Goal: Information Seeking & Learning: Learn about a topic

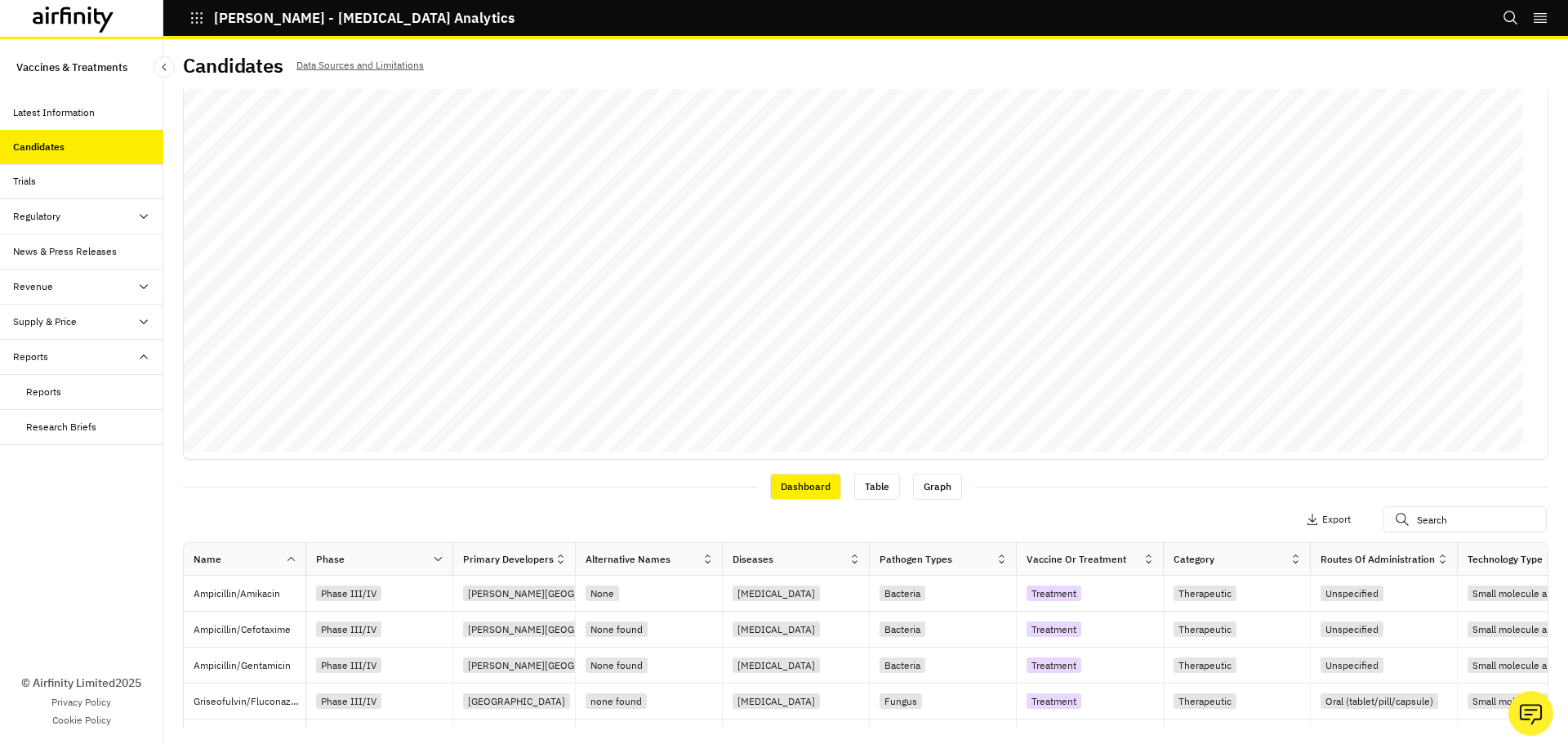
scroll to position [164, 0]
click at [780, 559] on div "Diseases" at bounding box center [785, 557] width 125 height 19
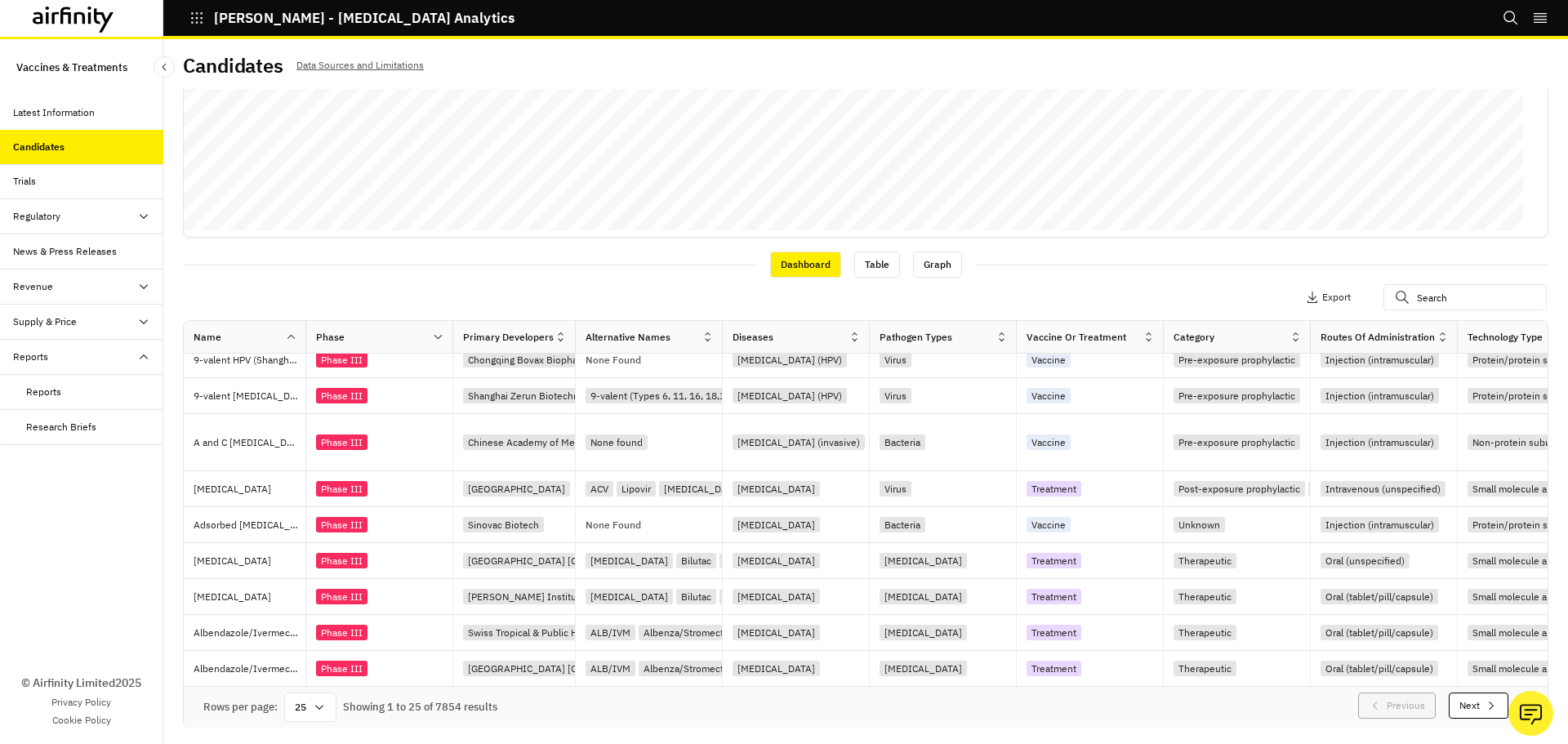
scroll to position [385, 0]
click at [325, 710] on icon at bounding box center [320, 707] width 13 height 13
click at [313, 502] on div "100" at bounding box center [310, 490] width 47 height 36
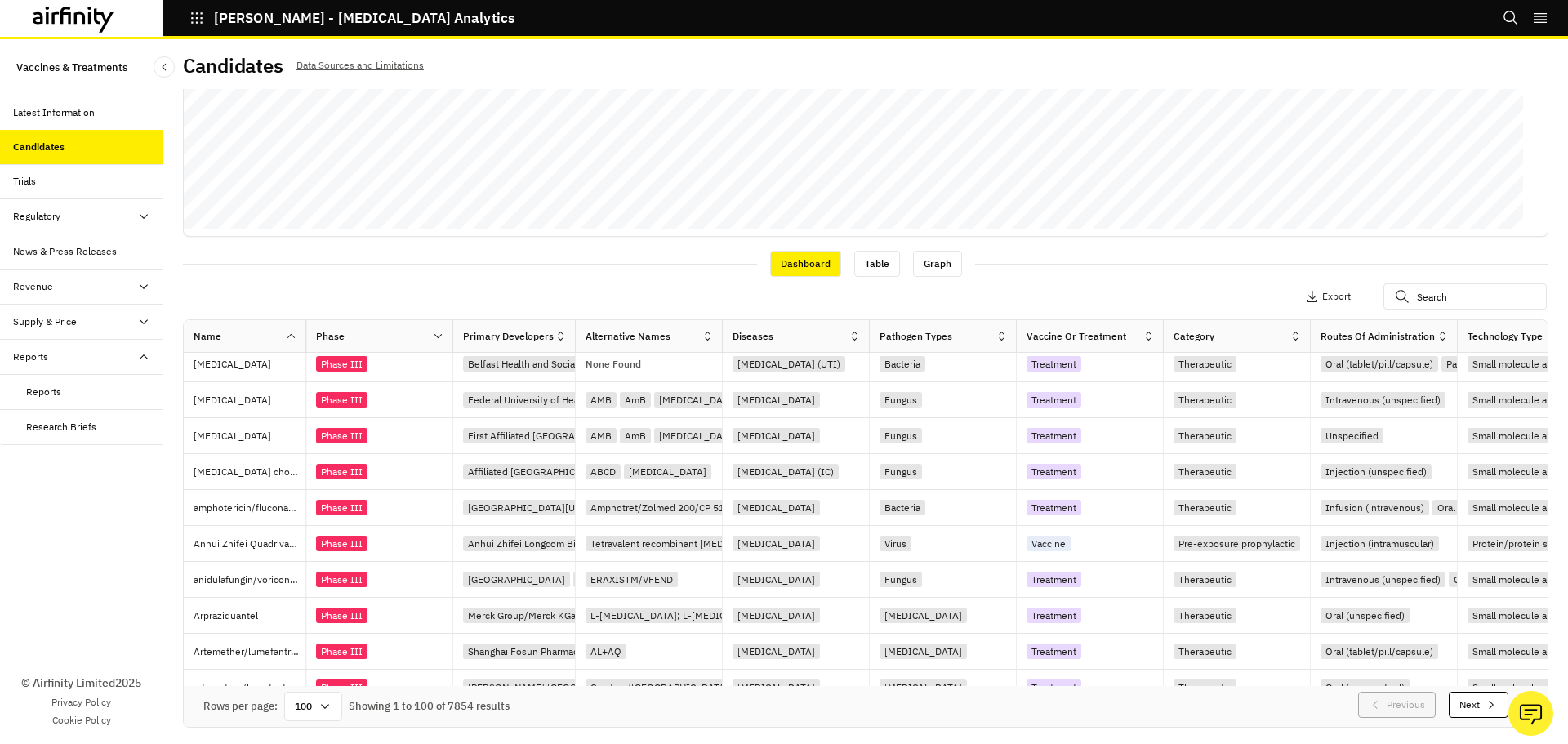
scroll to position [999, 0]
click at [851, 352] on div "[MEDICAL_DATA] (UTI)" at bounding box center [801, 363] width 136 height 22
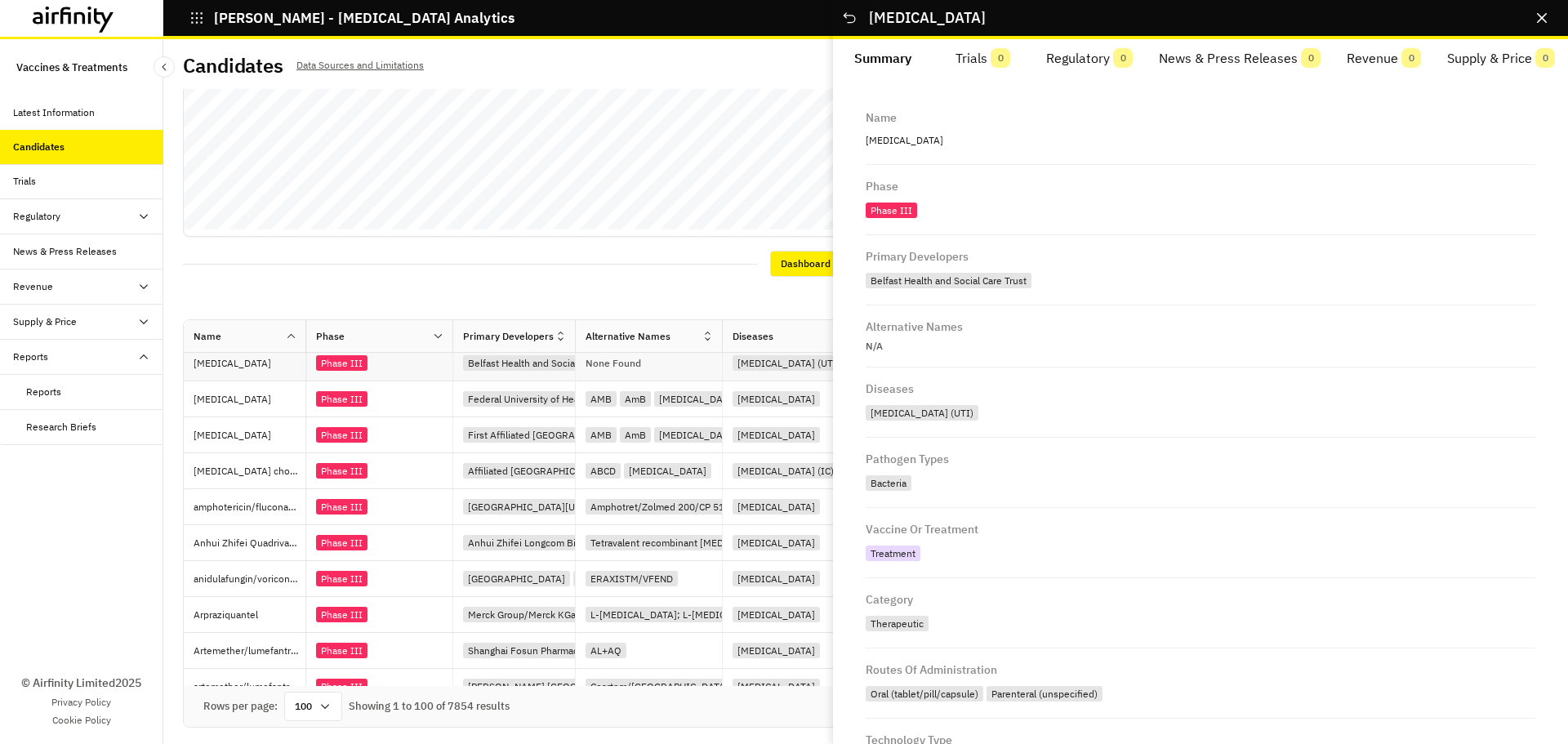
click at [849, 337] on div "Name [MEDICAL_DATA] Phase Phase III Primary Developers Belfast Health and Socia…" at bounding box center [1200, 410] width 735 height 667
click at [807, 333] on div "Diseases" at bounding box center [785, 336] width 125 height 19
click at [856, 17] on icon "Close" at bounding box center [849, 17] width 16 height 16
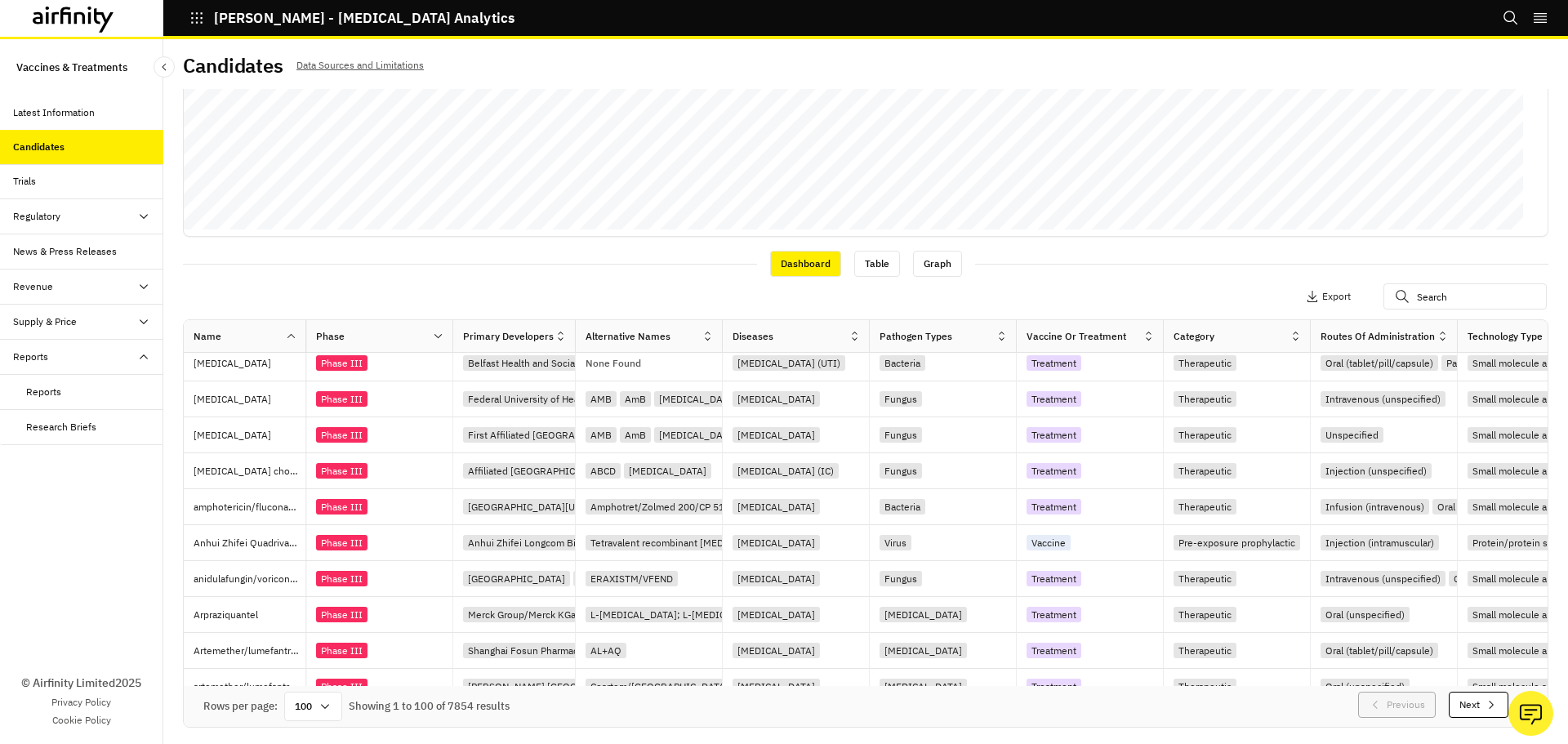
click at [851, 332] on icon at bounding box center [854, 336] width 12 height 12
click at [789, 418] on div "Sort Ascending" at bounding box center [784, 411] width 168 height 36
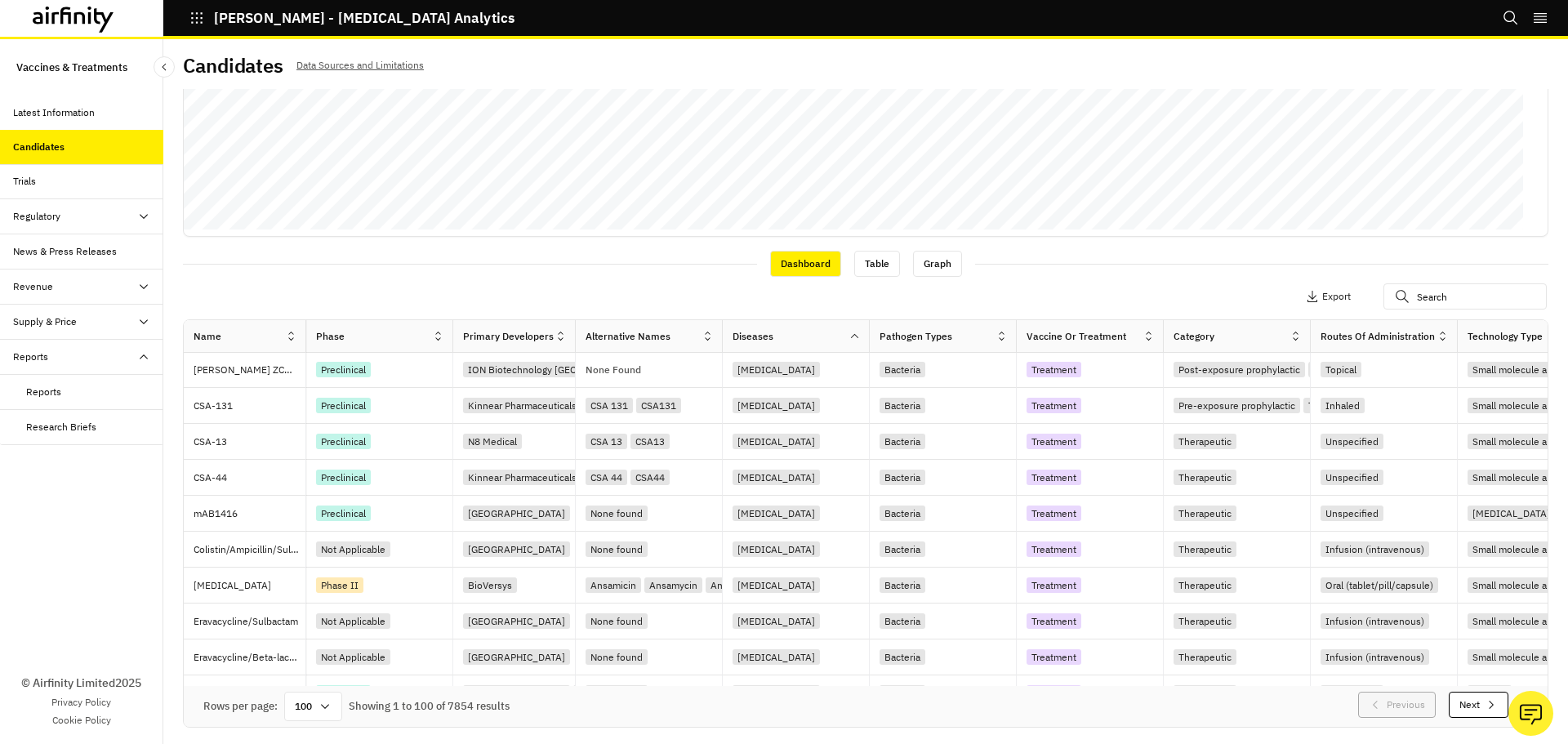
scroll to position [2529, 0]
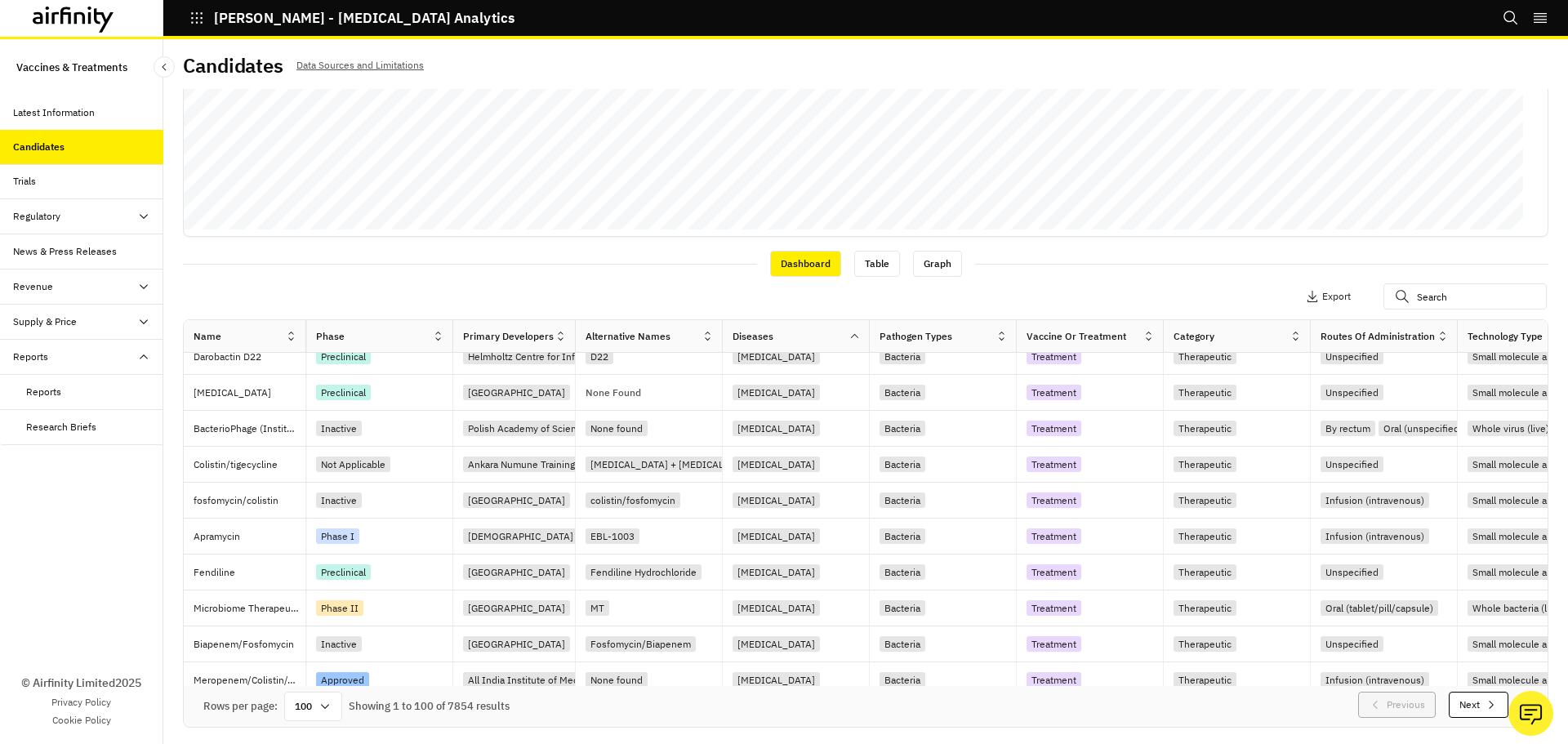
click at [1449, 710] on button "Next" at bounding box center [1479, 704] width 59 height 26
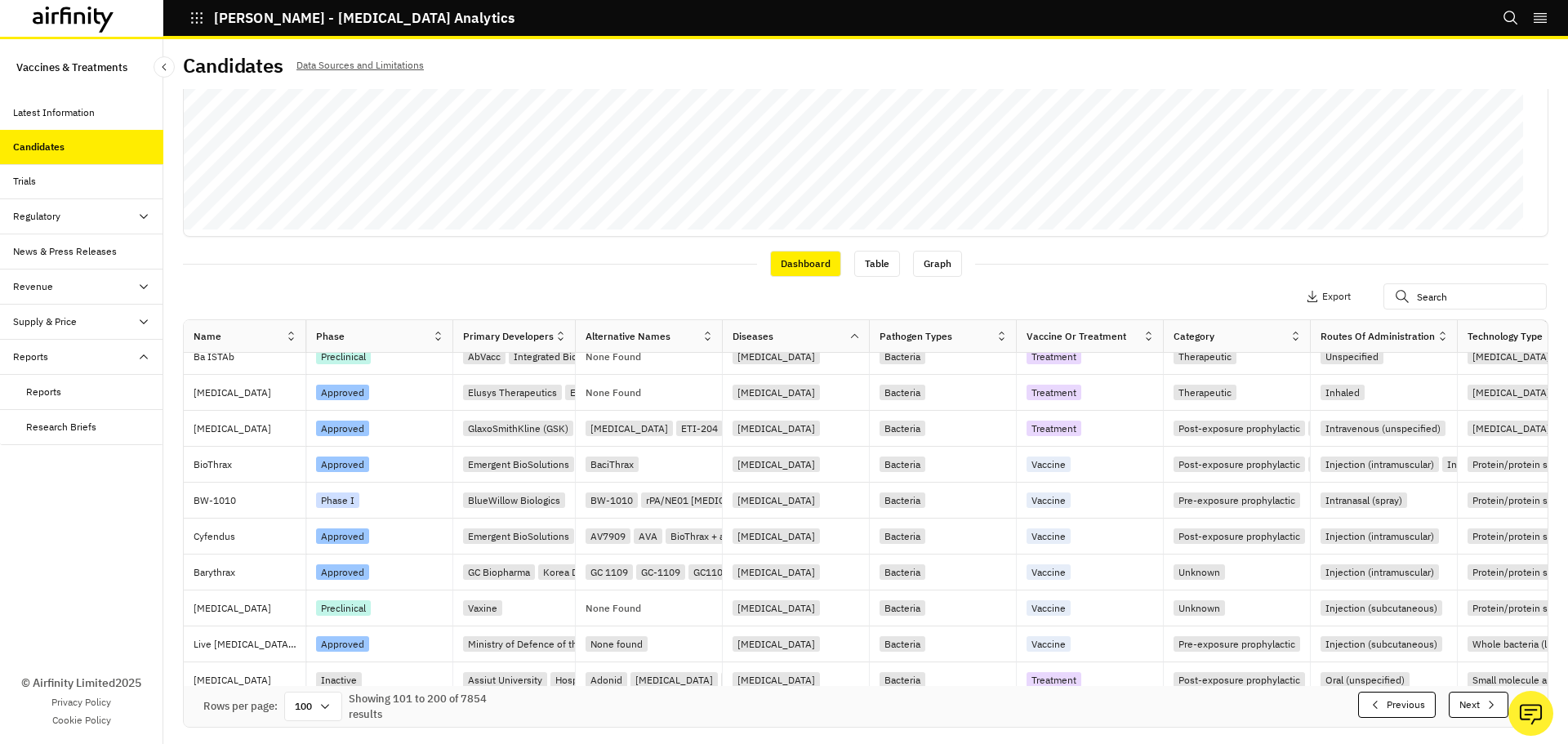
scroll to position [3196, 0]
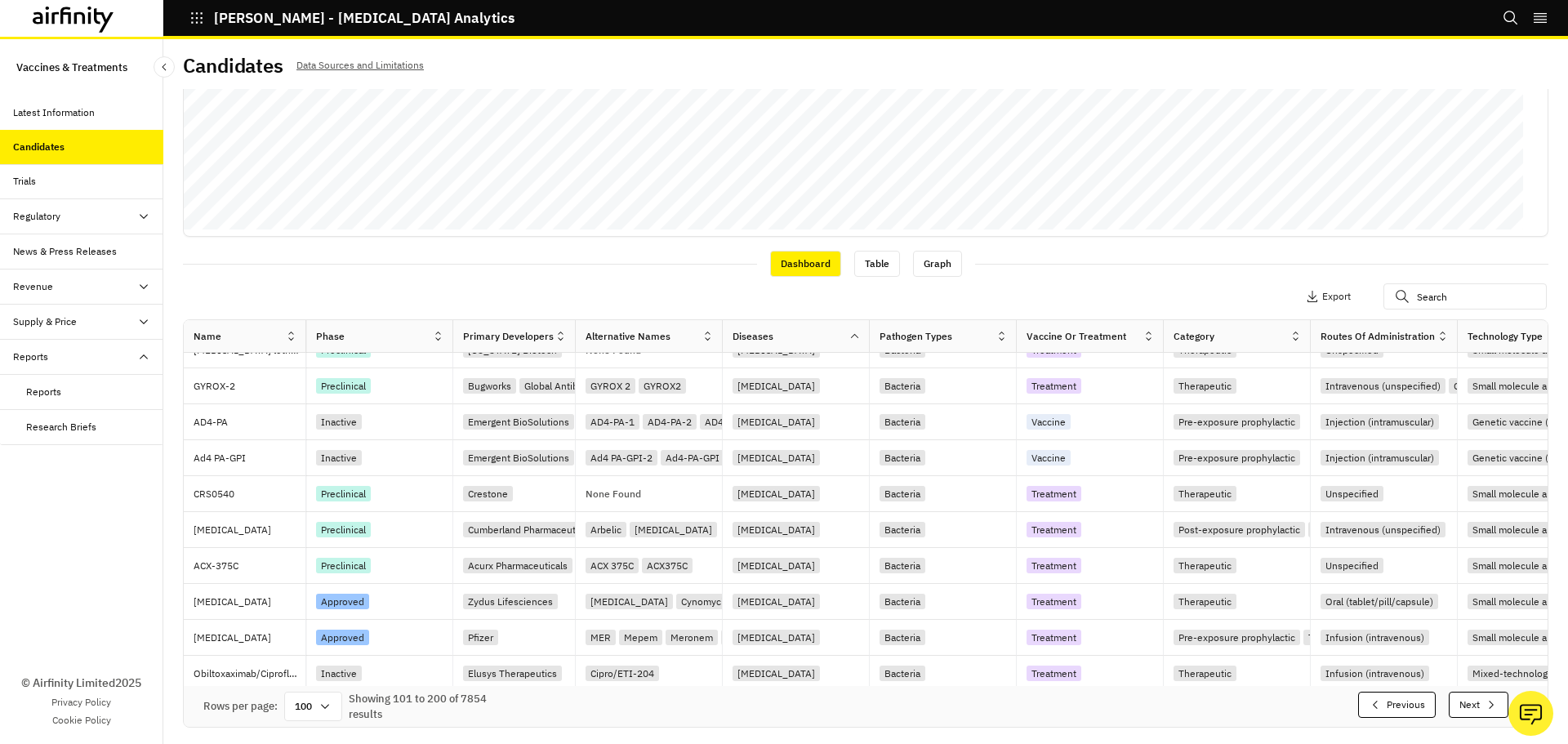
click at [1469, 711] on button "Next" at bounding box center [1479, 704] width 59 height 26
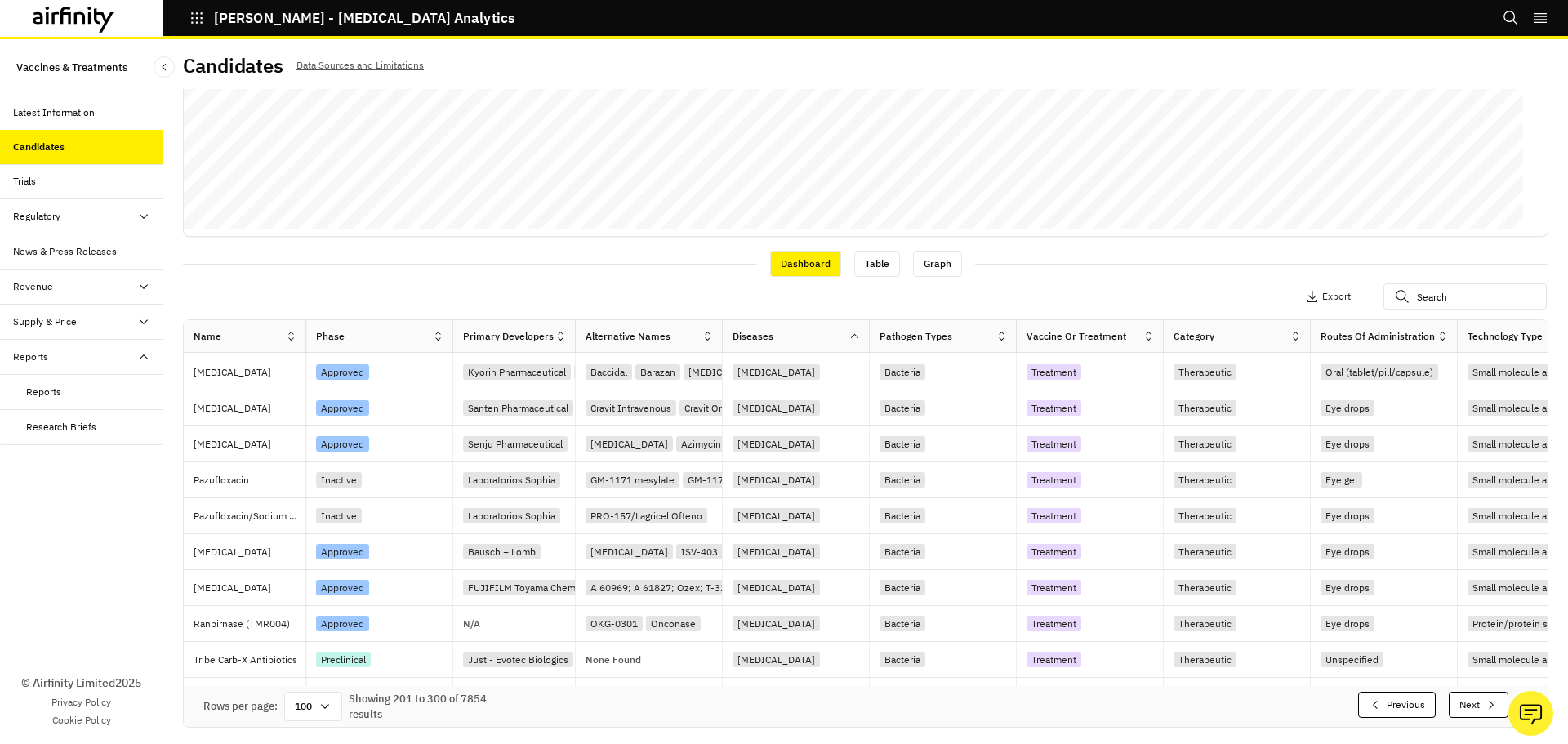
scroll to position [3182, 0]
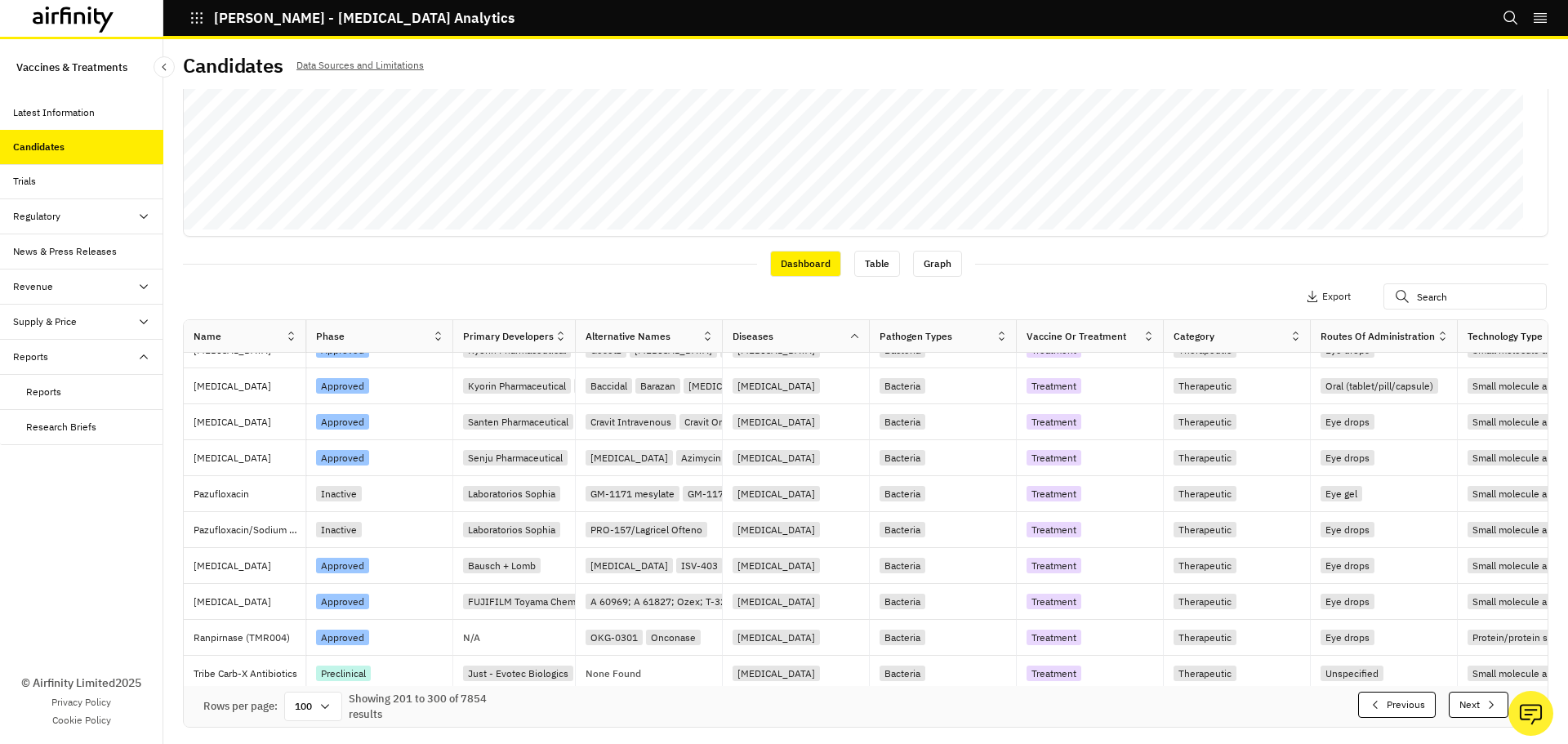
click at [1469, 711] on button "Next" at bounding box center [1479, 704] width 59 height 26
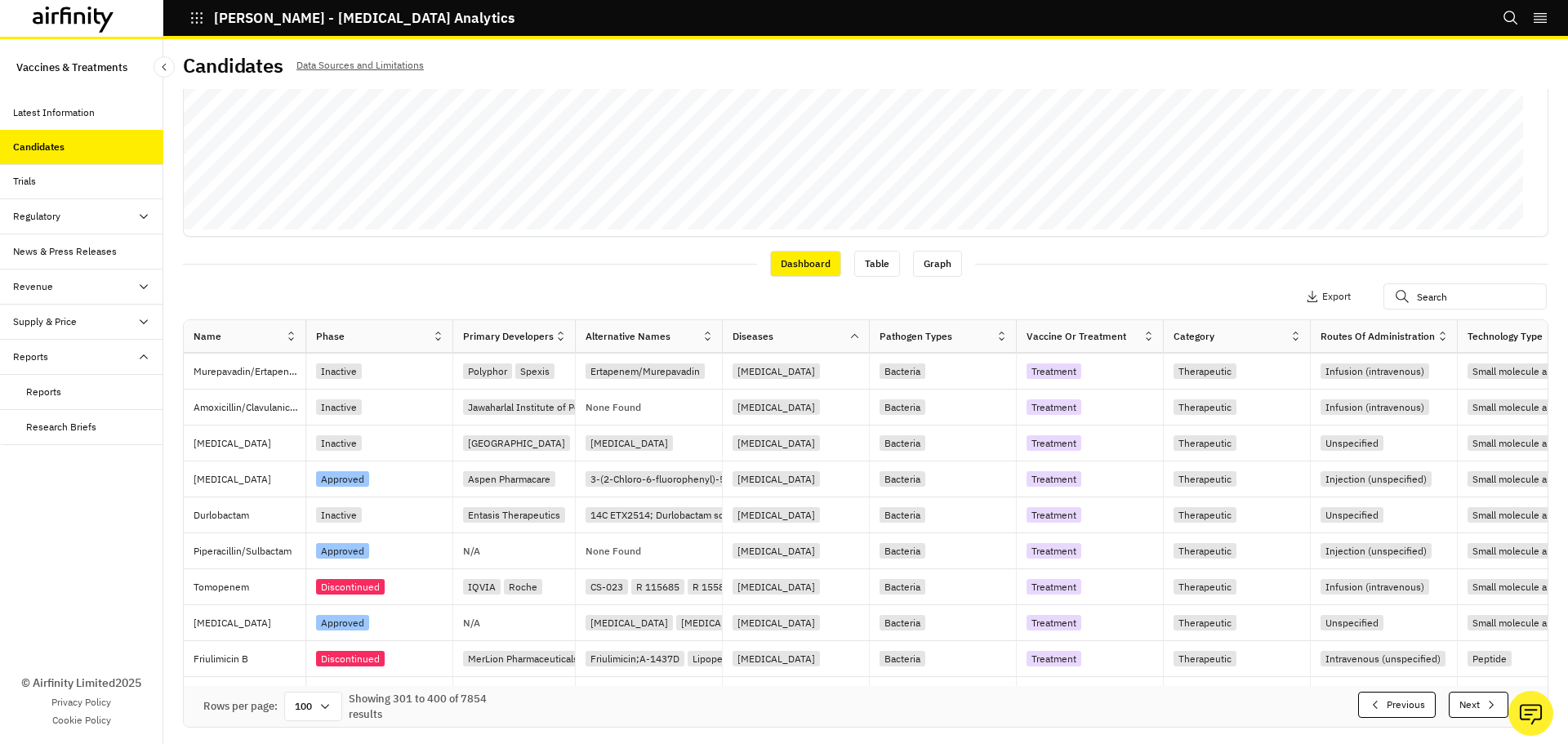
scroll to position [3203, 0]
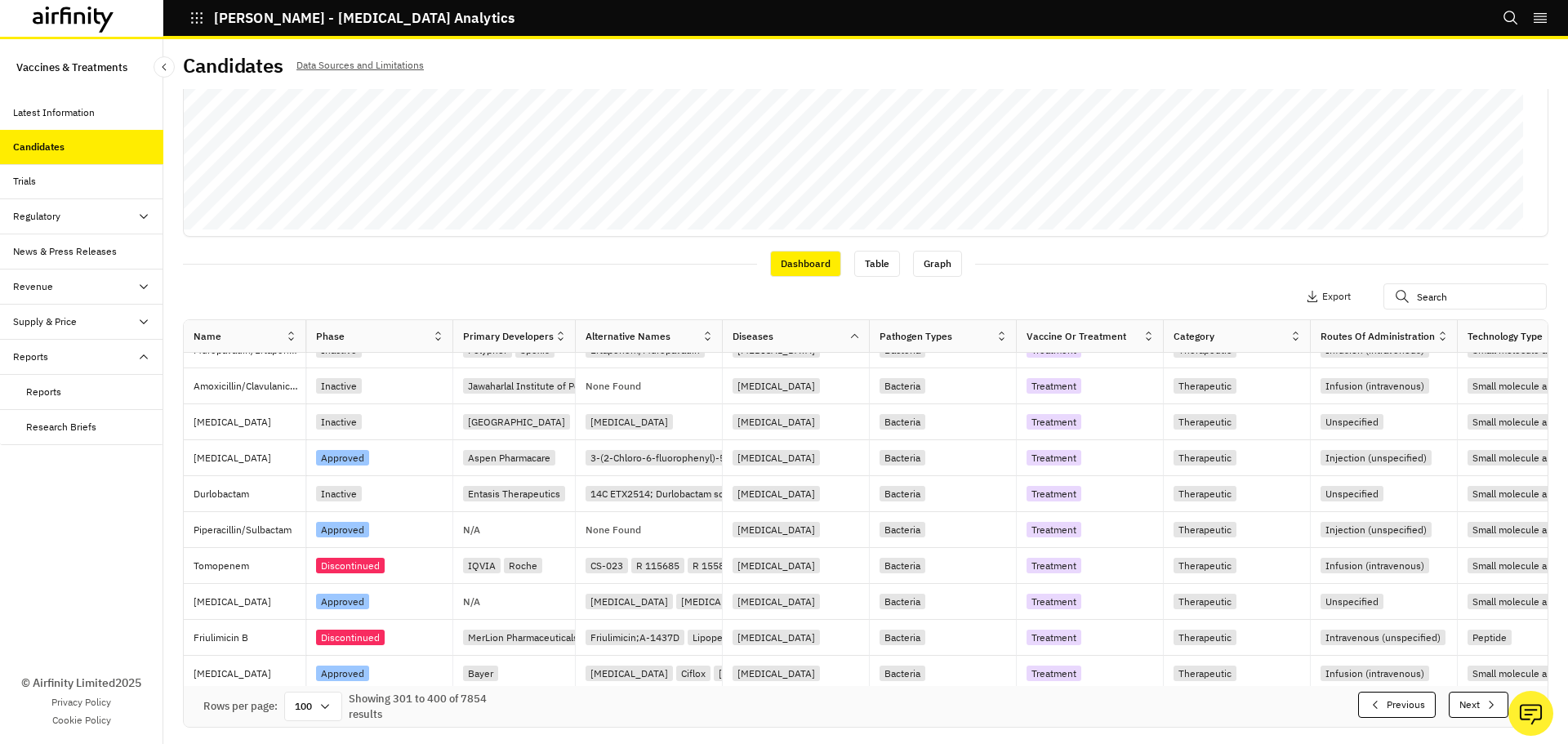
click at [1469, 711] on button "Next" at bounding box center [1479, 704] width 59 height 26
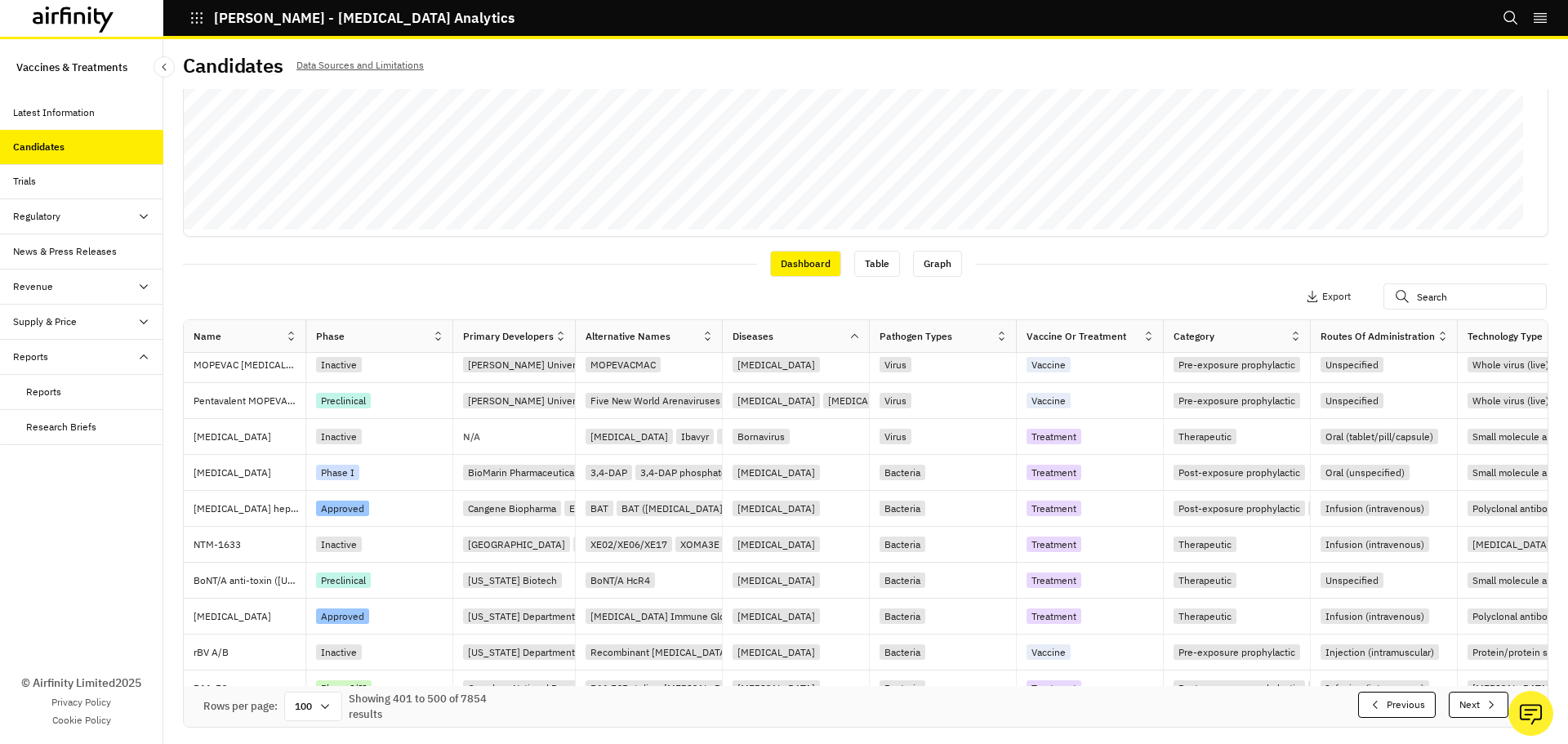
scroll to position [3182, 0]
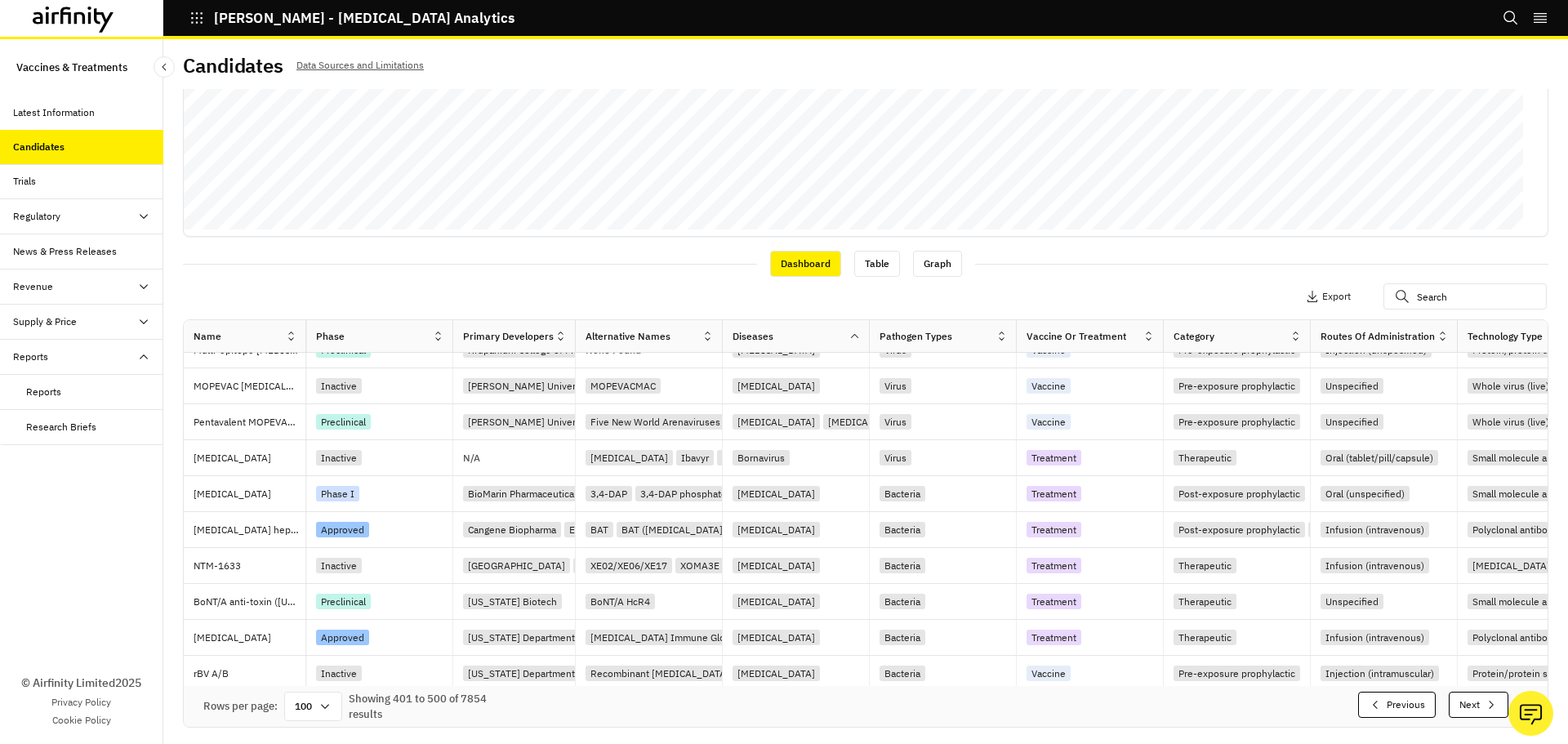
click at [1469, 711] on button "Next" at bounding box center [1479, 704] width 59 height 26
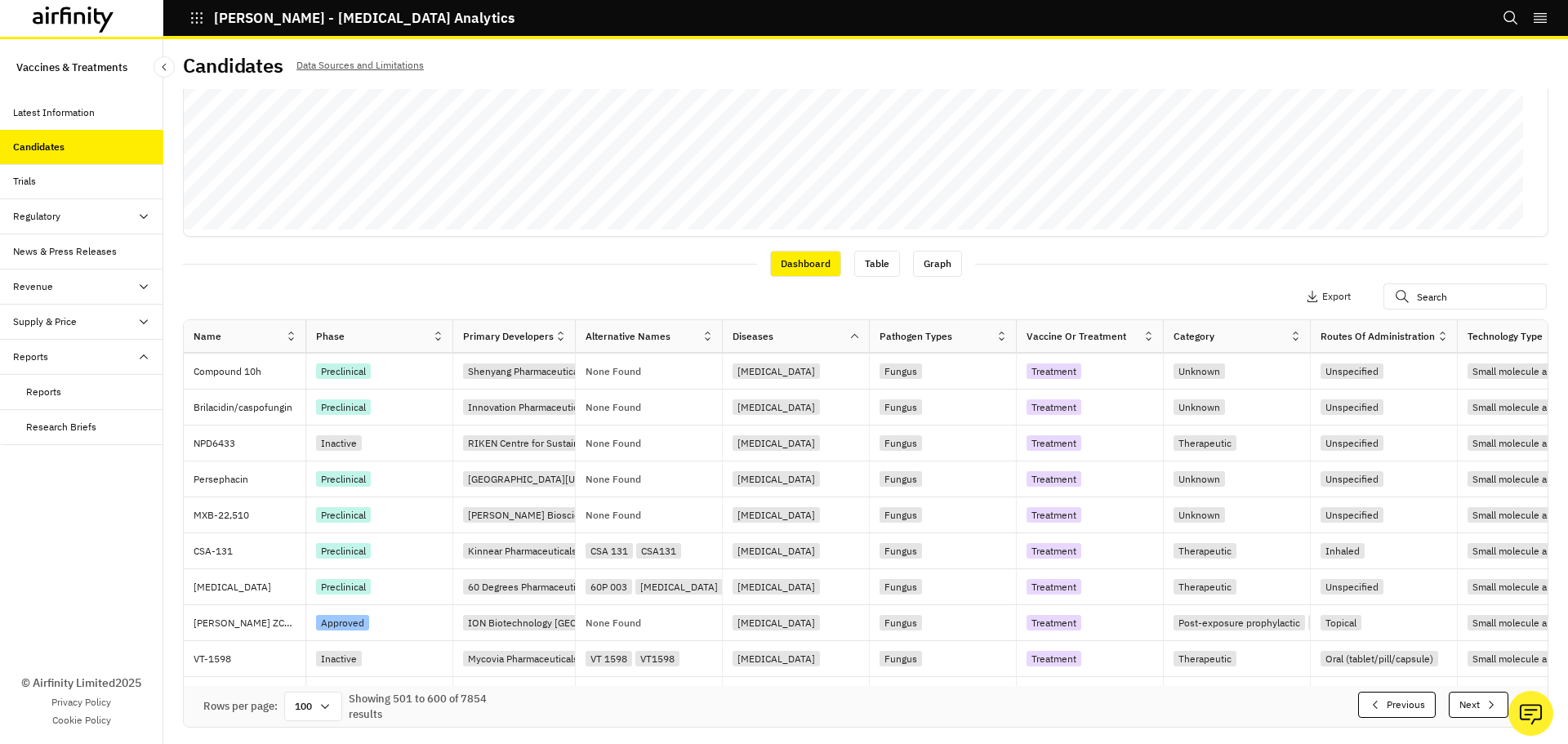
scroll to position [3203, 0]
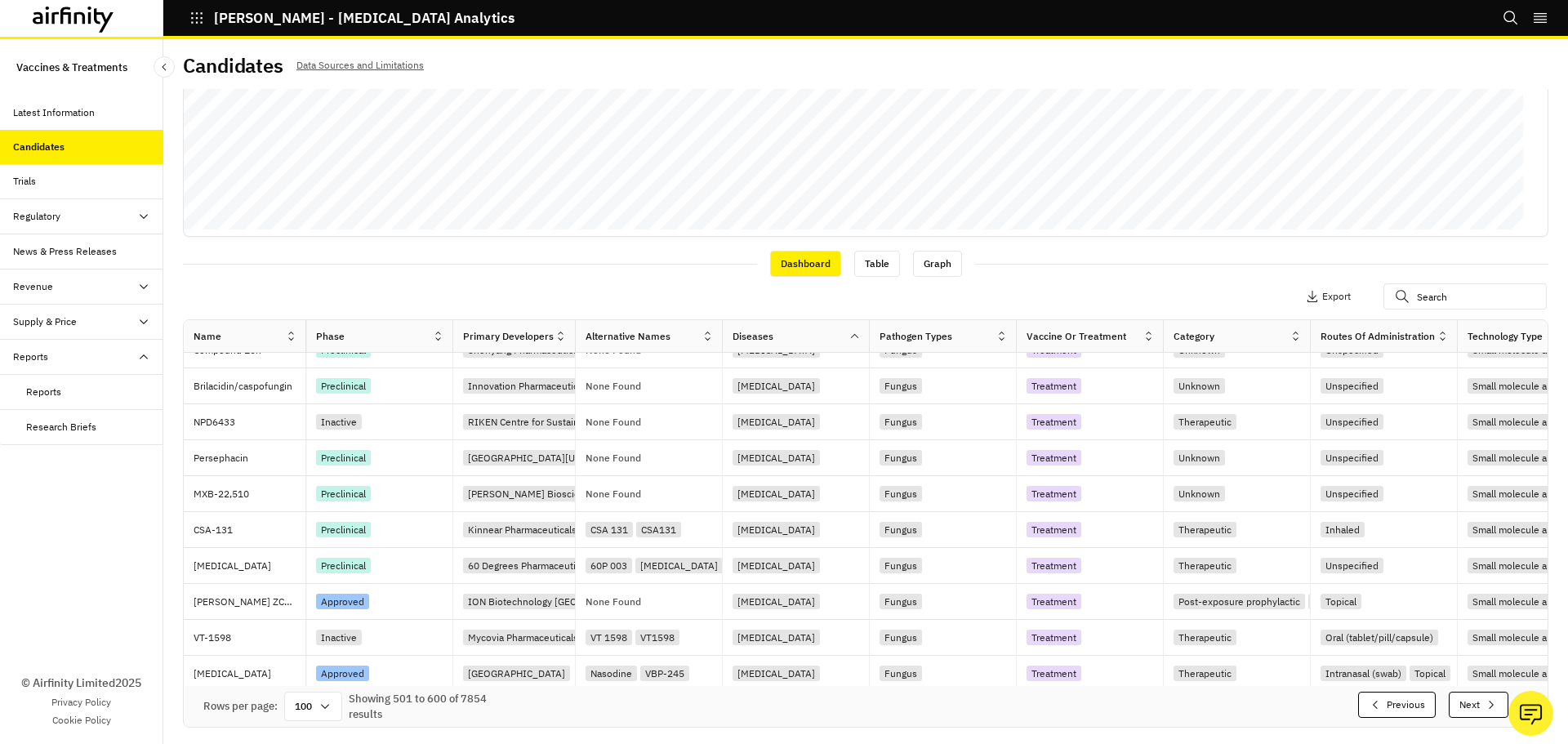
click at [1469, 711] on button "Next" at bounding box center [1479, 704] width 59 height 26
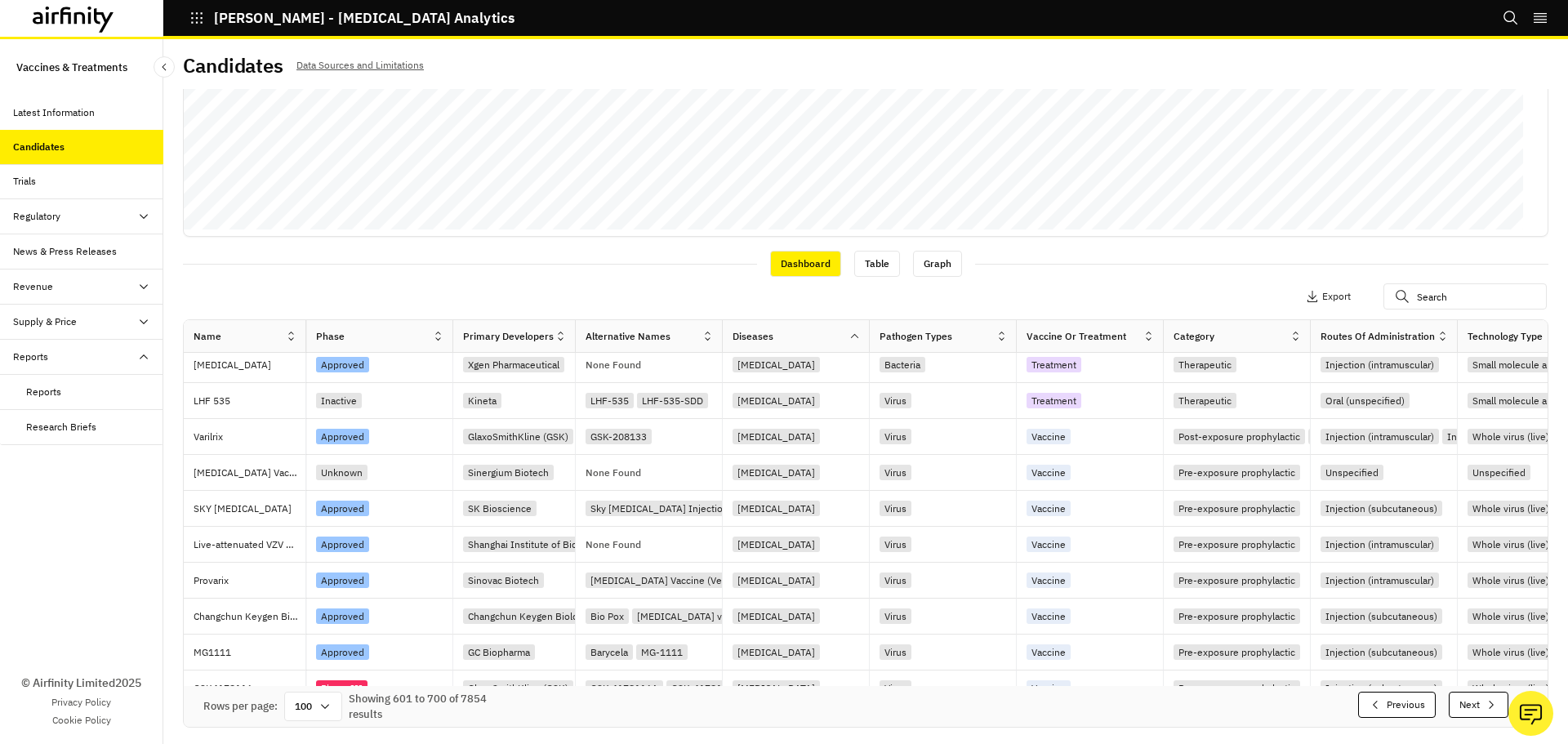
scroll to position [3182, 0]
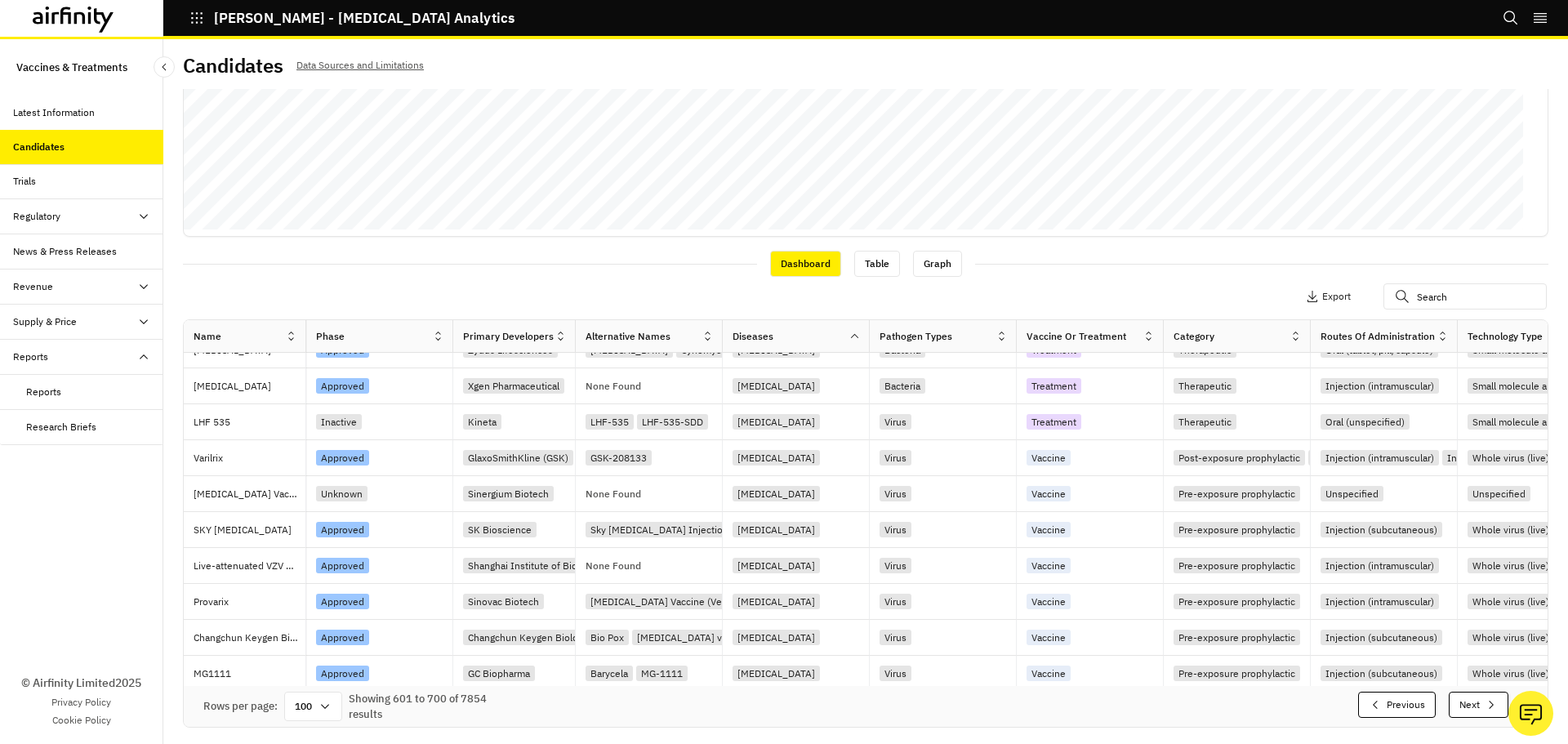
click at [1469, 711] on button "Next" at bounding box center [1479, 704] width 59 height 26
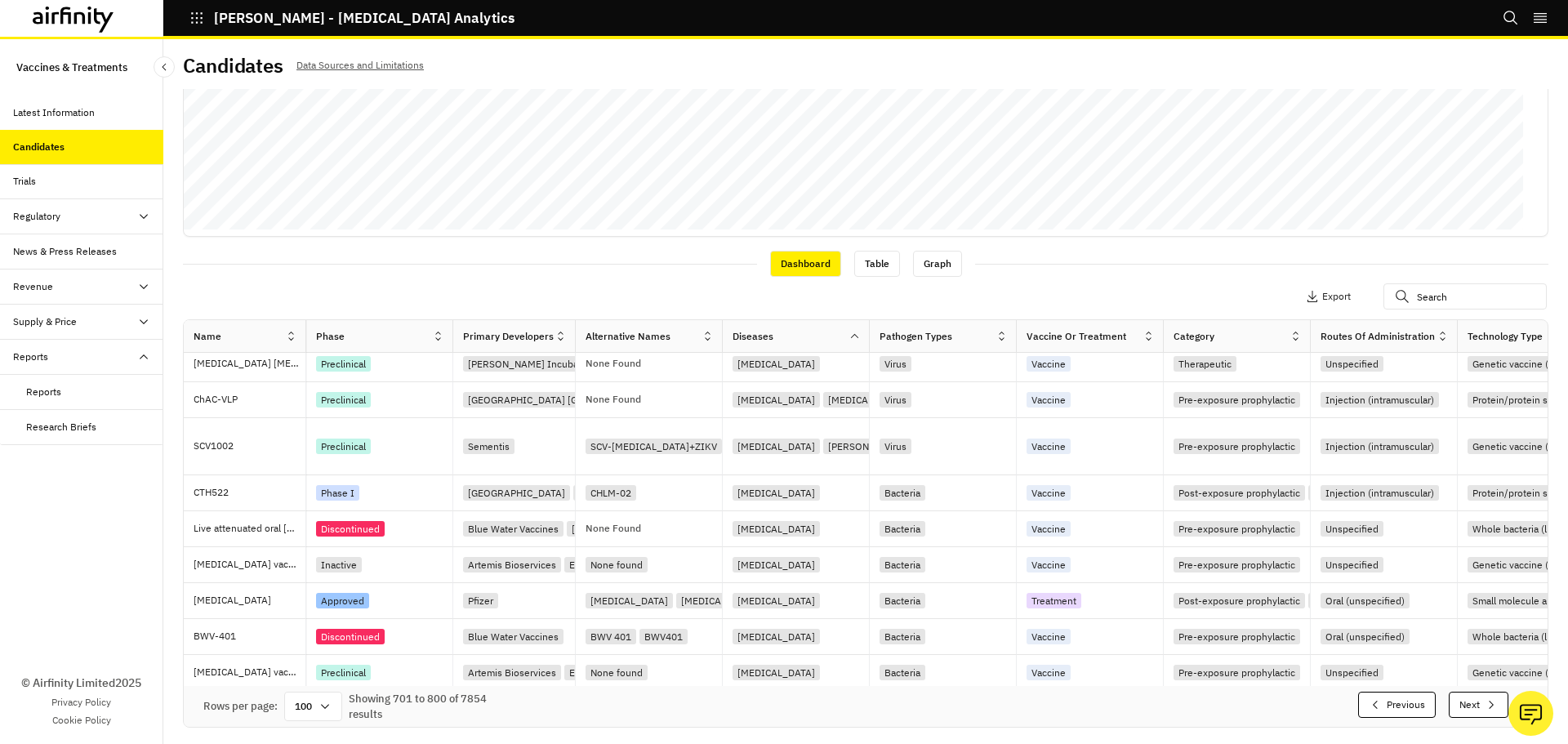
scroll to position [3251, 0]
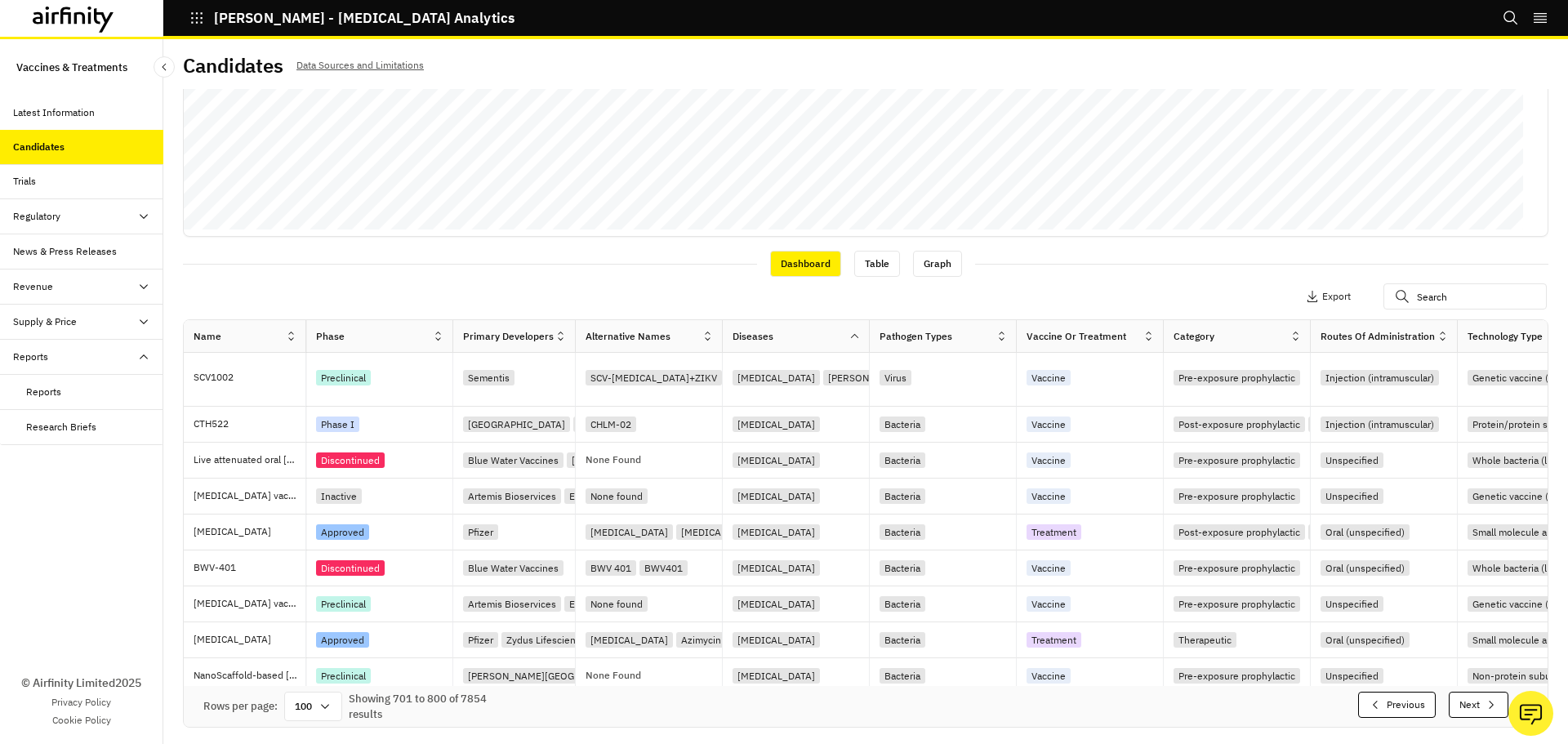
click at [1469, 711] on button "Next" at bounding box center [1479, 704] width 59 height 26
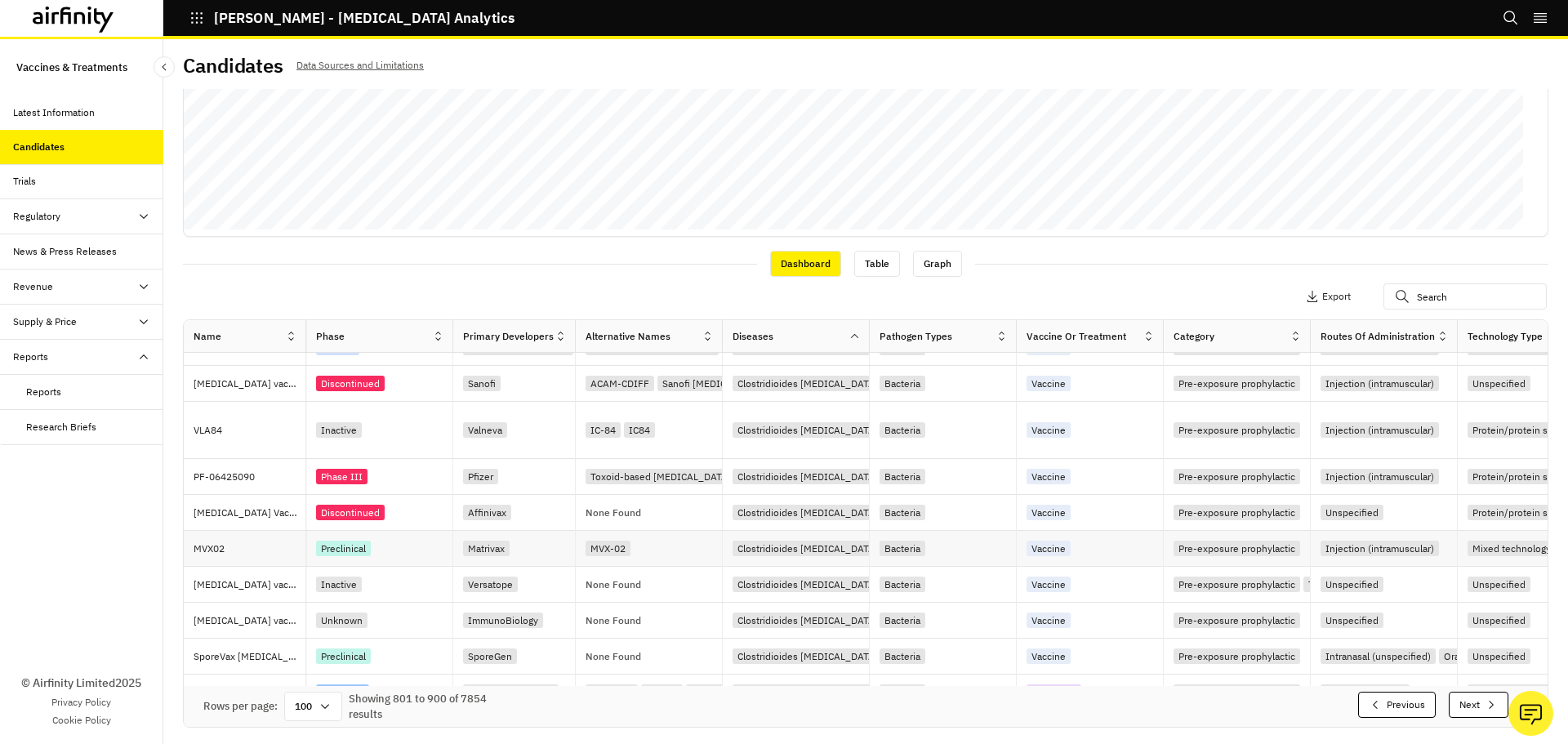
scroll to position [2571, 0]
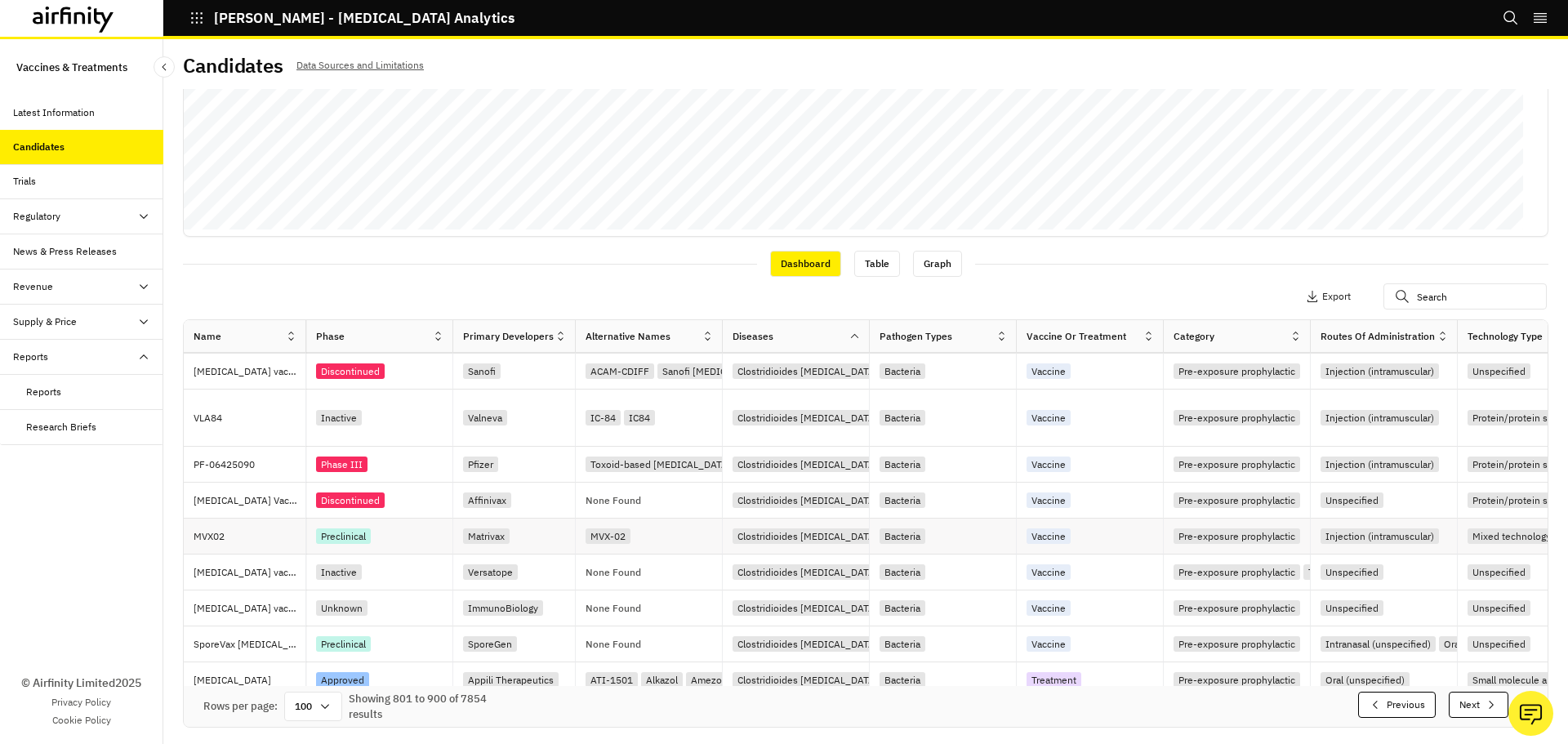
drag, startPoint x: 358, startPoint y: 530, endPoint x: 329, endPoint y: 541, distance: 31.0
click at [329, 541] on div "Preclinical" at bounding box center [343, 536] width 55 height 15
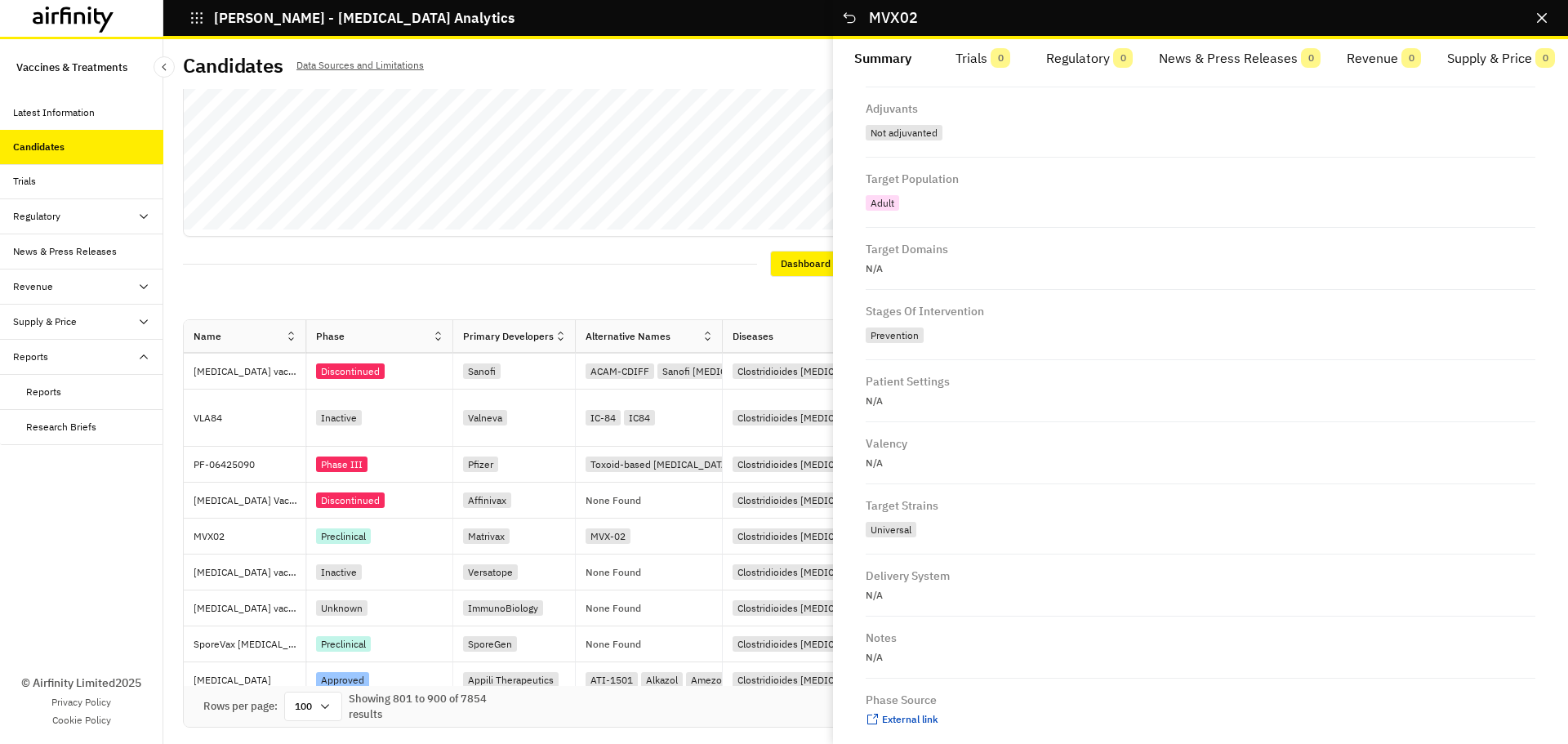
scroll to position [796, 0]
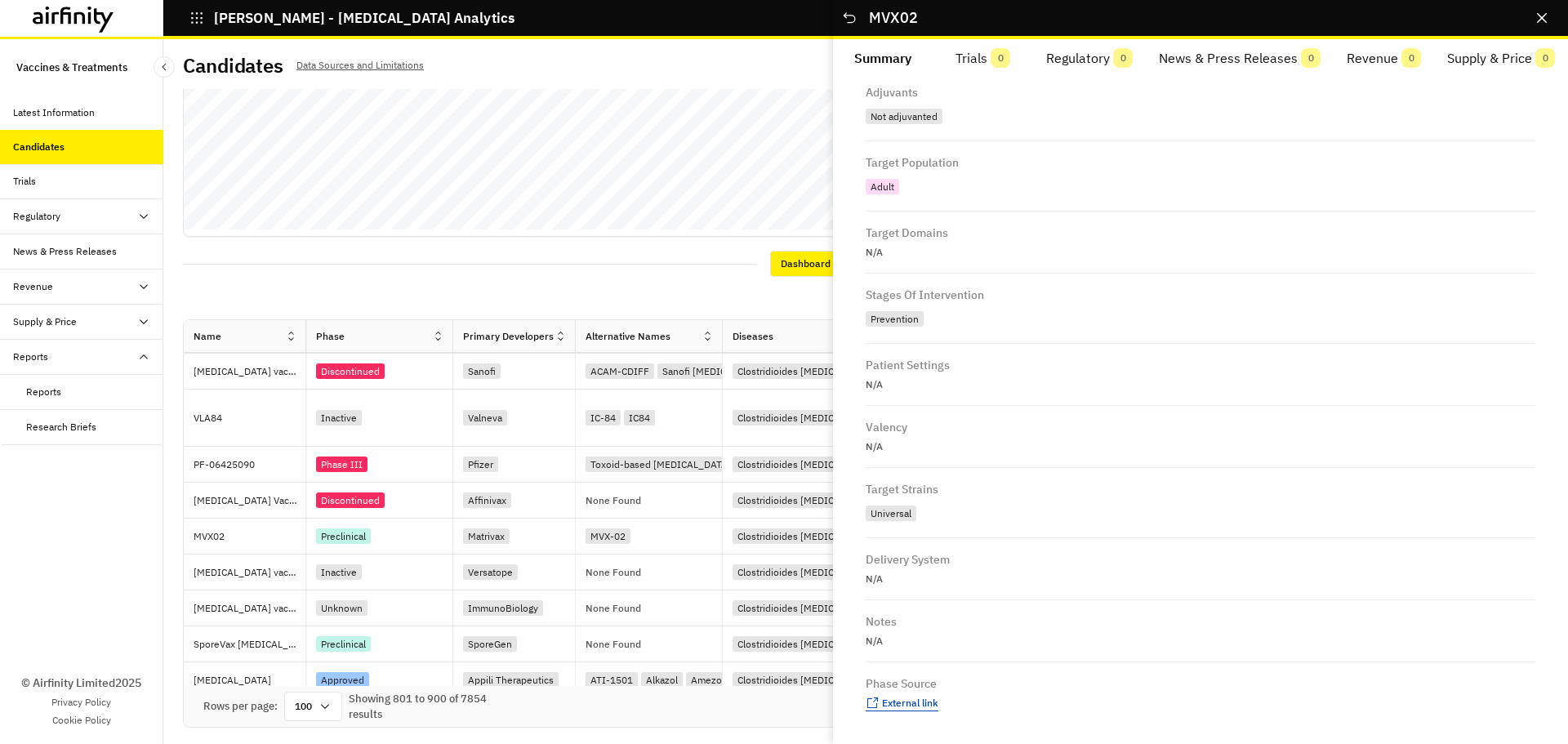
click at [899, 696] on span "External link" at bounding box center [910, 702] width 57 height 12
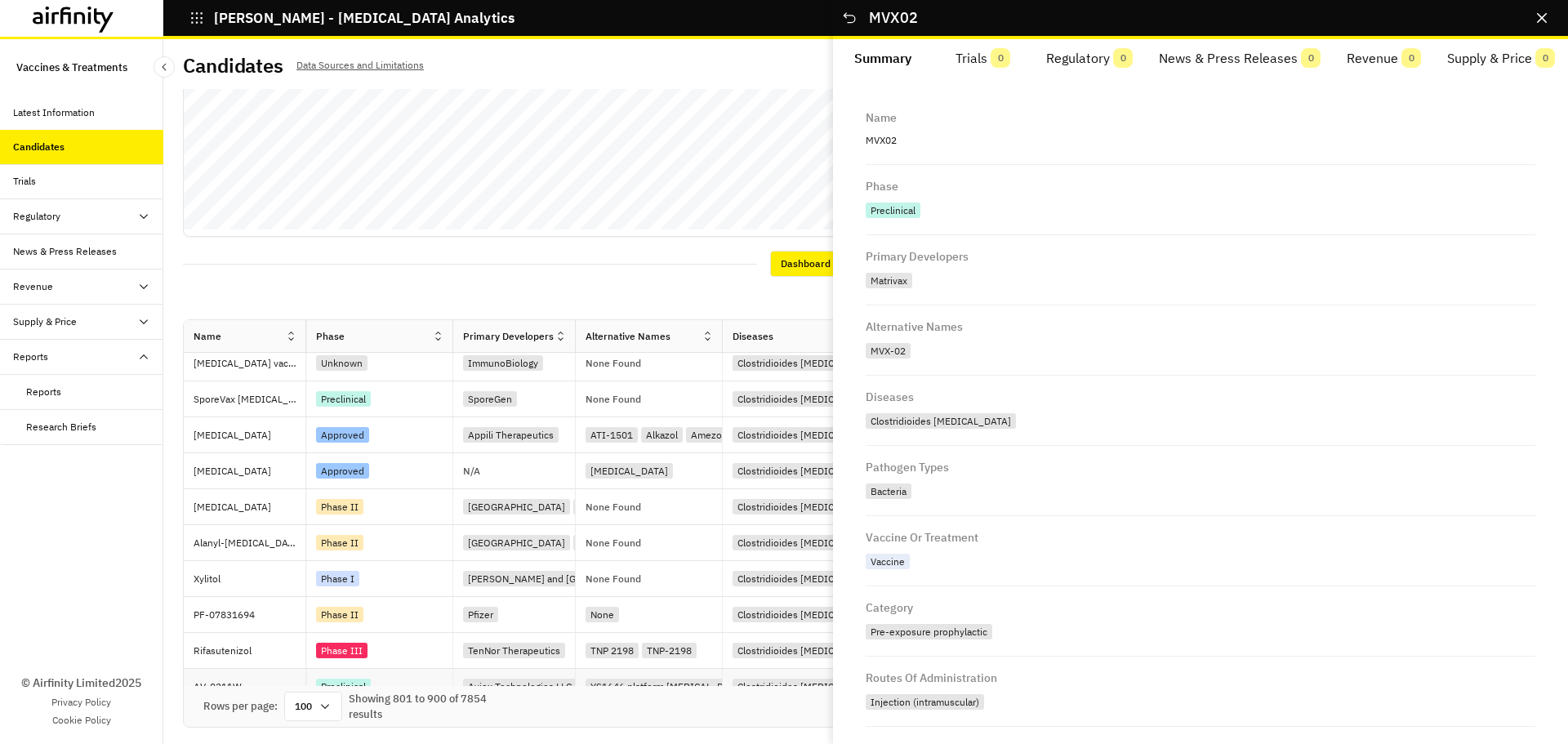
scroll to position [2735, 0]
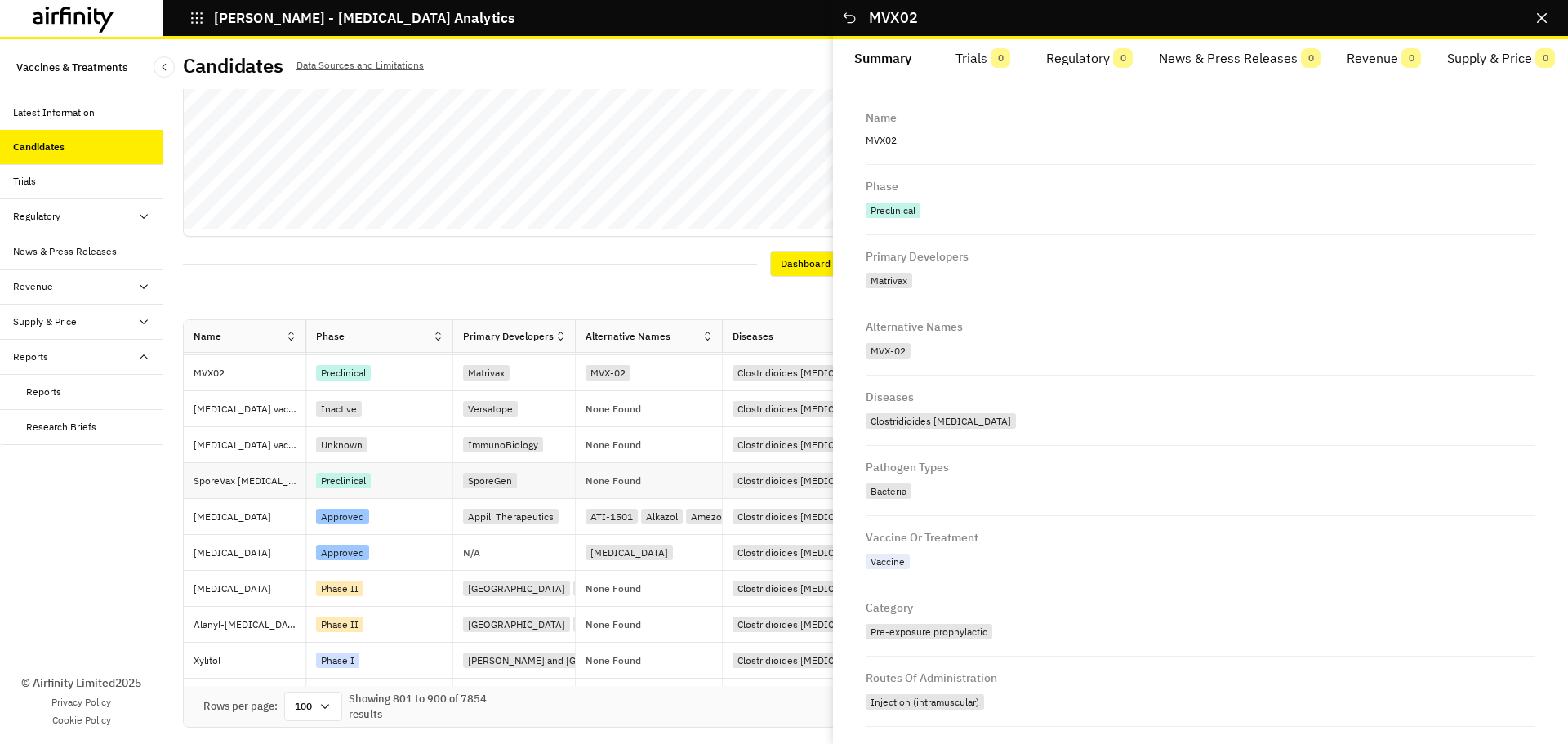
drag, startPoint x: 377, startPoint y: 475, endPoint x: 332, endPoint y: 475, distance: 45.0
click at [332, 475] on div "Preclinical" at bounding box center [343, 481] width 55 height 15
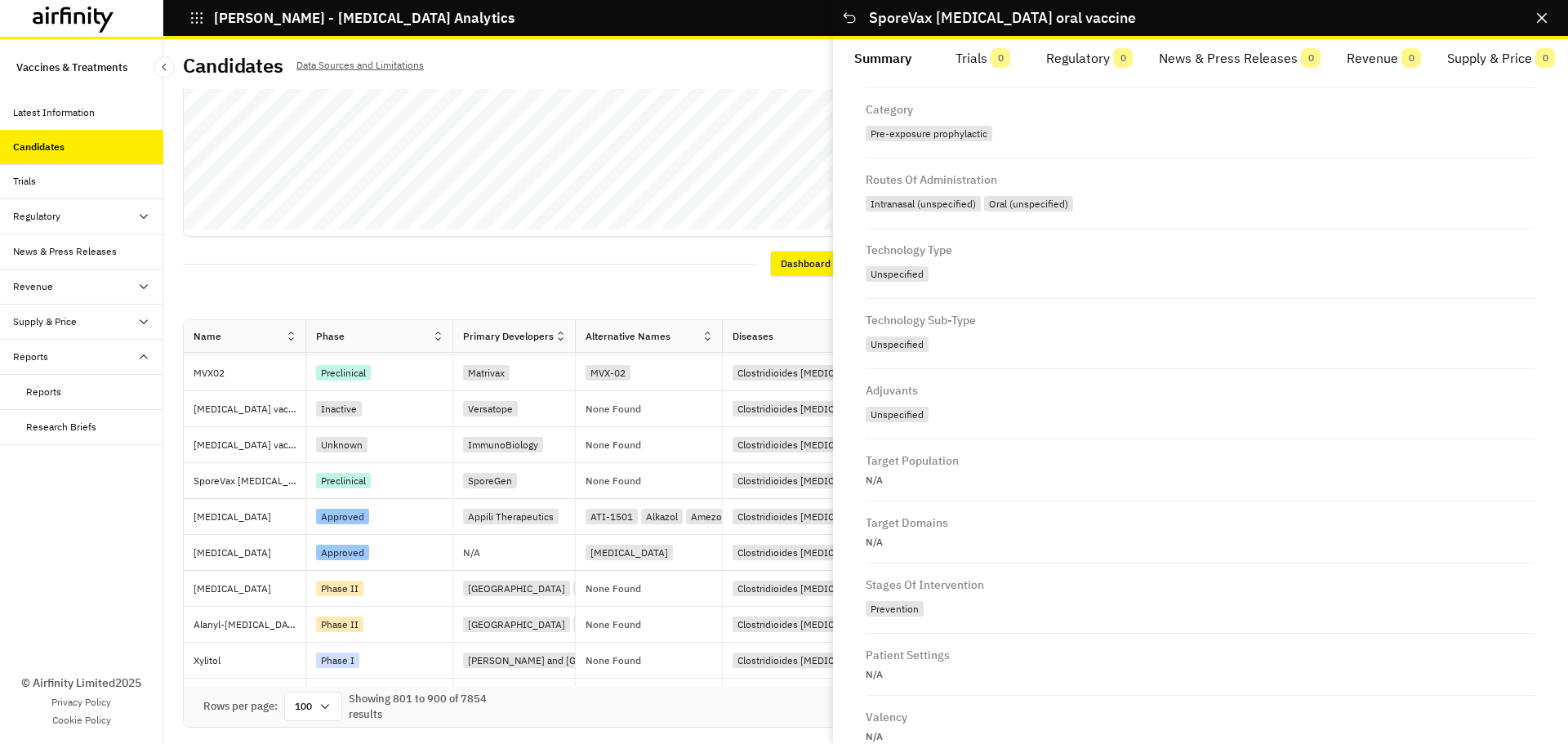
scroll to position [772, 0]
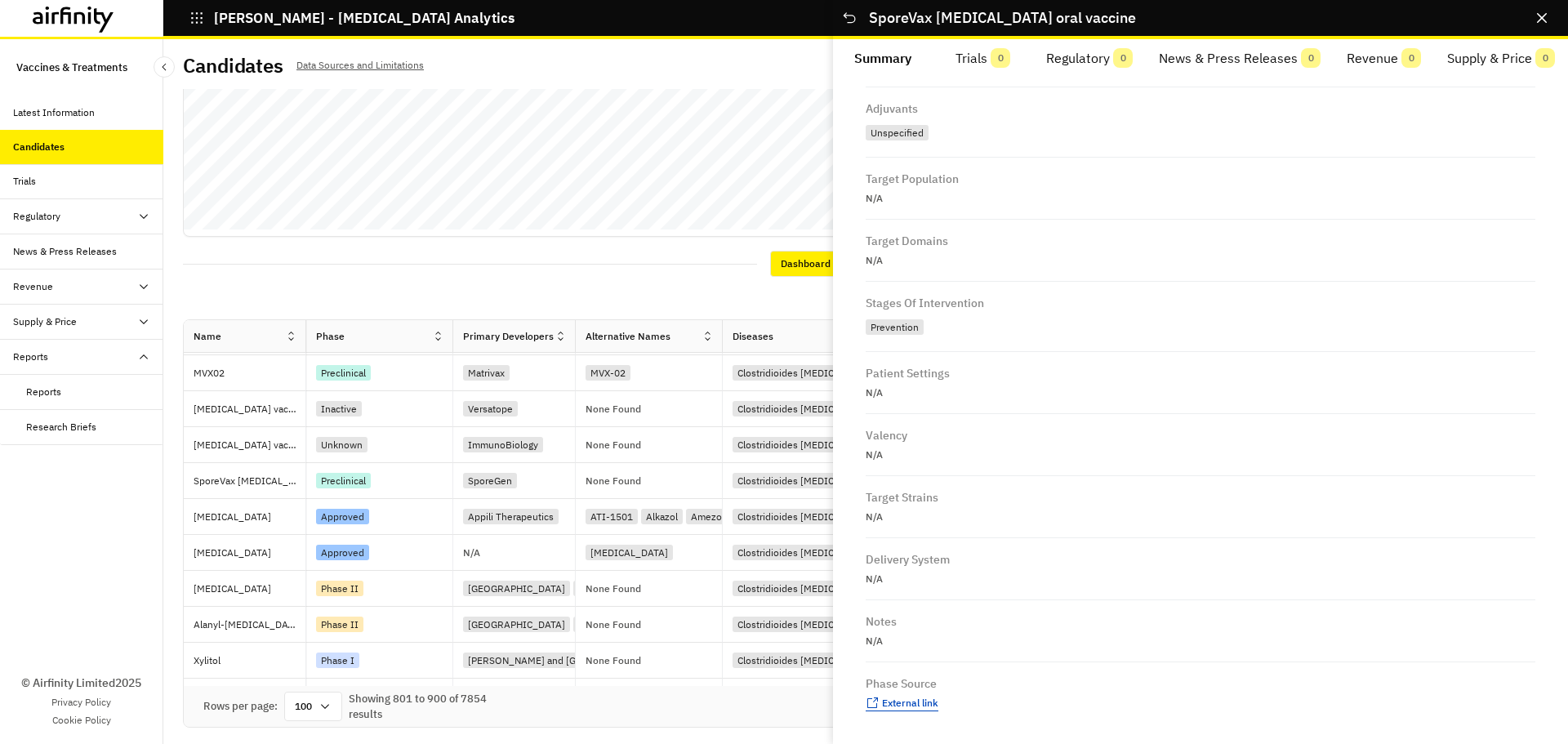
click at [898, 707] on span "External link" at bounding box center [910, 702] width 57 height 12
click at [121, 624] on div "© Airfinity Limited 2025 Privacy Policy Cookie Policy" at bounding box center [81, 595] width 164 height 299
click at [858, 22] on button "Close" at bounding box center [849, 17] width 26 height 26
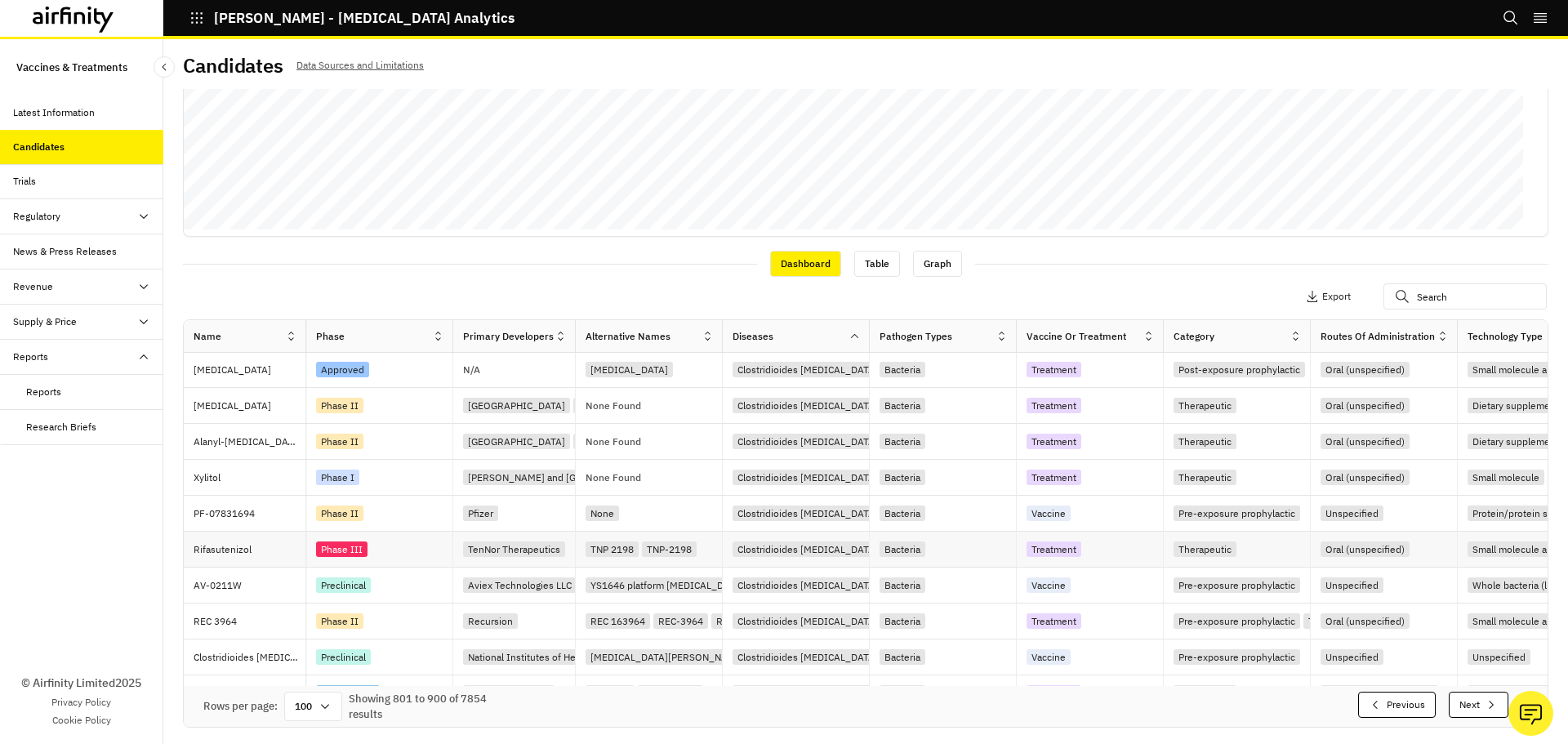
scroll to position [2980, 0]
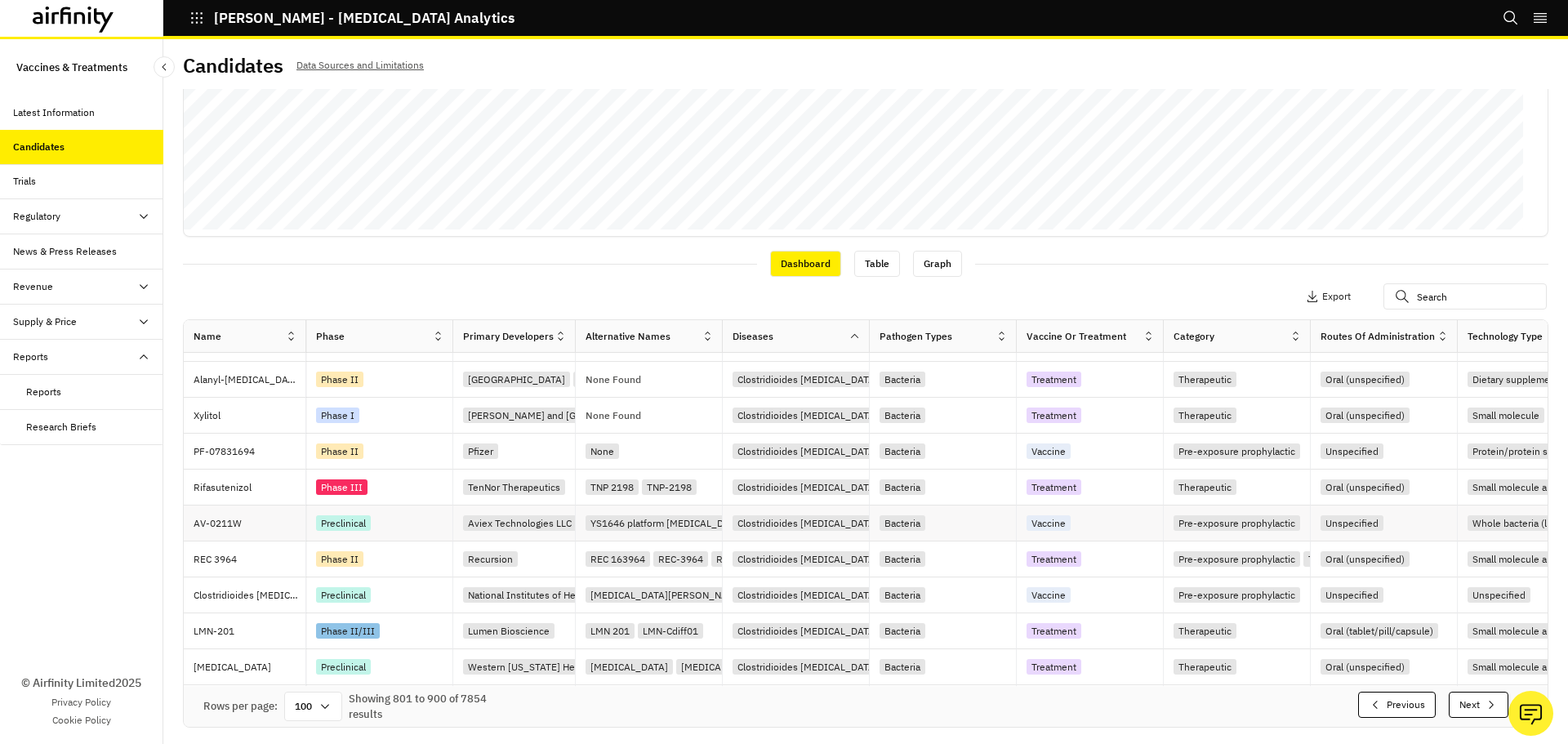
click at [345, 524] on div "Preclinical" at bounding box center [343, 523] width 55 height 15
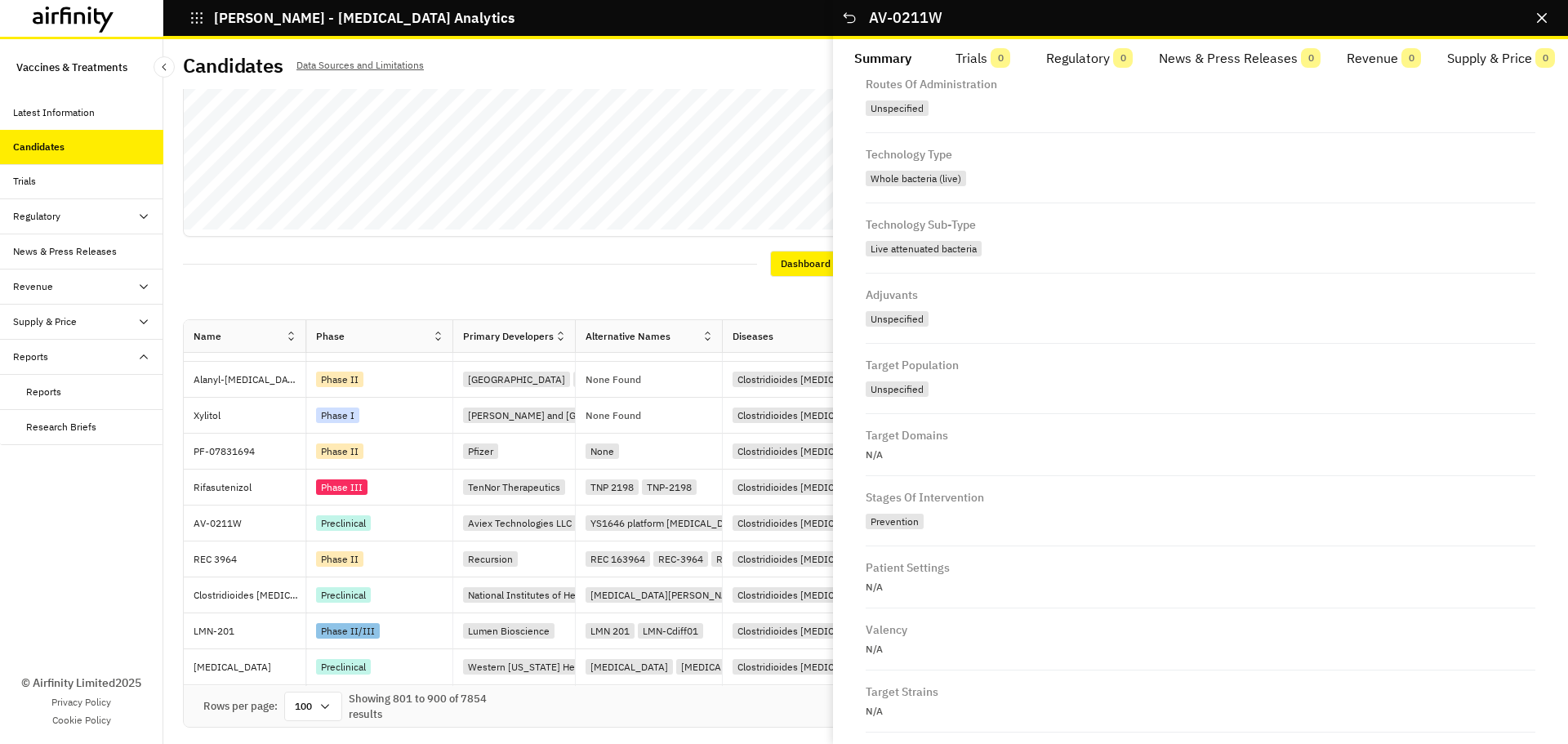
scroll to position [788, 0]
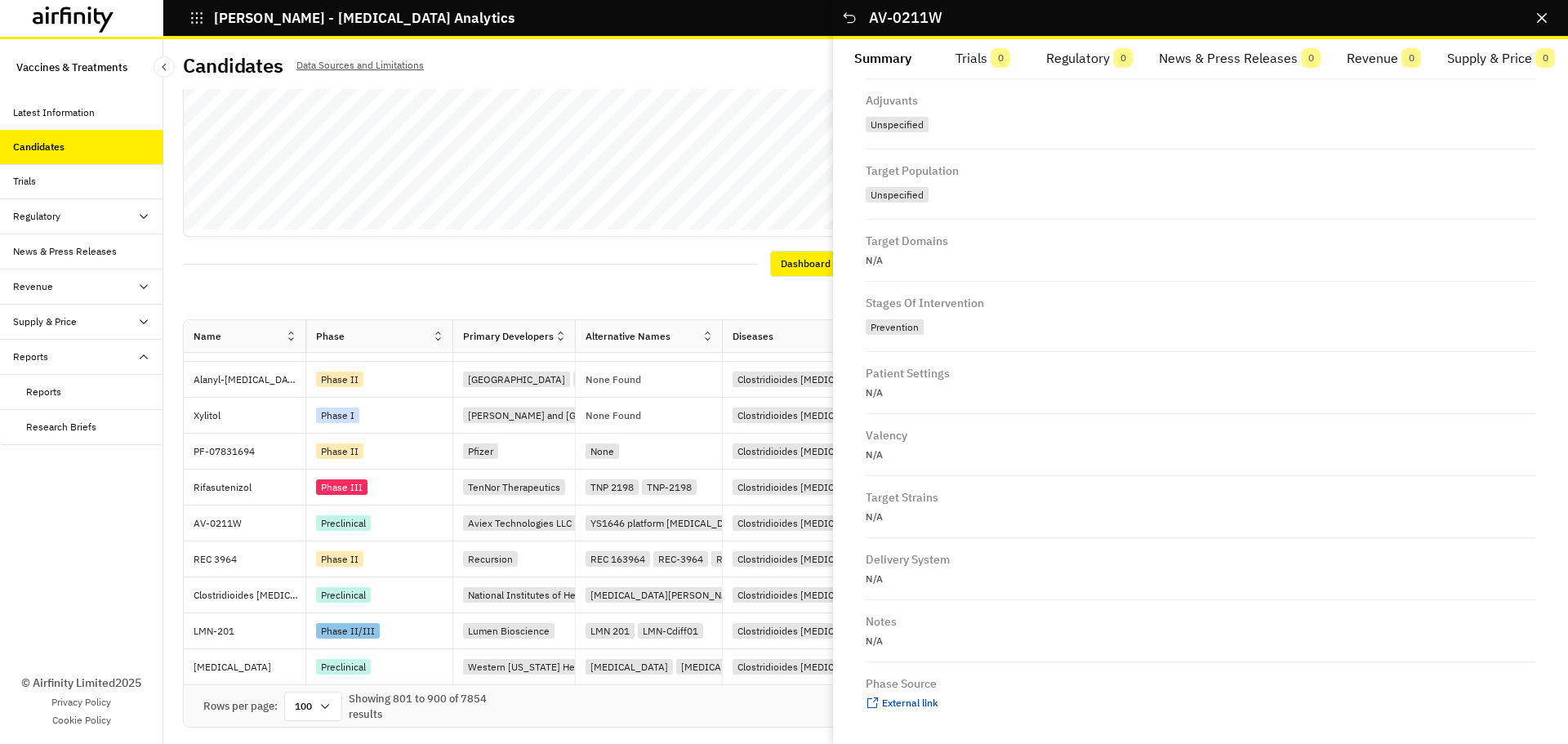
click at [910, 715] on div "Phase Source External link ..." at bounding box center [1200, 693] width 670 height 62
click at [913, 704] on span "External link" at bounding box center [910, 702] width 57 height 12
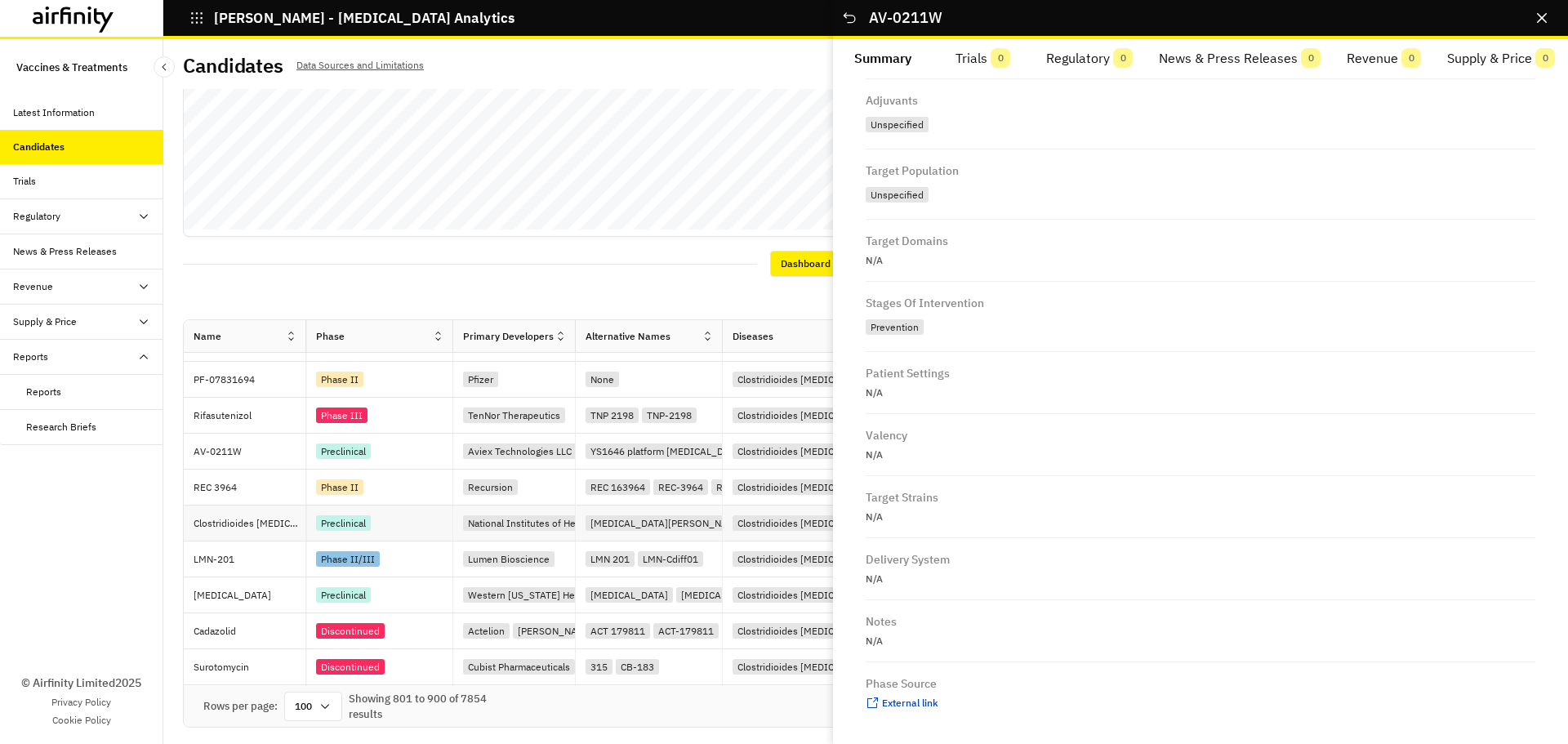
scroll to position [3061, 0]
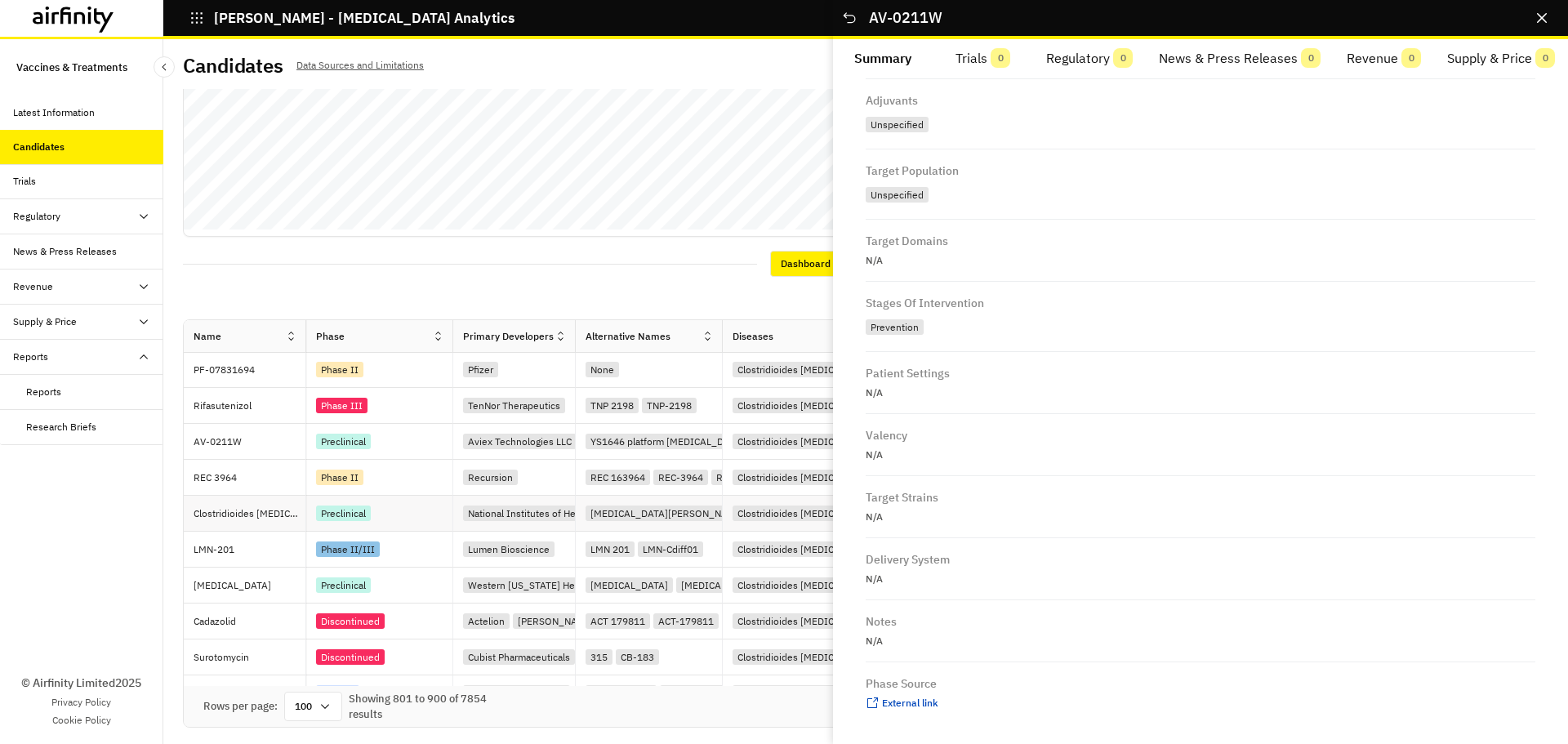
click at [369, 516] on div "Preclinical" at bounding box center [343, 513] width 55 height 15
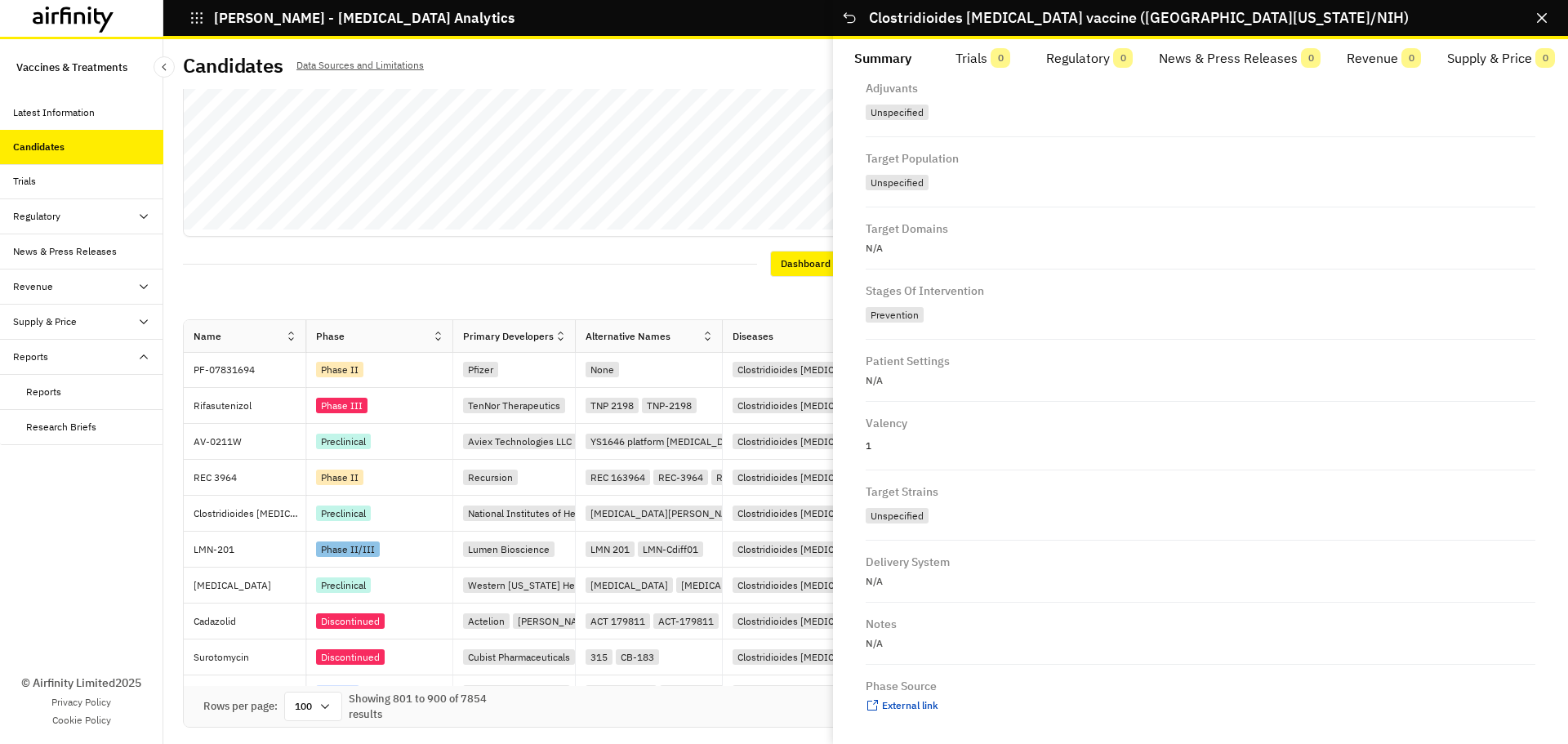
scroll to position [802, 0]
click at [934, 706] on span "External link" at bounding box center [910, 702] width 57 height 12
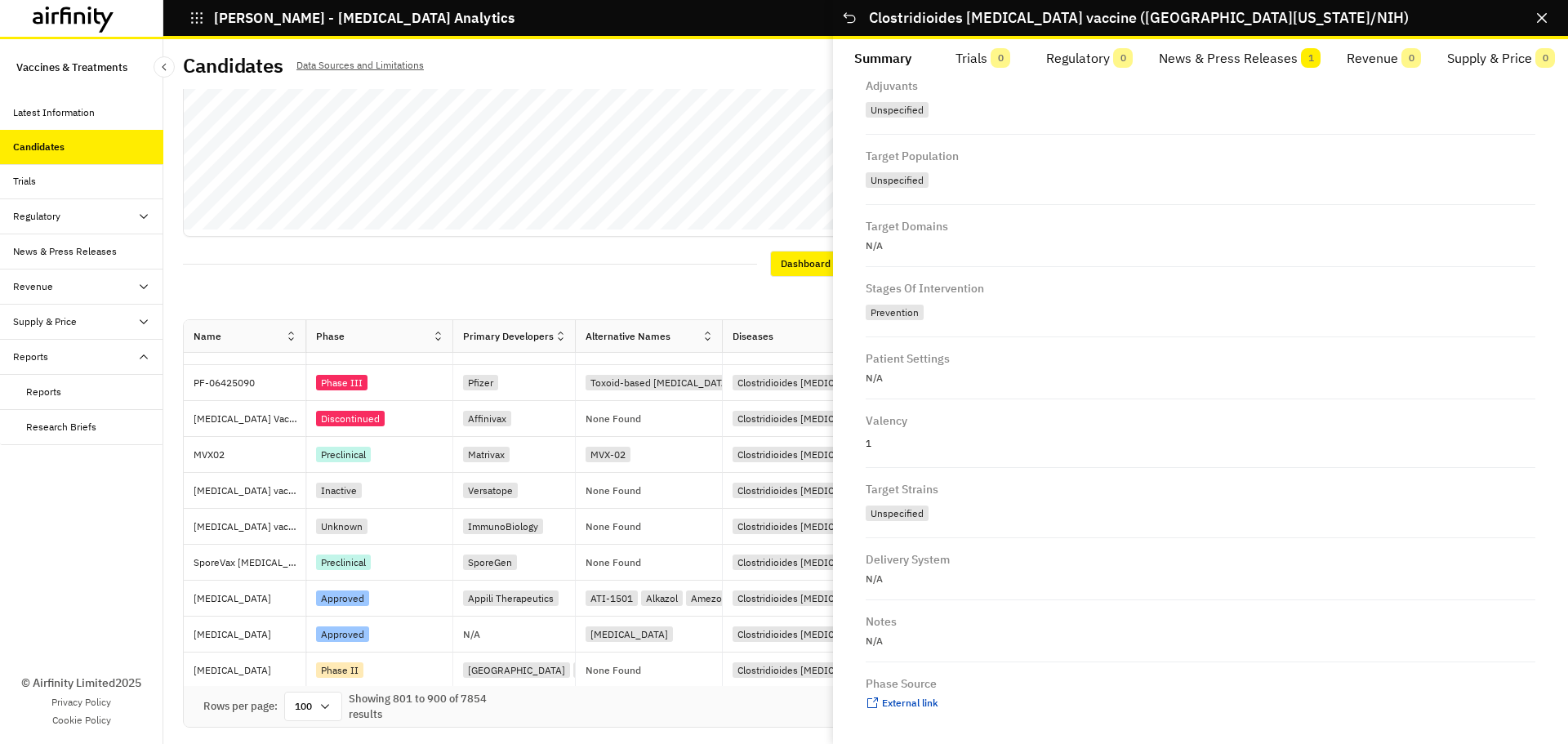
scroll to position [2490, 0]
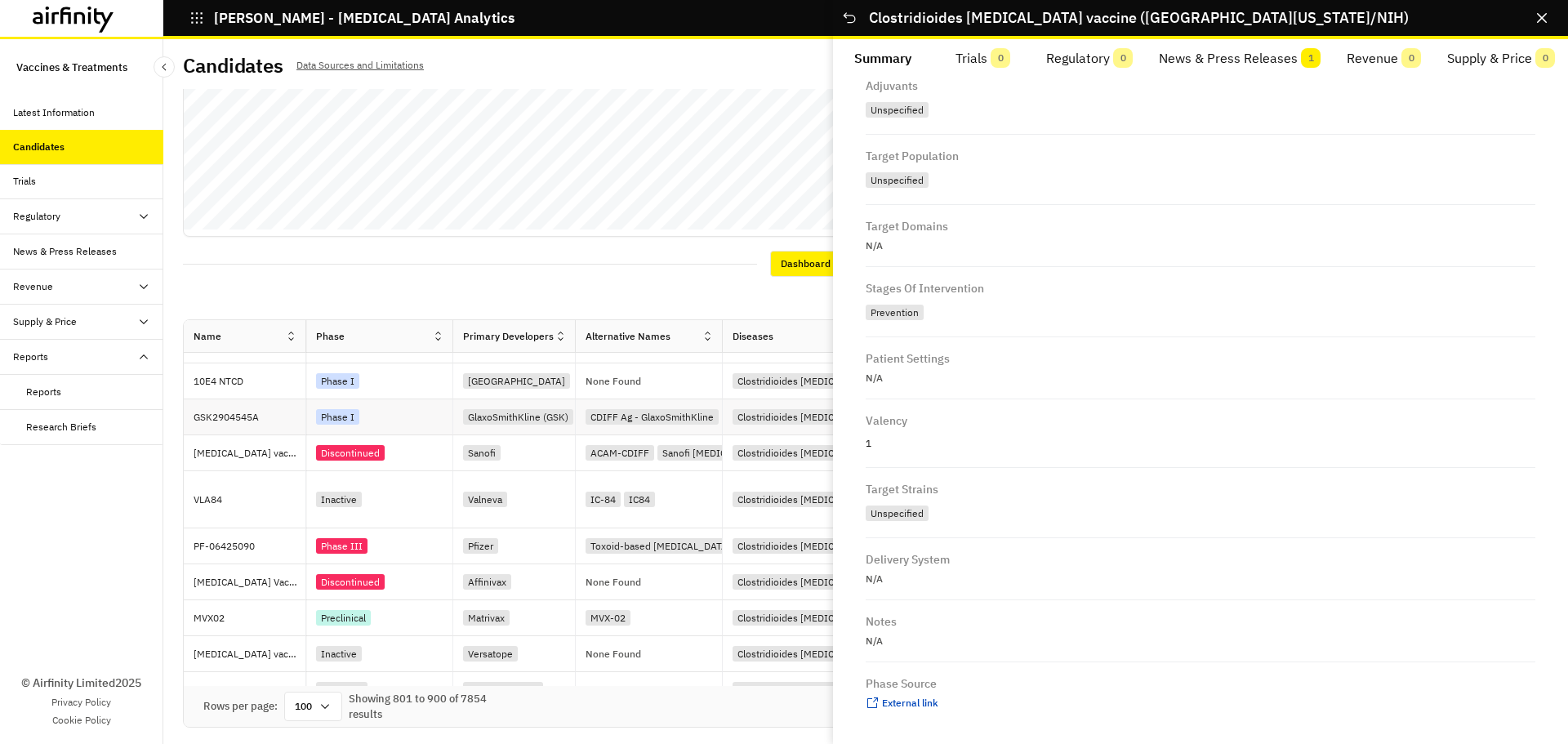
click at [248, 411] on p "GSK2904545A" at bounding box center [249, 417] width 112 height 16
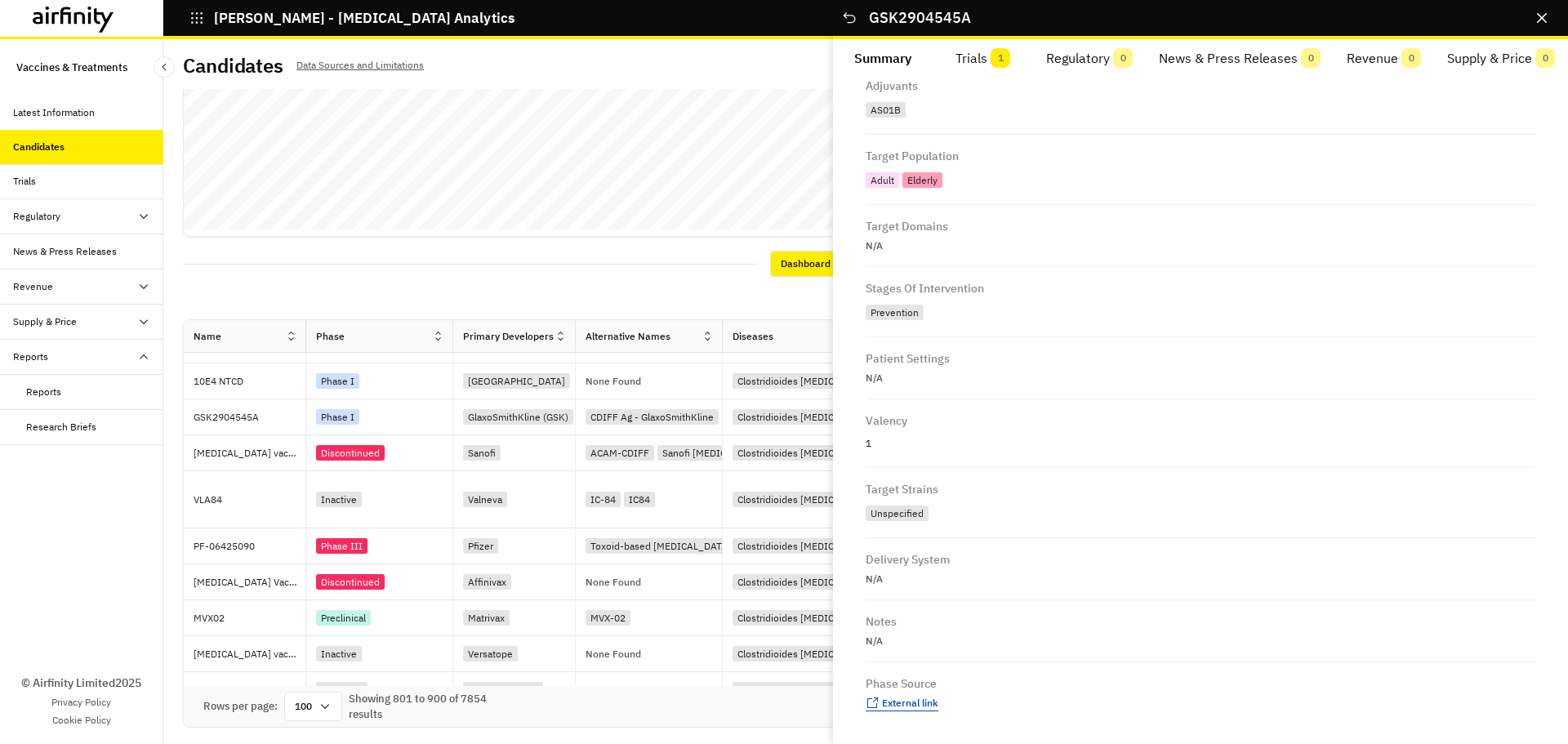
click at [924, 707] on span "External link" at bounding box center [910, 702] width 57 height 12
click at [34, 114] on div "Latest Information" at bounding box center [54, 112] width 81 height 14
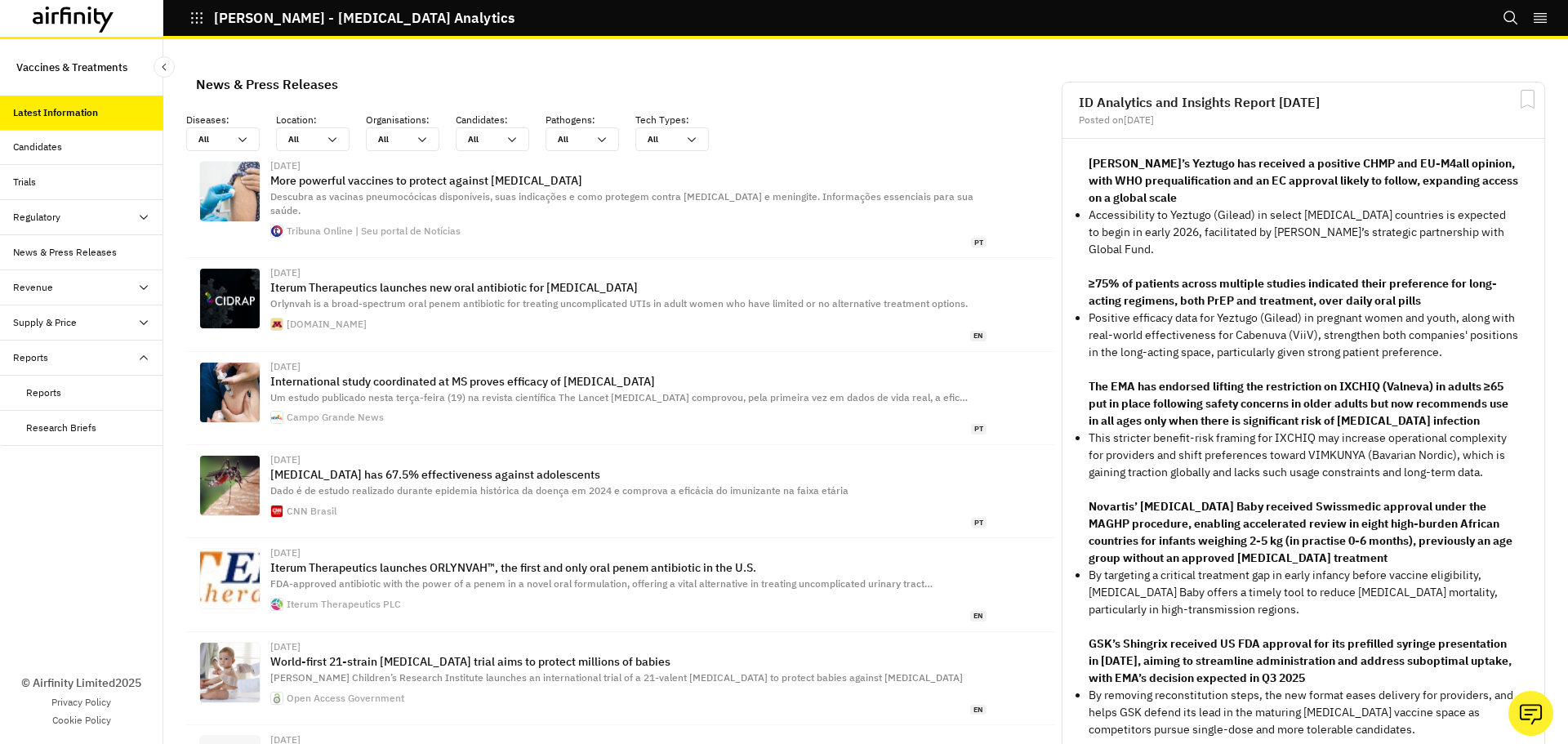
scroll to position [1064, 478]
click at [502, 143] on div "All All" at bounding box center [481, 139] width 49 height 22
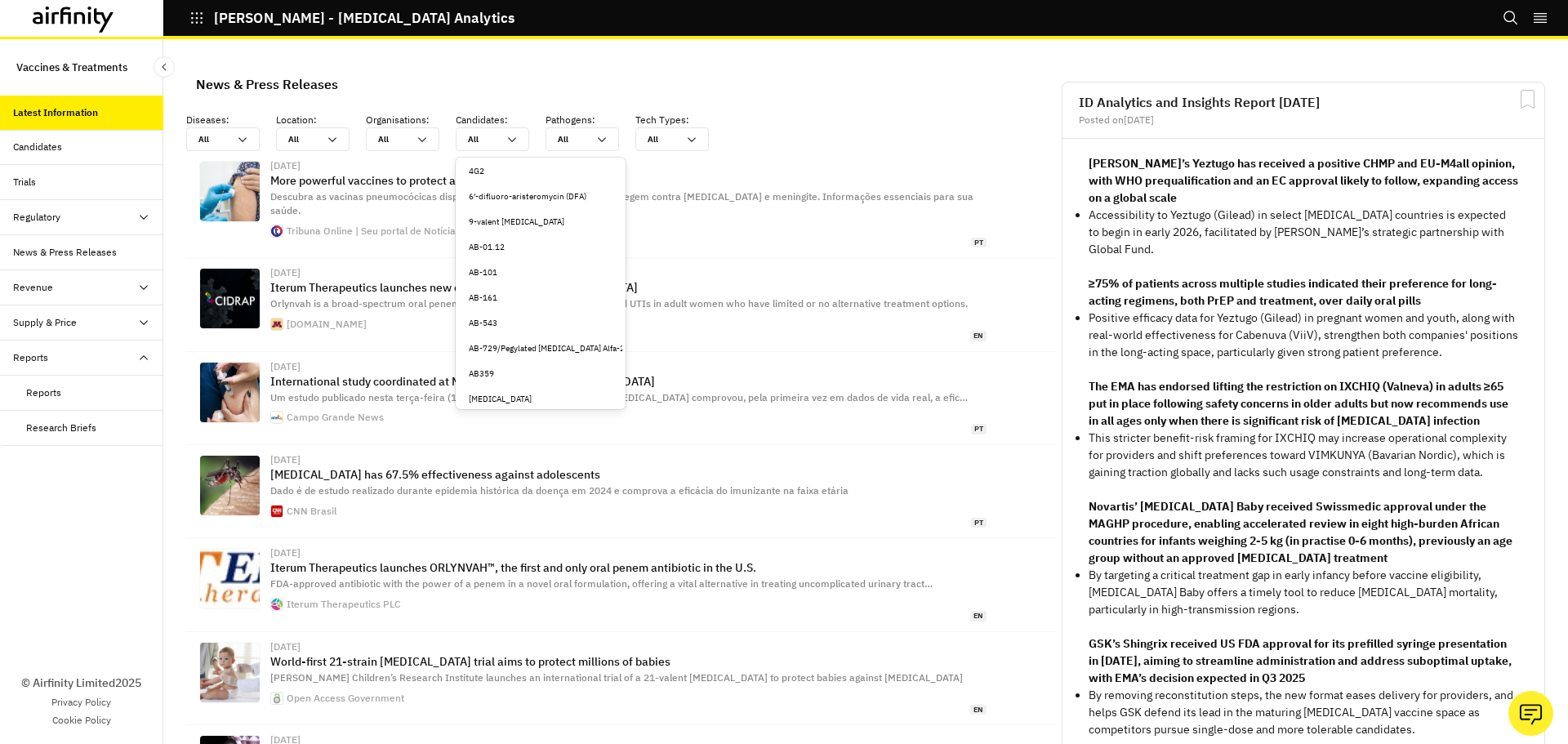
scroll to position [490, 0]
click at [591, 143] on div "All All" at bounding box center [570, 139] width 49 height 22
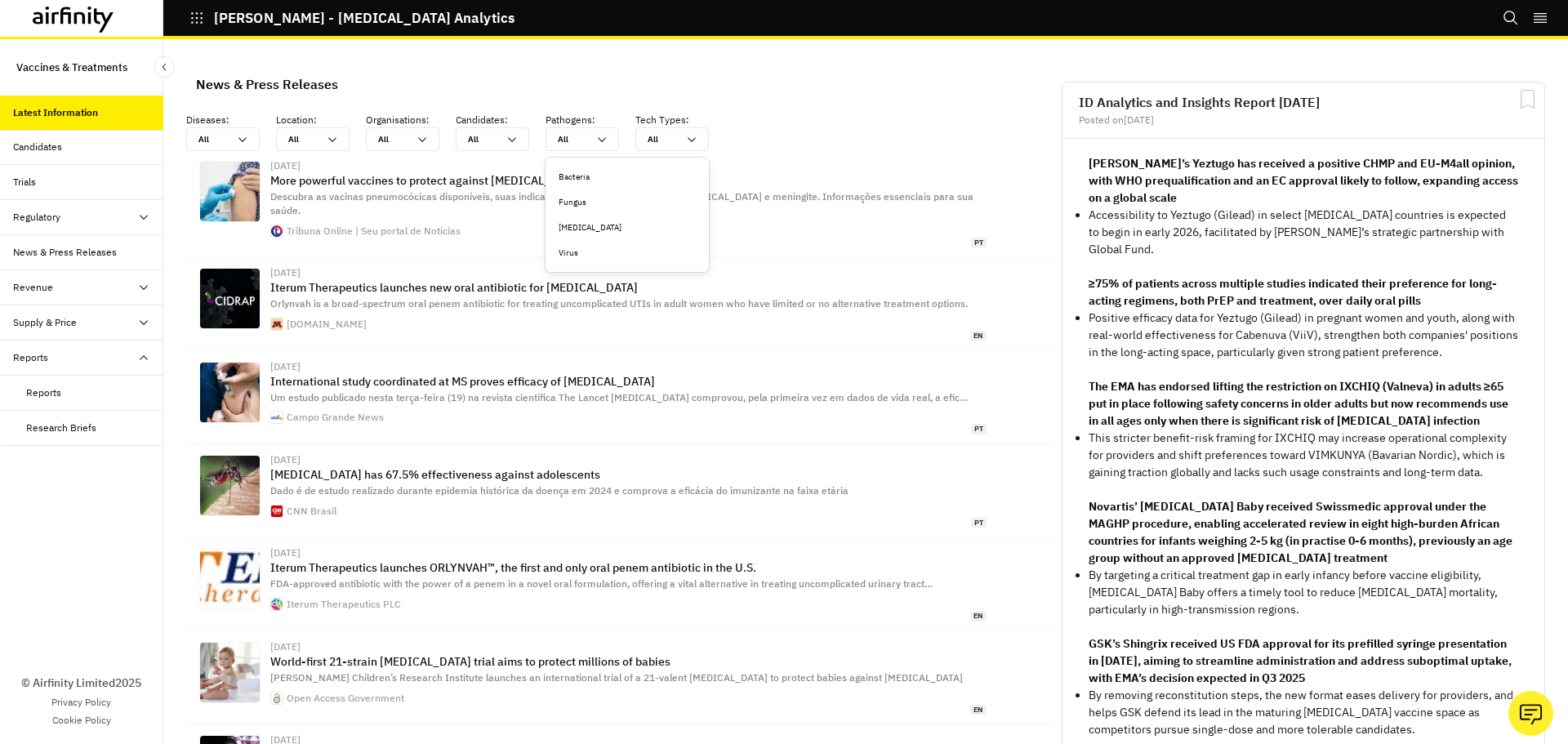
click at [563, 171] on div "Bacteria" at bounding box center [626, 176] width 137 height 12
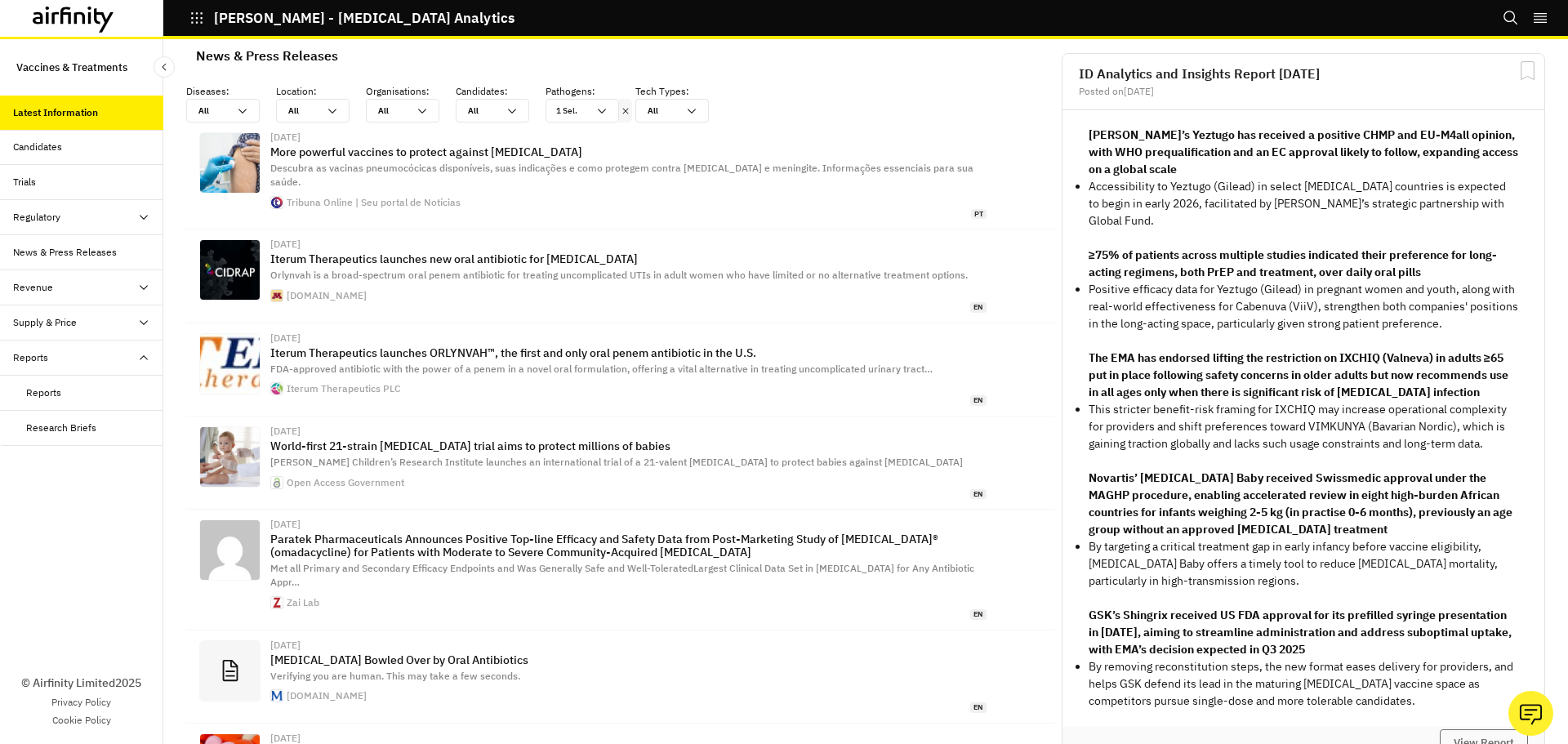
scroll to position [0, 0]
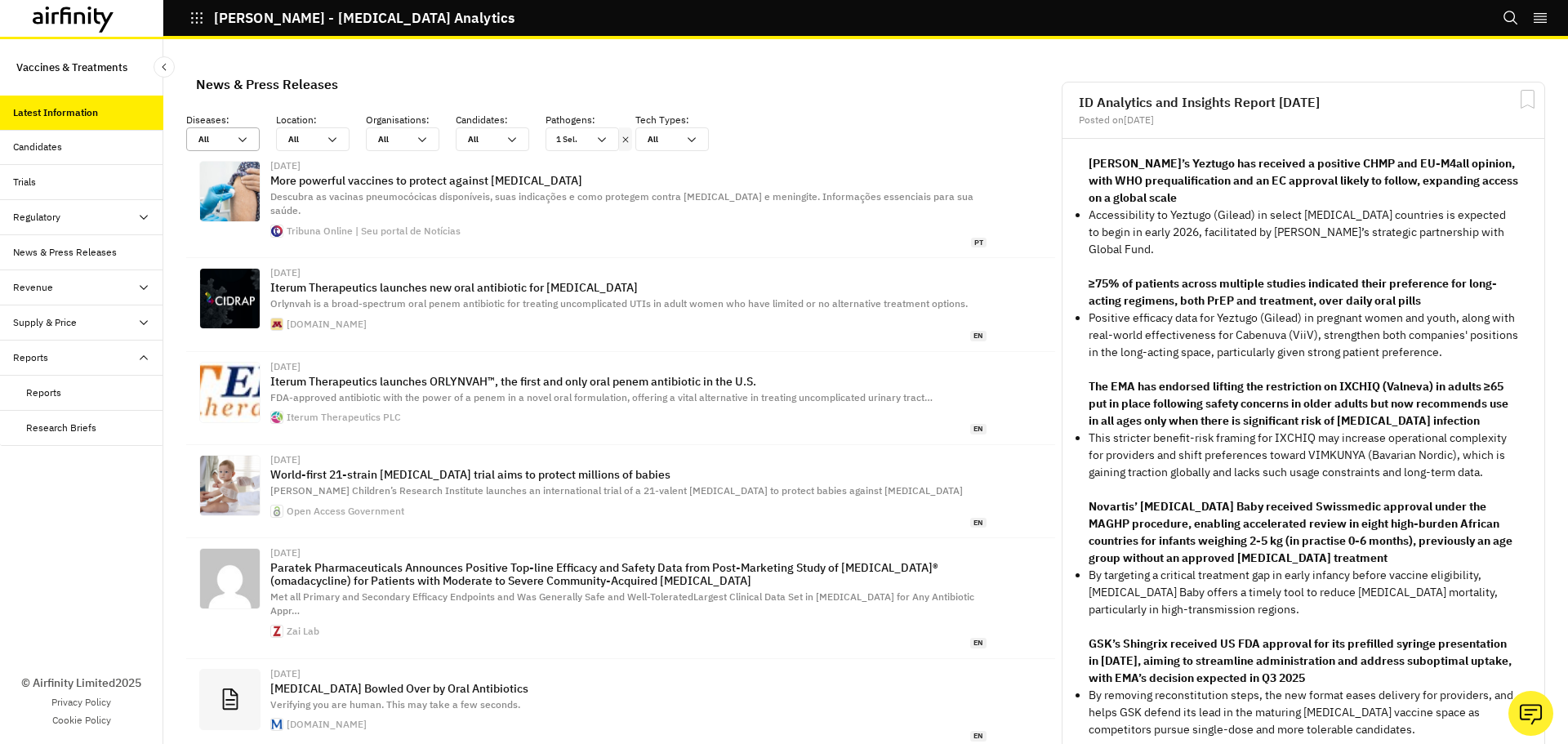
click at [231, 136] on div "All All" at bounding box center [211, 139] width 49 height 22
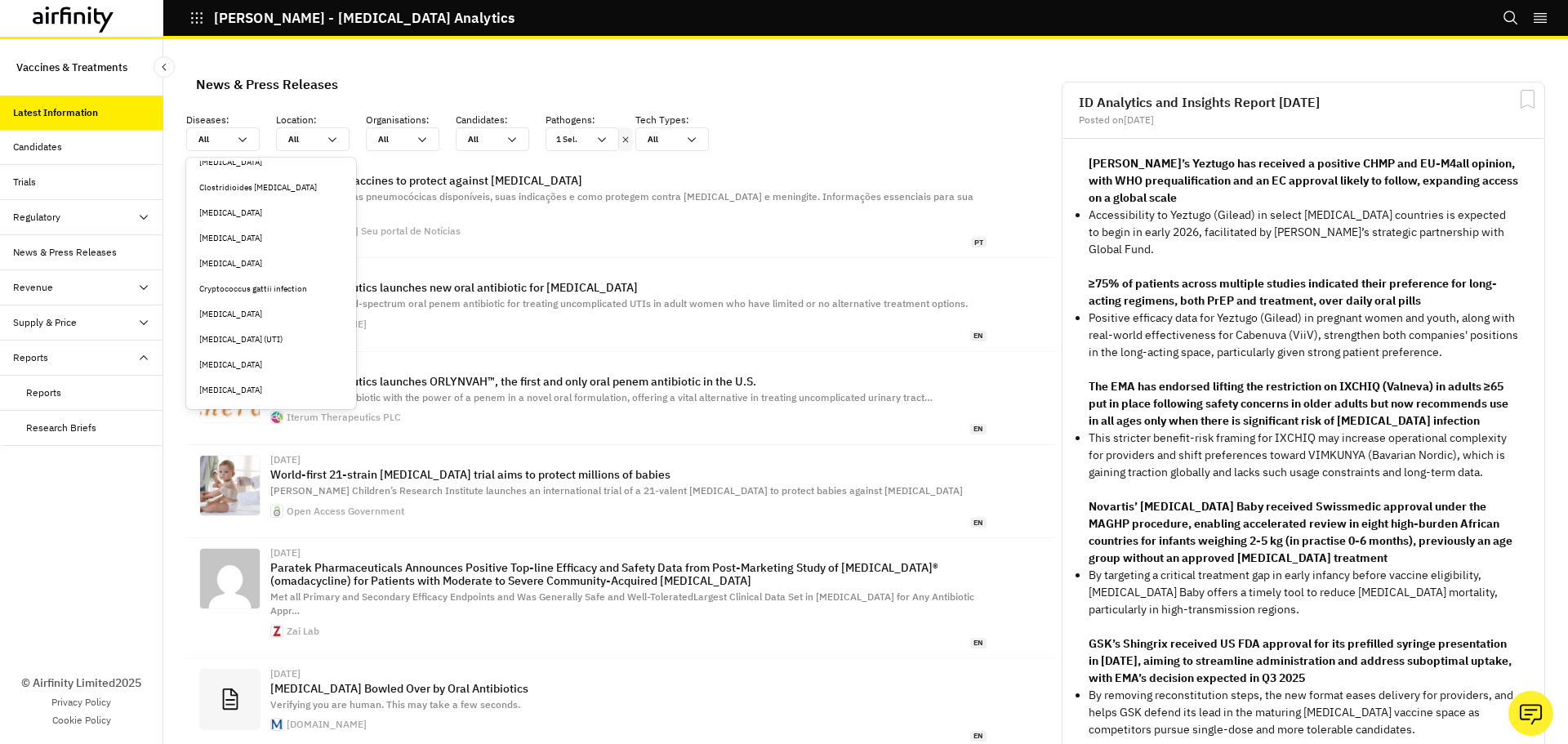
scroll to position [490, 0]
click at [241, 270] on div "Clostridioides [MEDICAL_DATA]" at bounding box center [271, 269] width 144 height 12
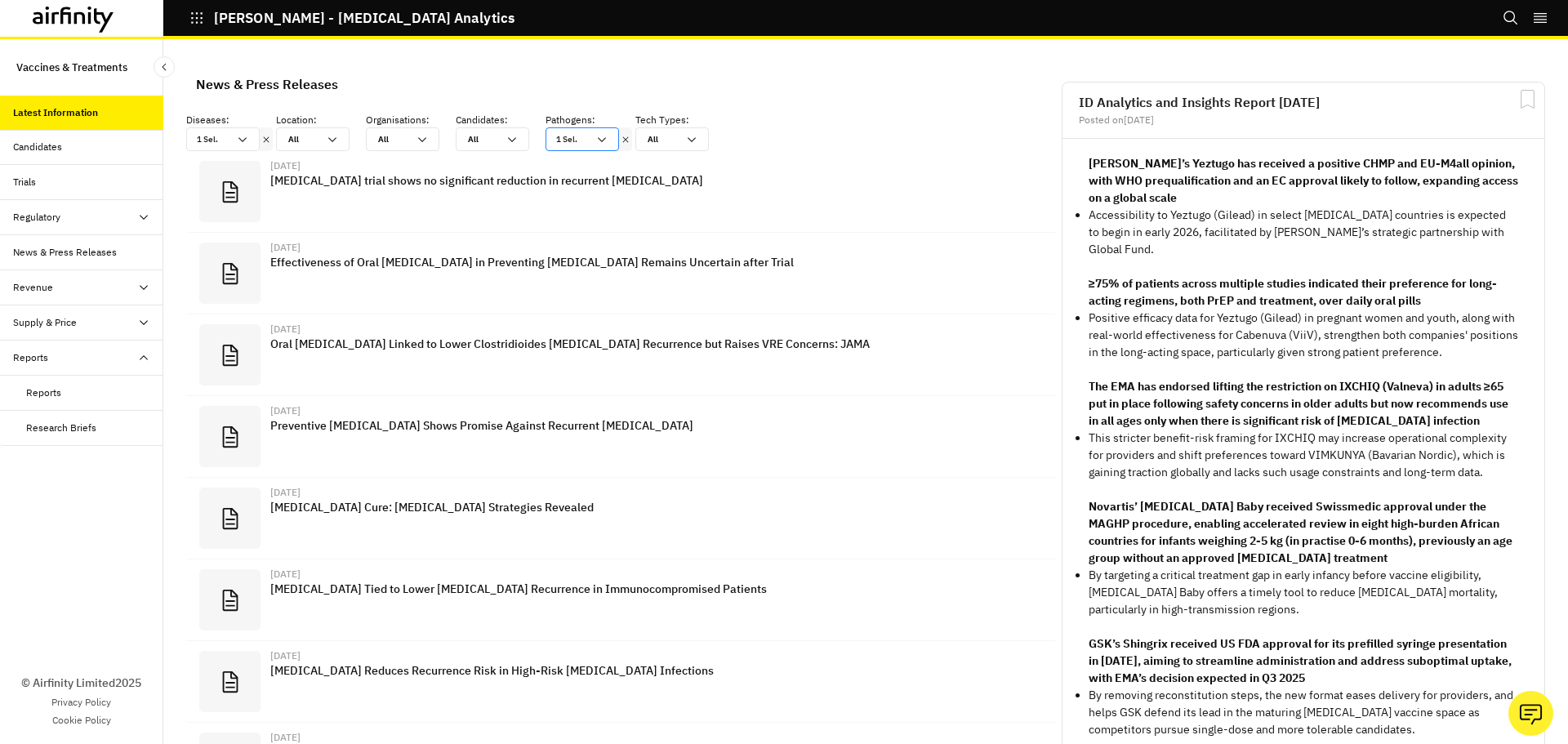
click at [591, 132] on div "1 Sel." at bounding box center [570, 139] width 49 height 22
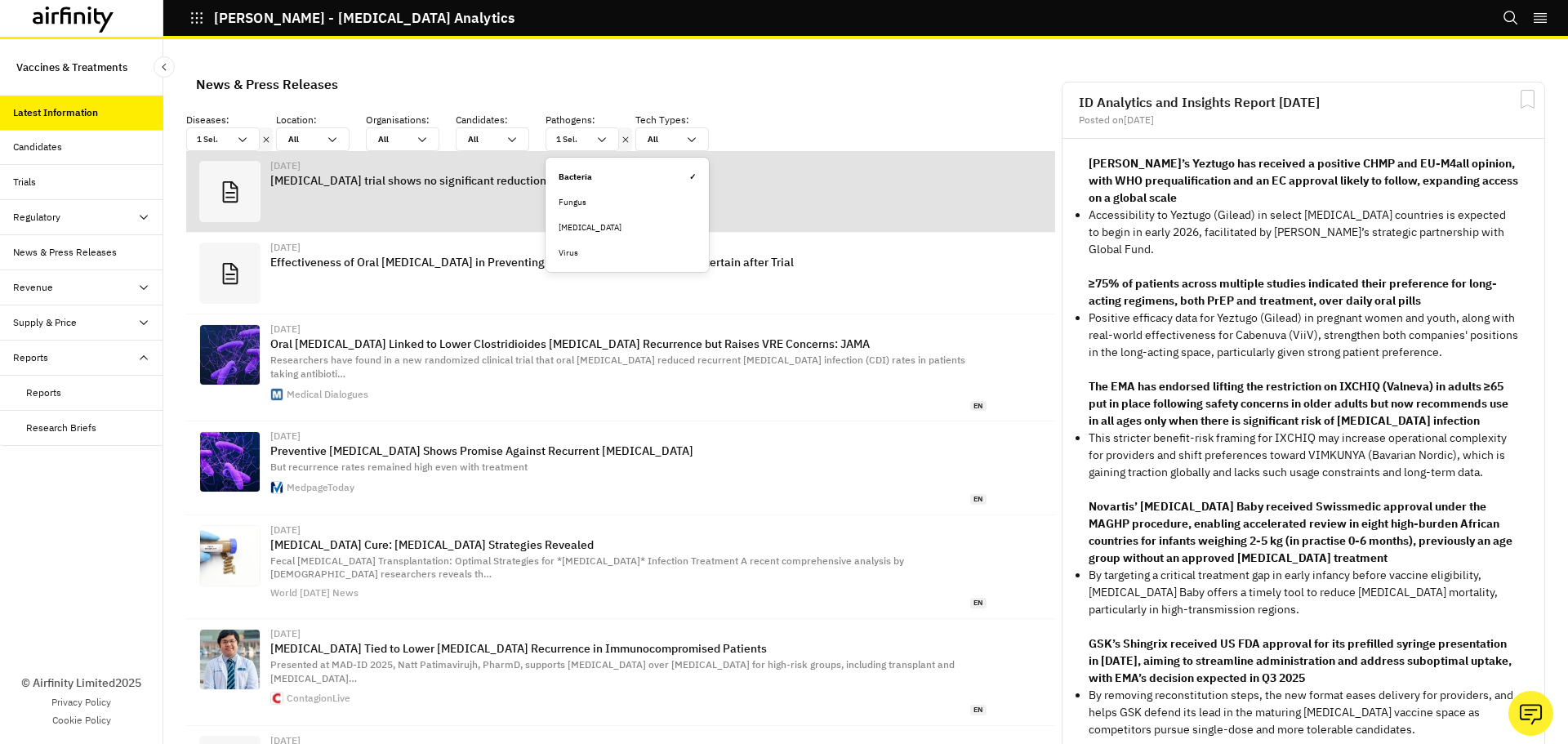
scroll to position [13, 13]
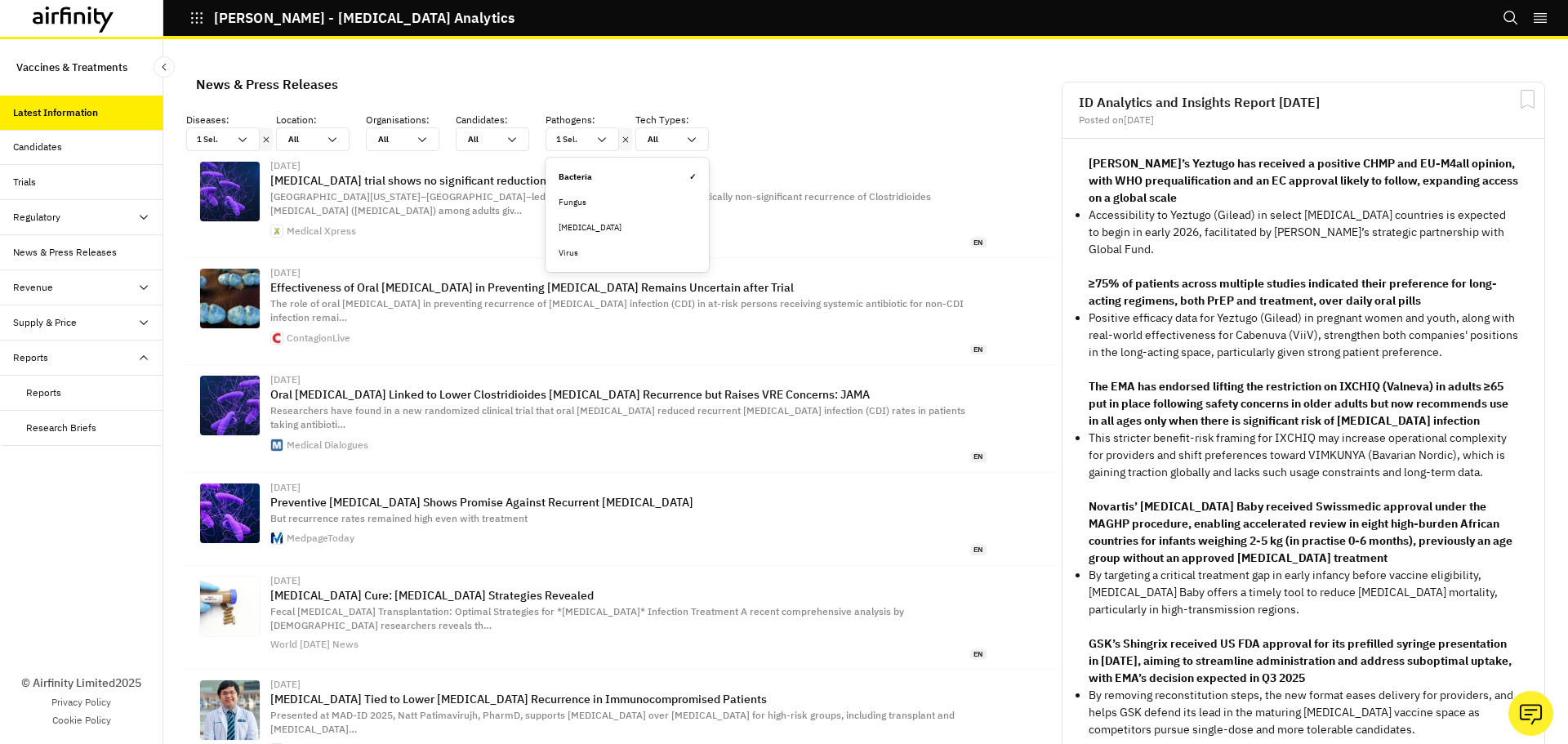
click at [693, 173] on span "✓" at bounding box center [693, 176] width 7 height 12
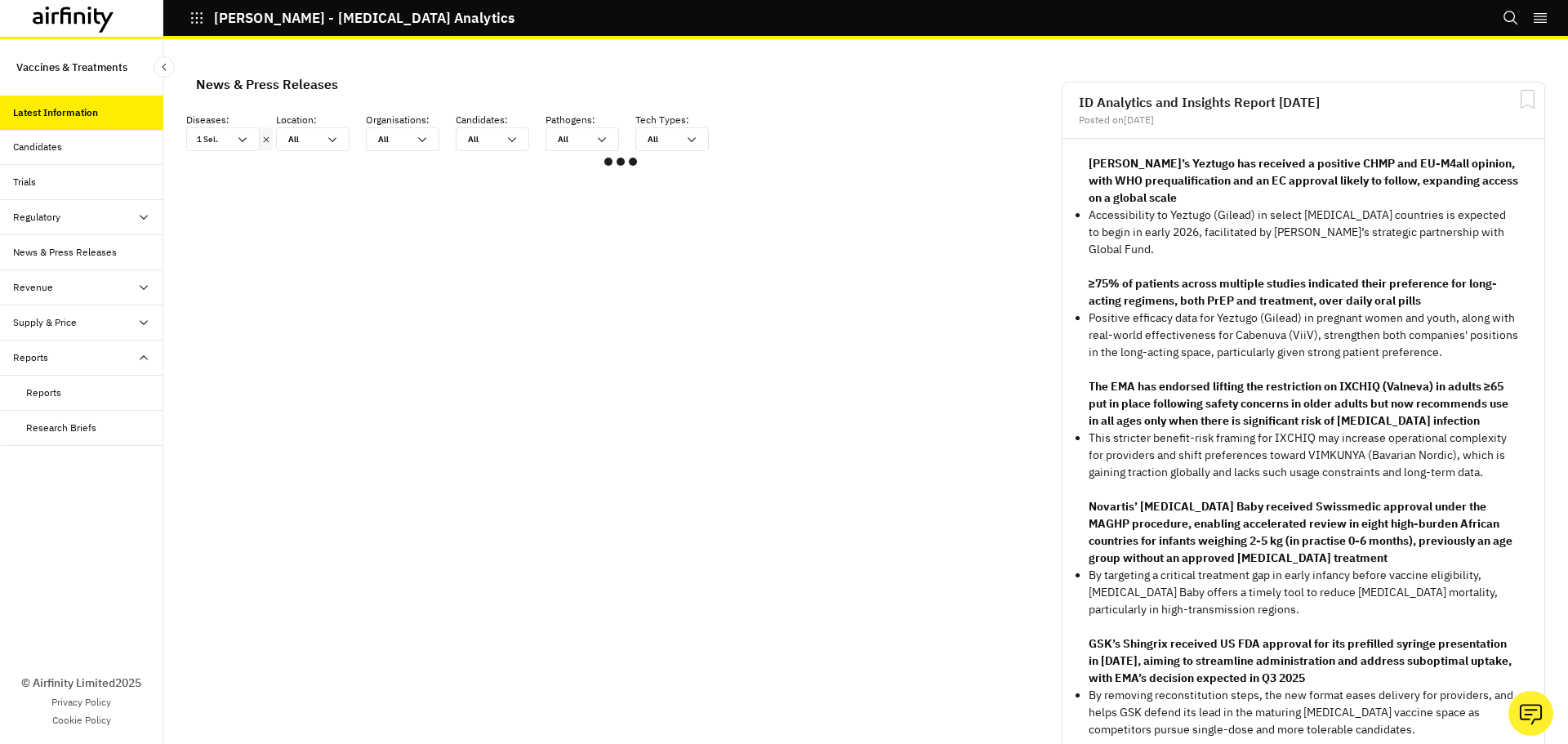
scroll to position [1074, 478]
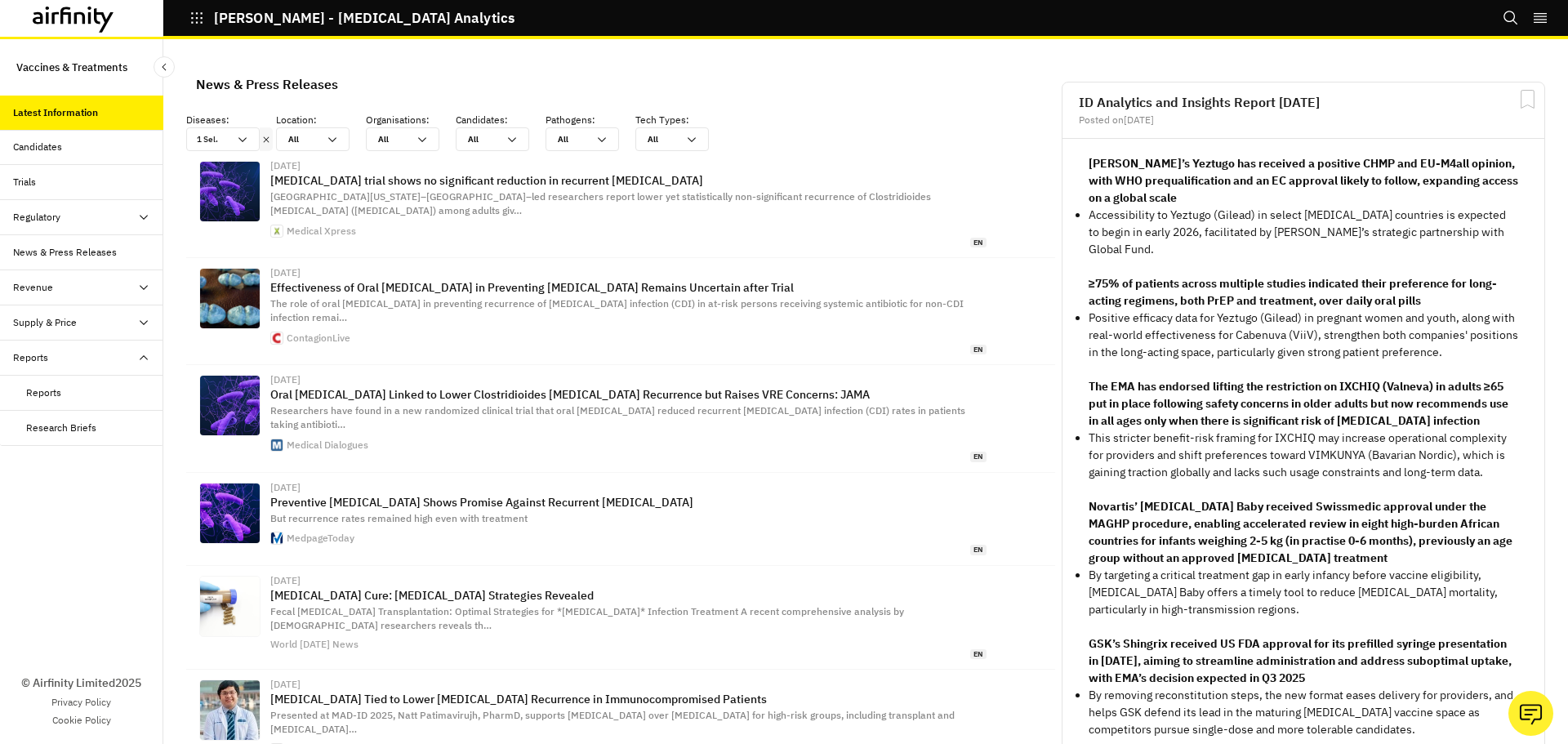
click at [114, 247] on div "News & Press Releases" at bounding box center [65, 252] width 103 height 14
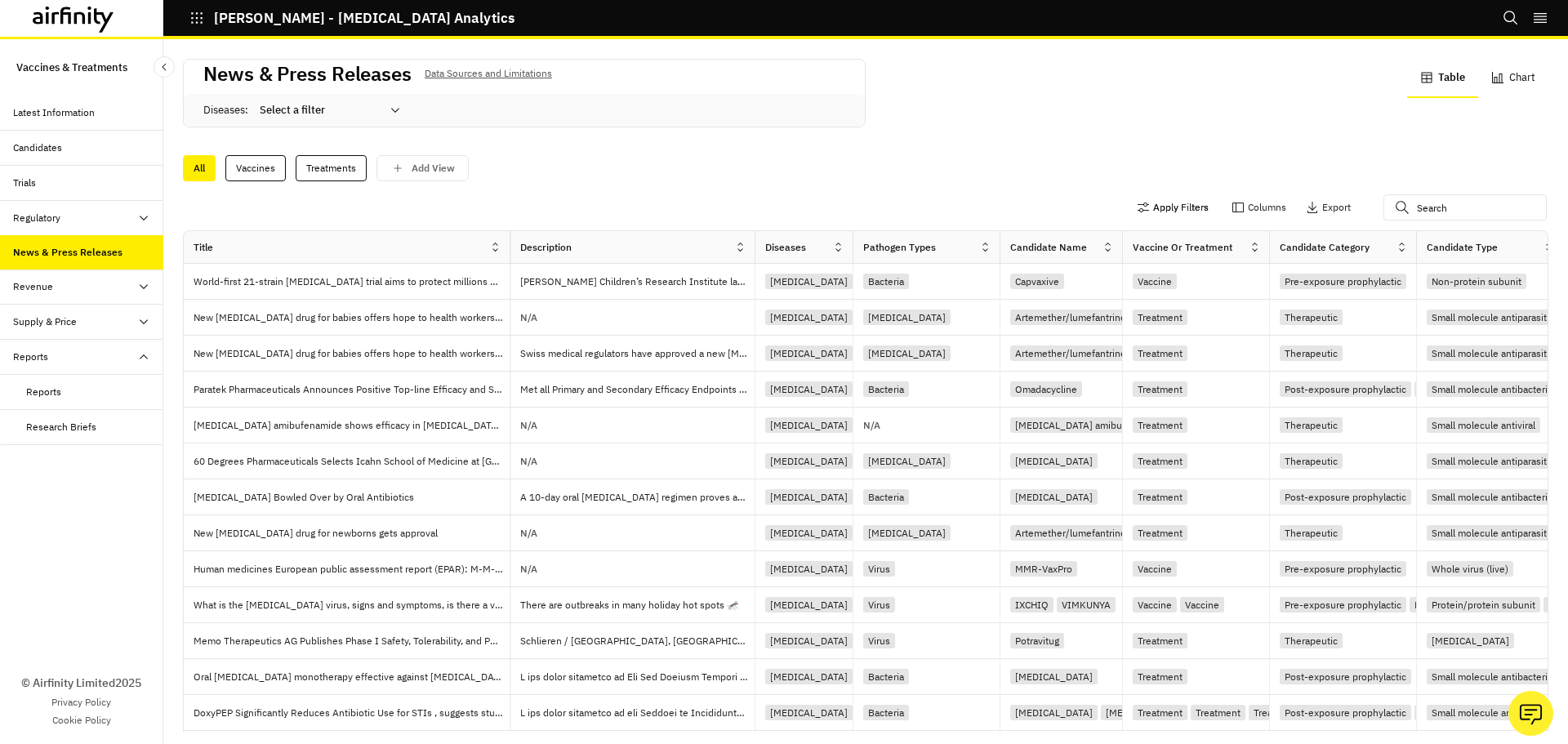
click at [1173, 204] on button "Apply Filters" at bounding box center [1172, 207] width 72 height 26
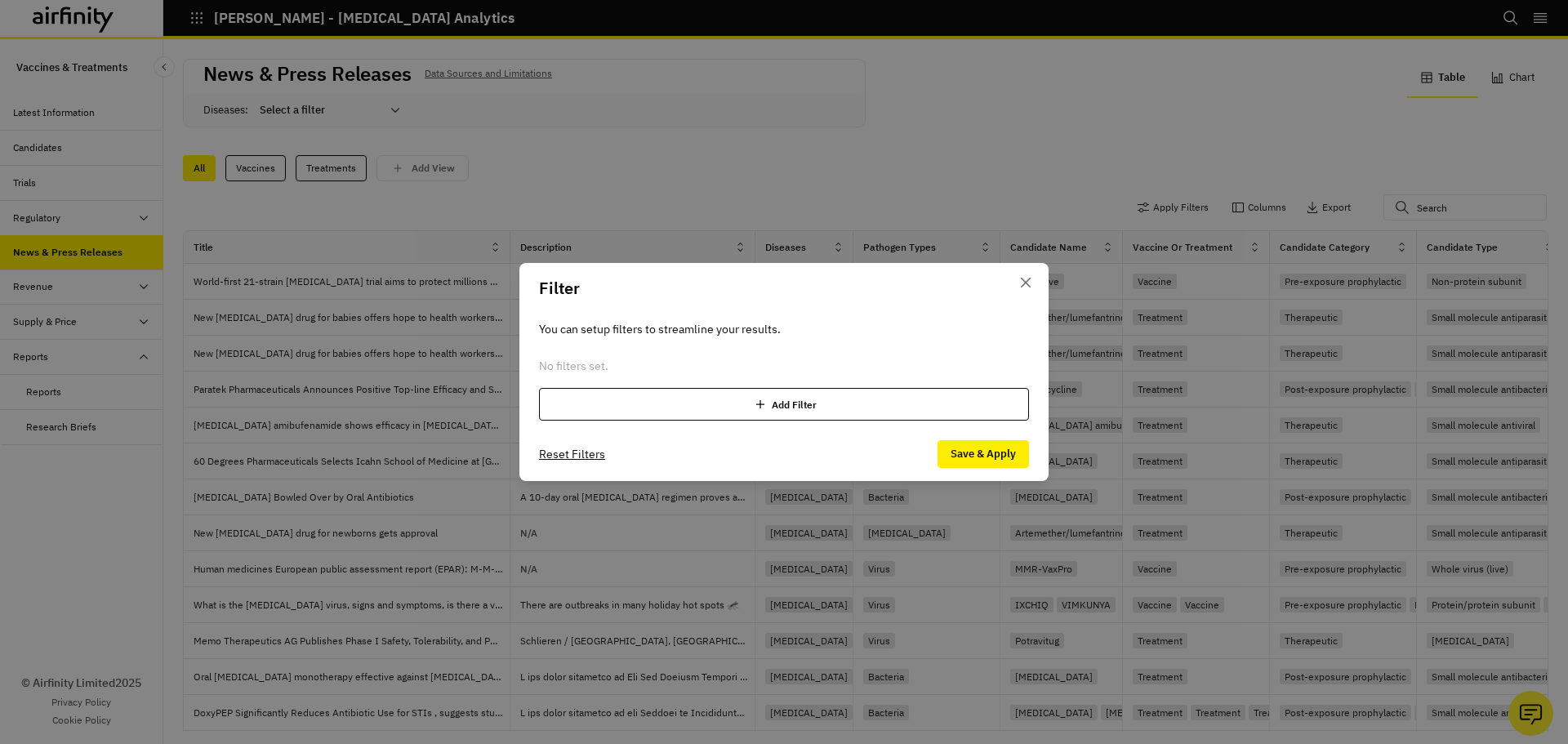
click at [785, 397] on div "Add Filter" at bounding box center [784, 404] width 490 height 33
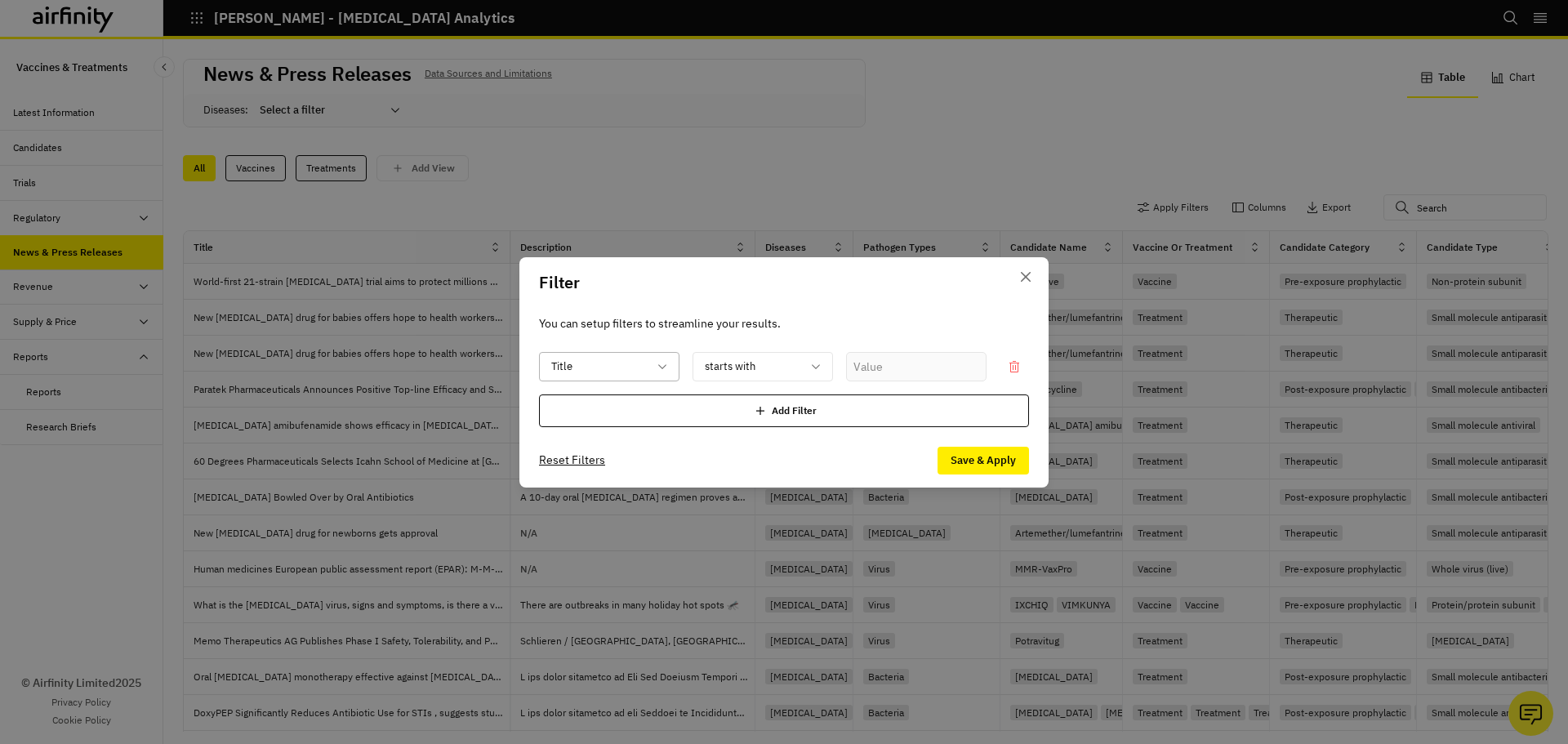
click at [627, 362] on div at bounding box center [600, 366] width 97 height 20
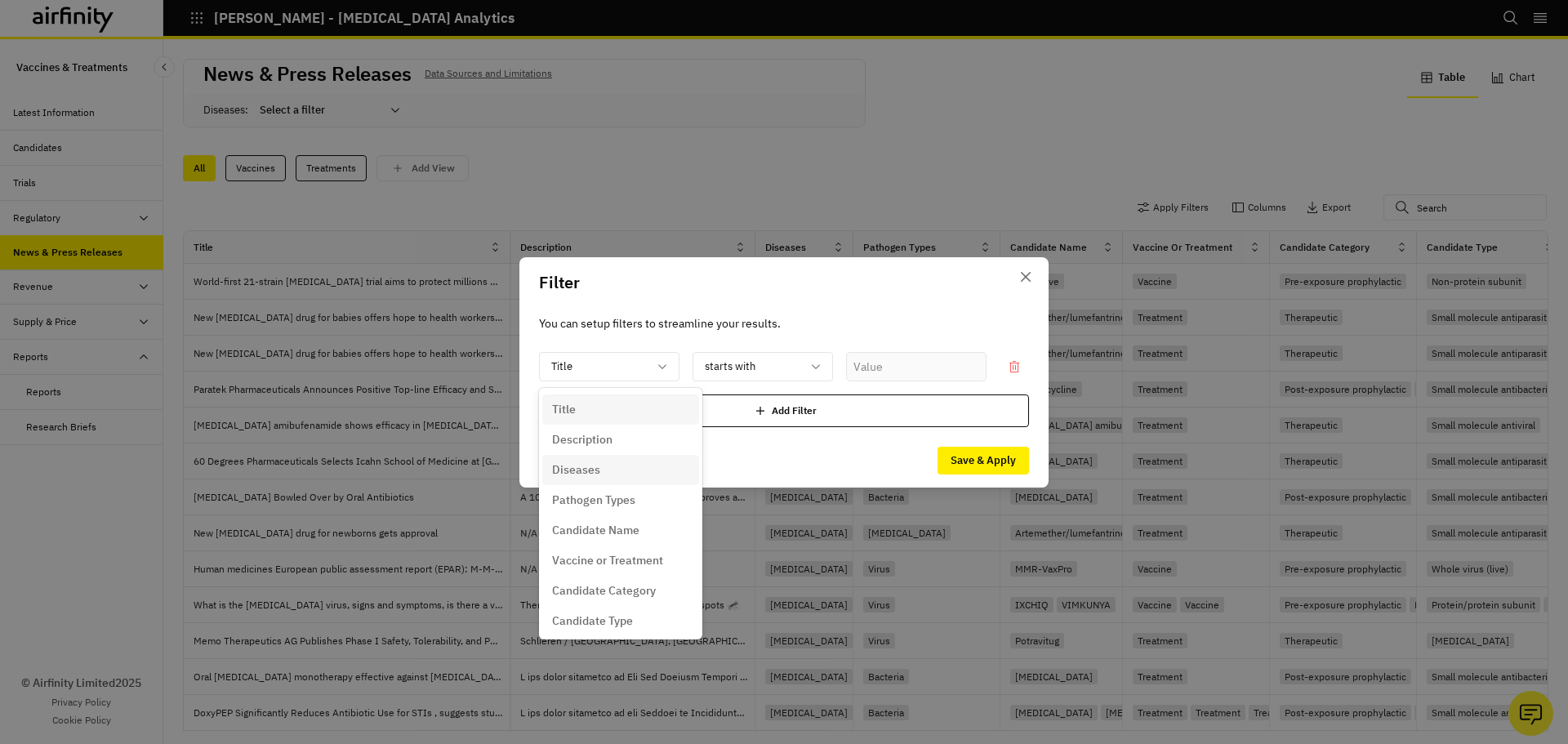
click at [597, 474] on p "Diseases" at bounding box center [576, 470] width 48 height 17
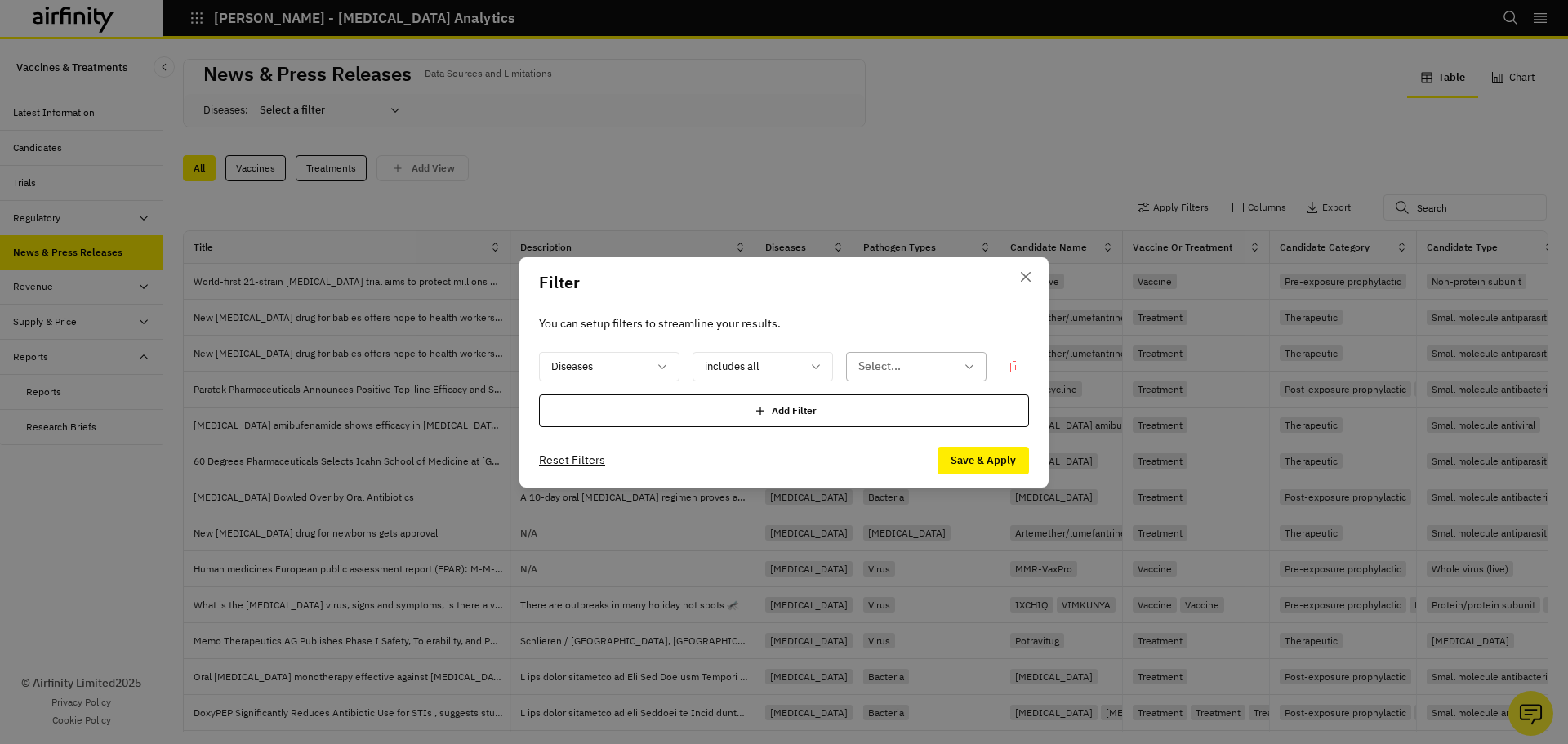
click at [917, 364] on div at bounding box center [906, 366] width 97 height 20
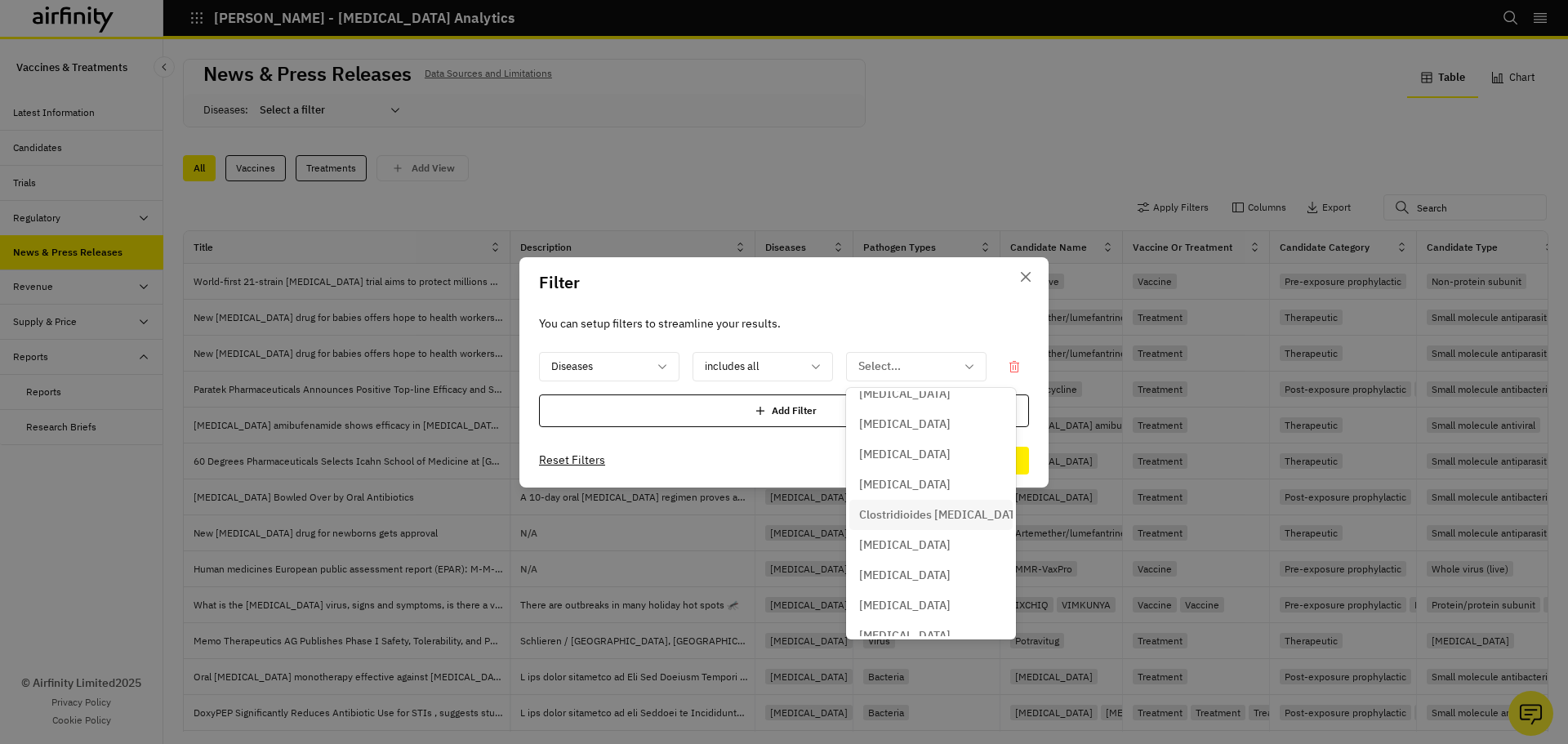
scroll to position [980, 0]
click at [922, 486] on p "Clostridioides [MEDICAL_DATA]" at bounding box center [943, 487] width 167 height 17
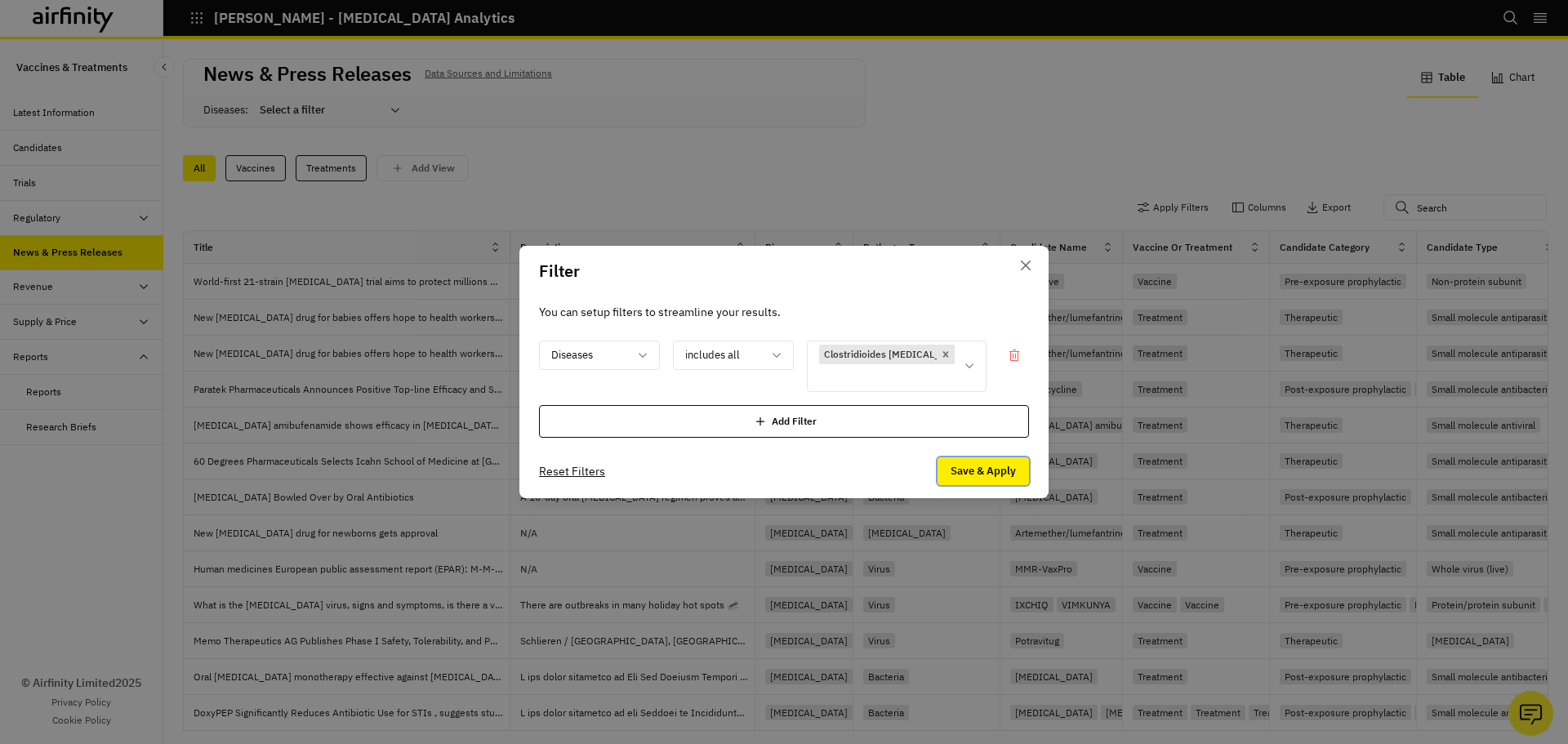
click at [1005, 473] on button "Save & Apply" at bounding box center [984, 471] width 92 height 28
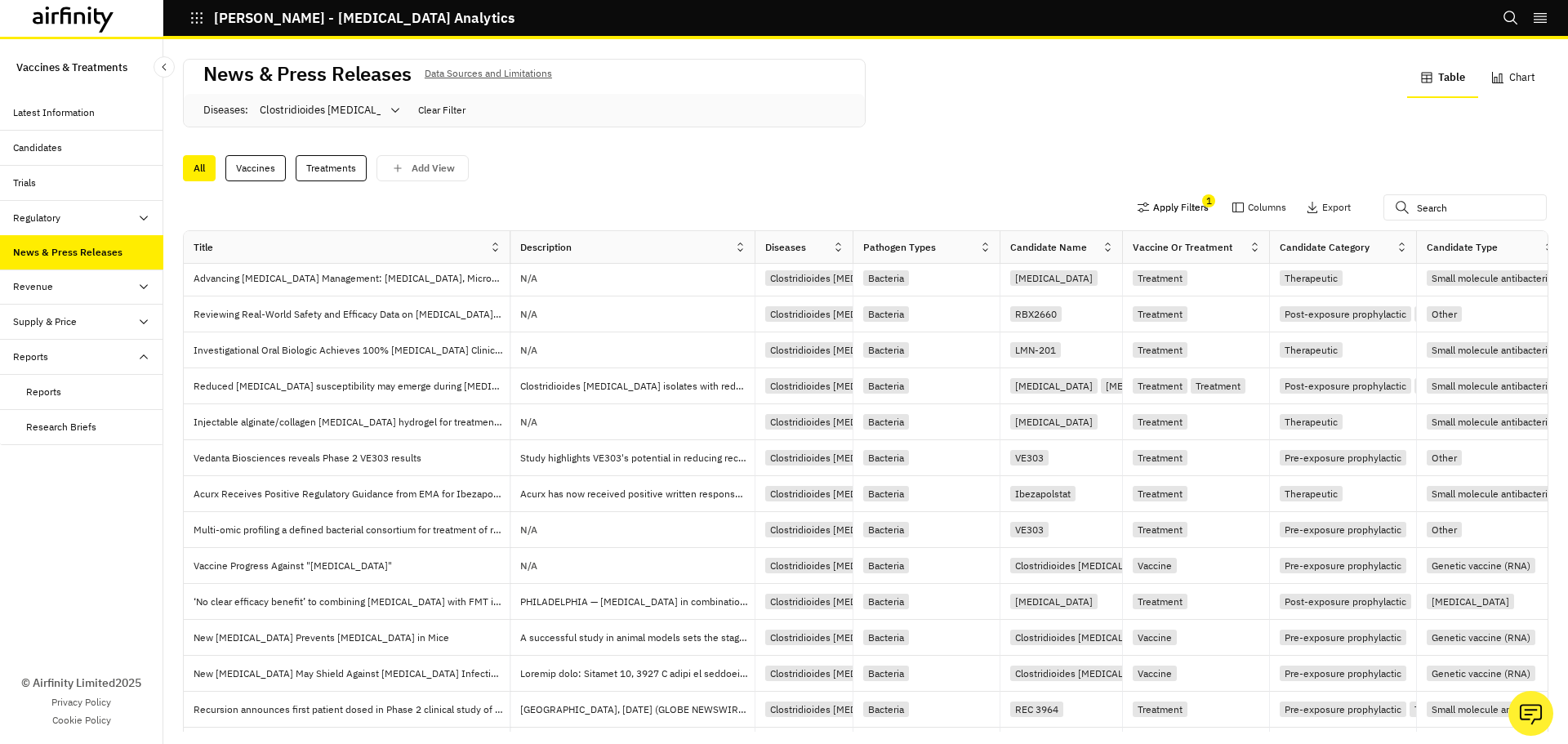
scroll to position [327, 0]
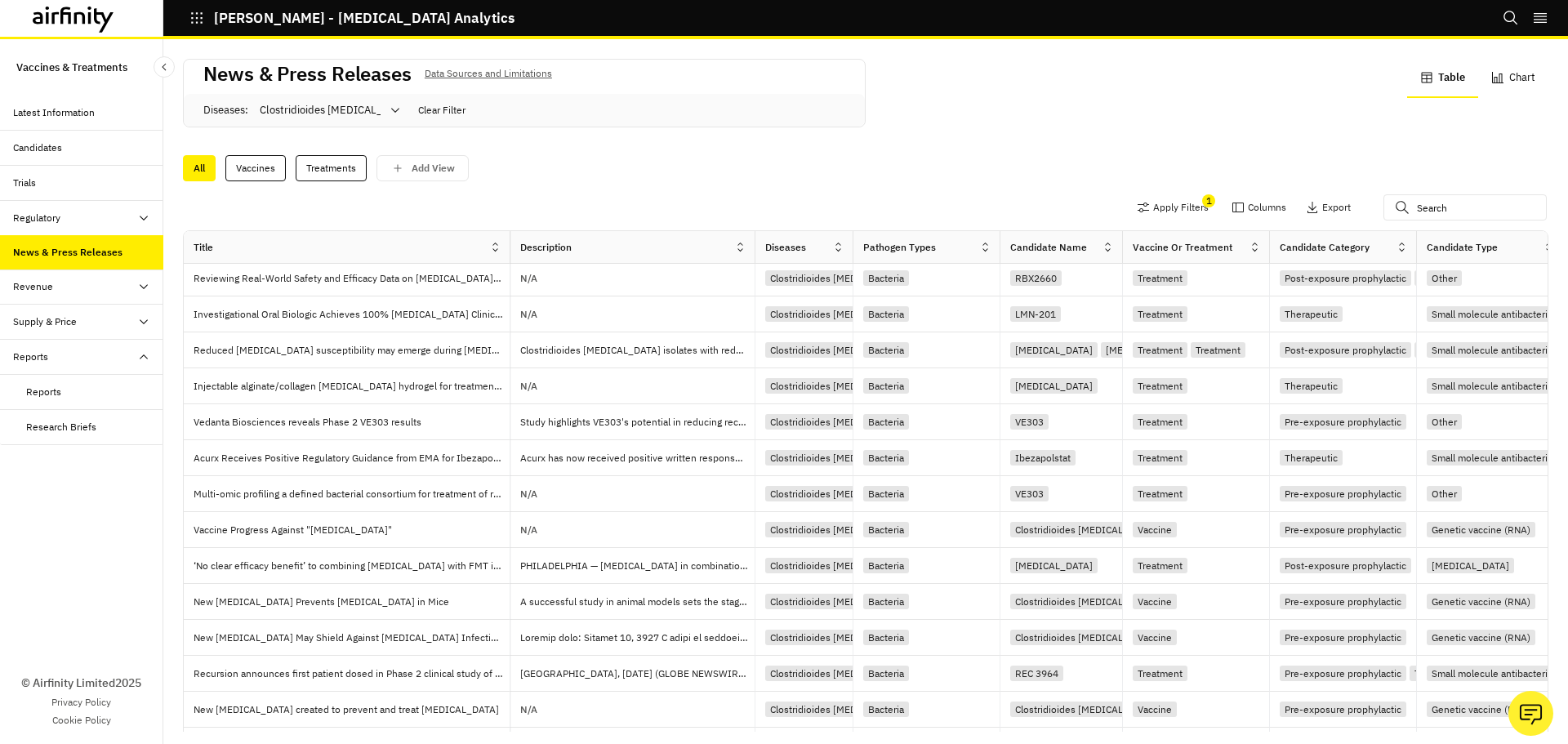
click at [1248, 246] on div "Vaccine or Treatment" at bounding box center [1186, 247] width 125 height 19
click at [1254, 241] on icon at bounding box center [1255, 247] width 12 height 12
click at [1201, 352] on div "Sort Descending" at bounding box center [1185, 358] width 168 height 36
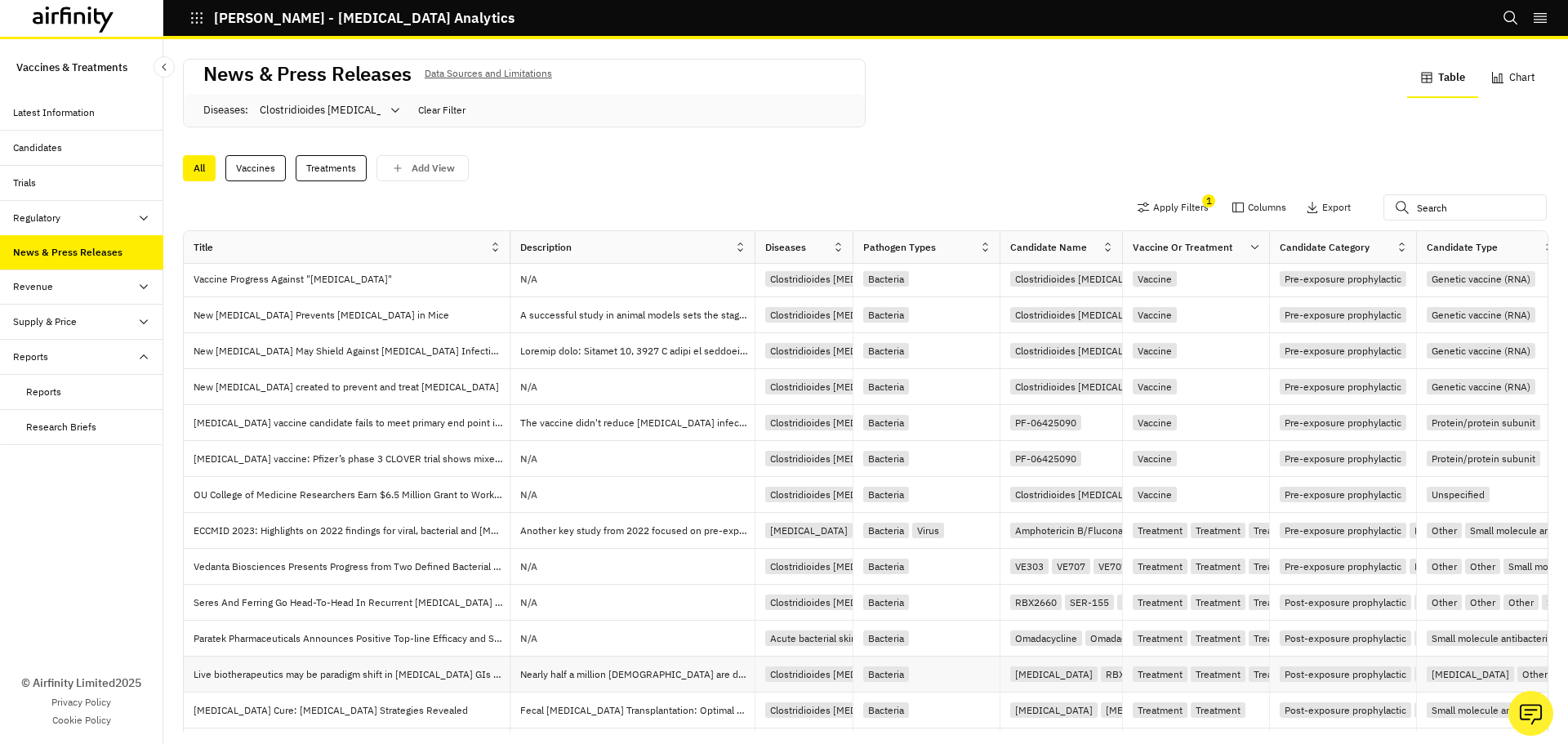
scroll to position [0, 0]
click at [309, 281] on p "Vaccine Progress Against "C diff"" at bounding box center [352, 282] width 316 height 16
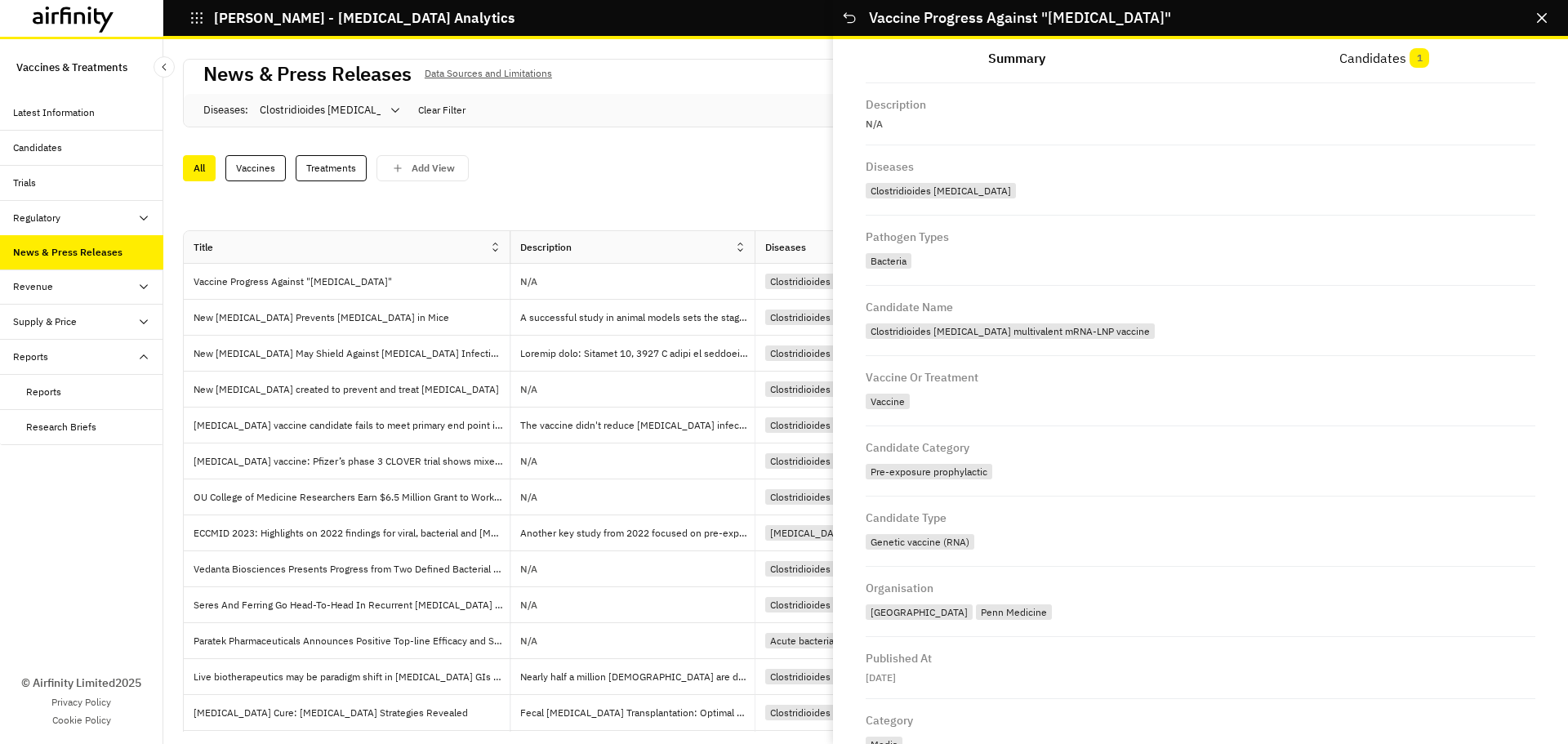
scroll to position [189, 0]
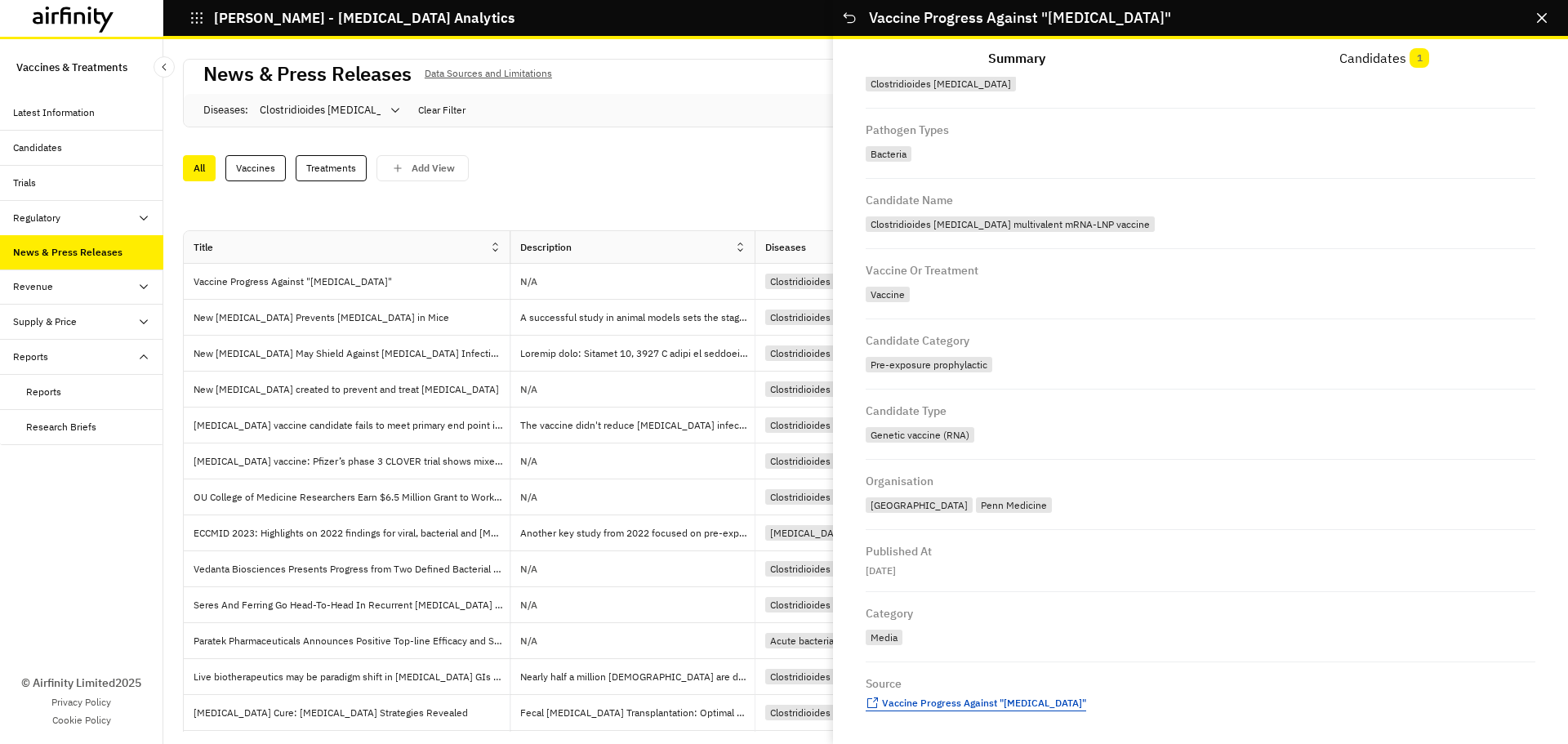
click at [912, 703] on span "Vaccine Progress Against "C diff"" at bounding box center [984, 702] width 204 height 12
click at [302, 322] on p "New mRNA Vaccine Prevents C Difficile in Mice" at bounding box center [352, 317] width 316 height 16
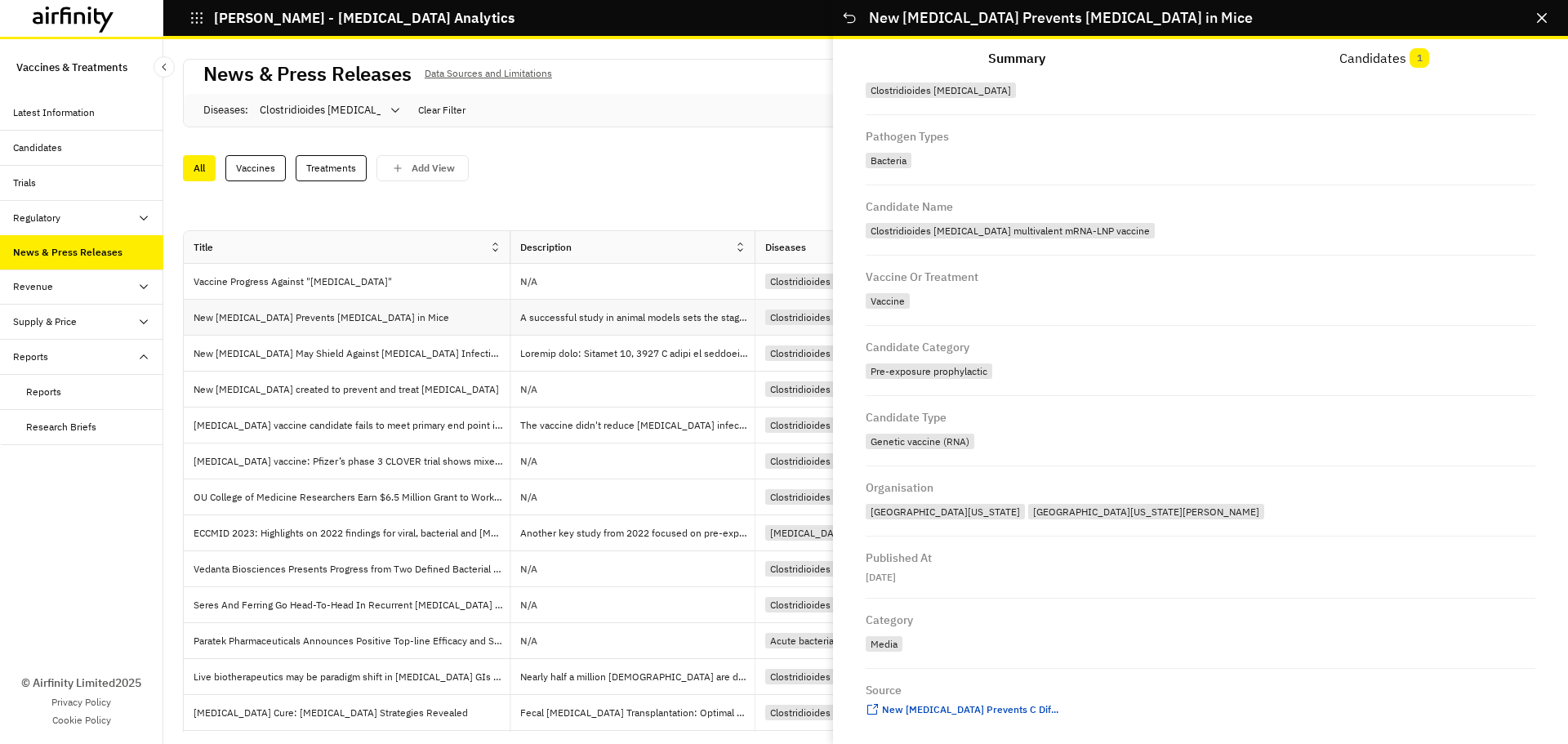
scroll to position [195, 0]
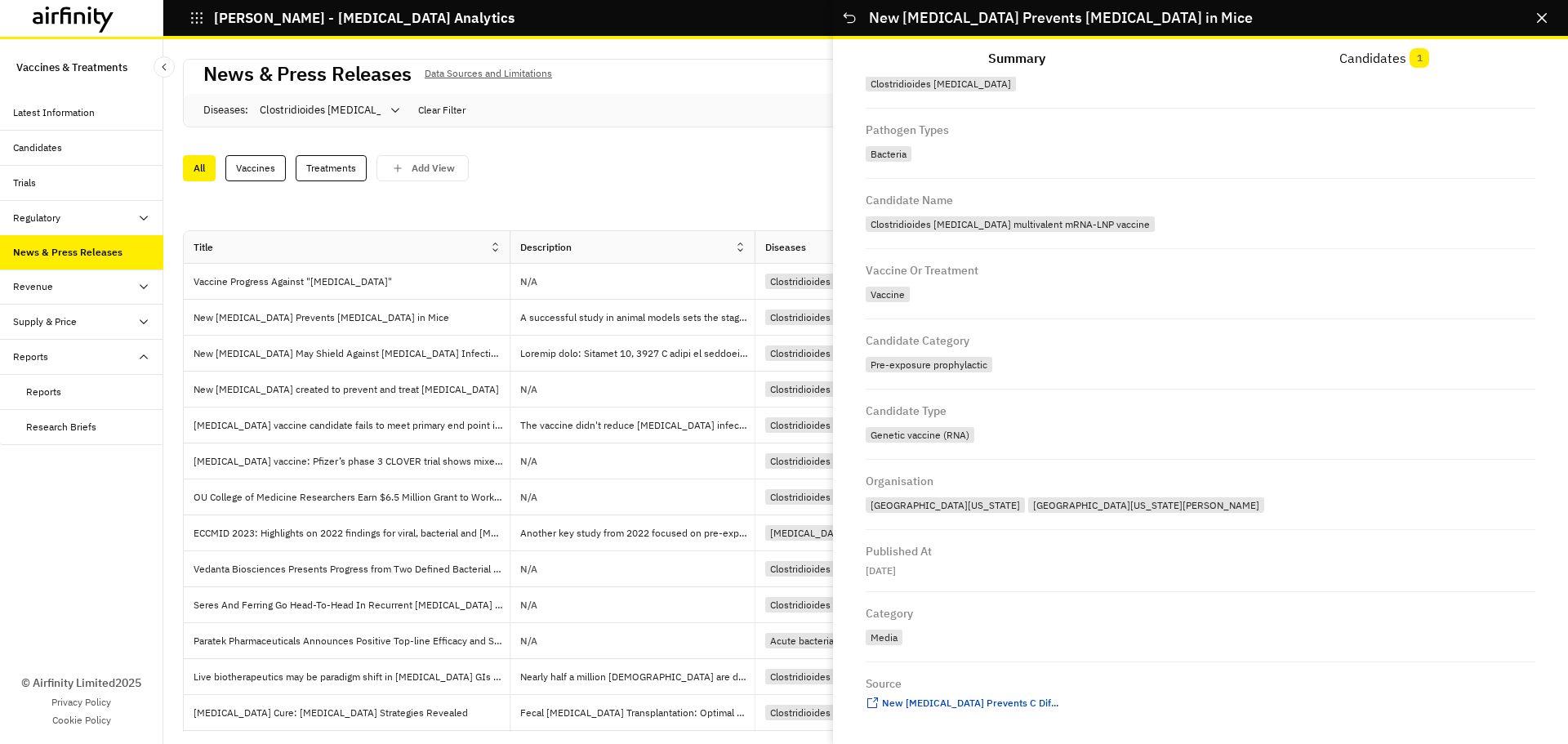
click at [943, 692] on div "Source" at bounding box center [1200, 685] width 670 height 20
click at [941, 702] on span "New mRNA Vaccine Prevents C Dif ..." at bounding box center [970, 702] width 176 height 12
click at [83, 434] on div "Research Briefs" at bounding box center [60, 426] width 70 height 14
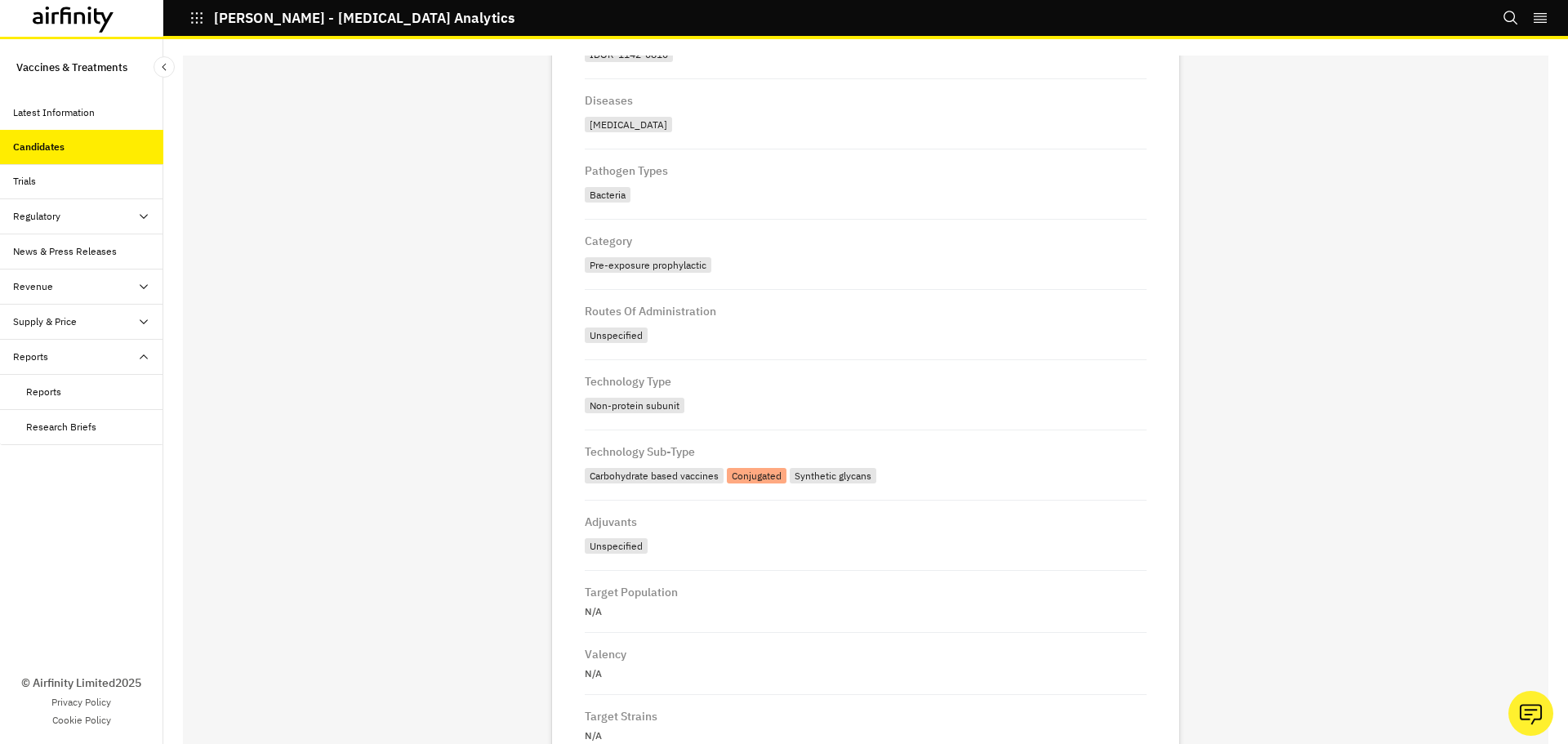
scroll to position [663, 0]
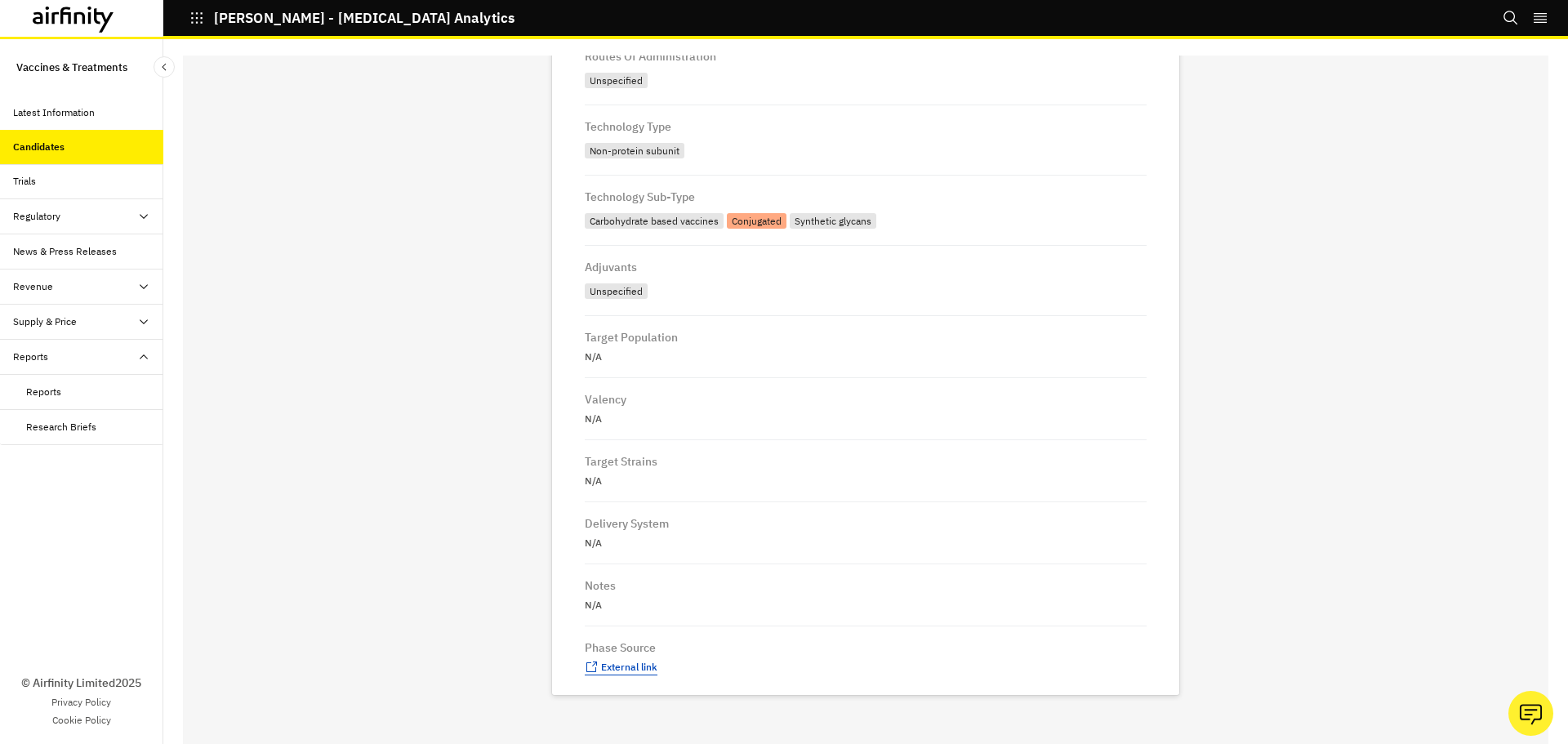
click at [619, 668] on span "External link" at bounding box center [629, 666] width 57 height 12
click at [172, 69] on button "Close Sidebar" at bounding box center [164, 67] width 21 height 21
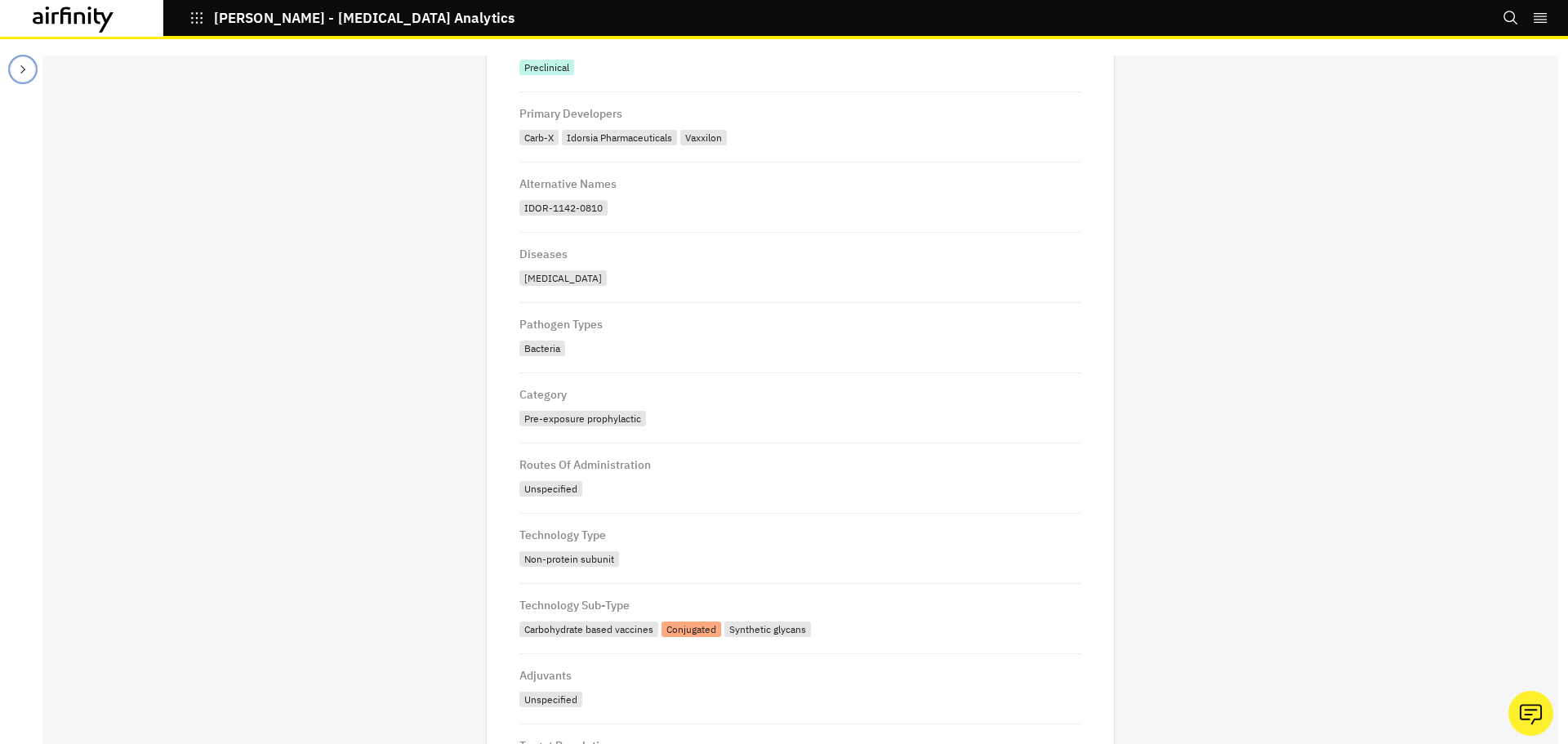
click at [28, 75] on icon "Close Sidebar" at bounding box center [23, 70] width 13 height 13
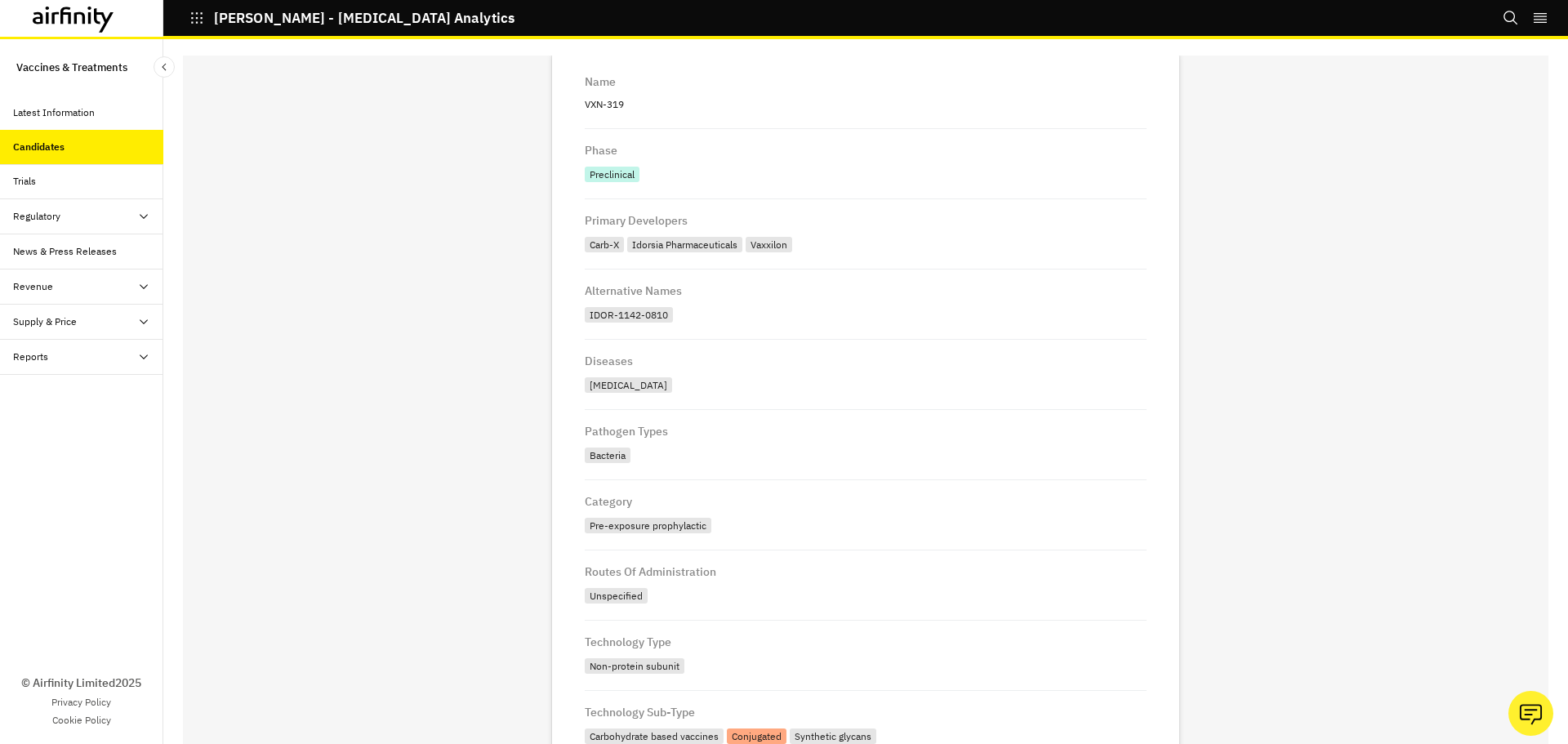
scroll to position [0, 0]
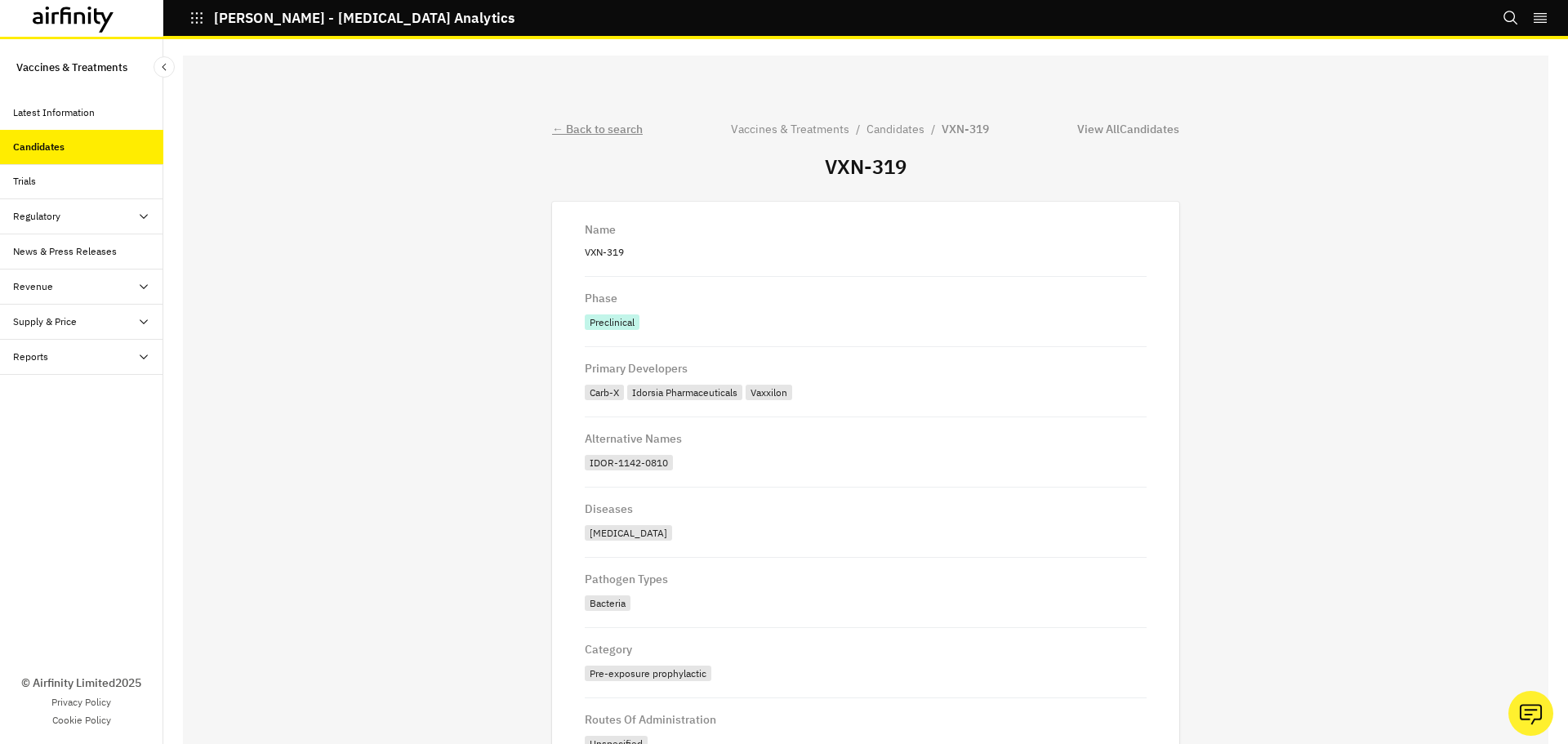
click at [569, 124] on div "← Back to search" at bounding box center [597, 129] width 91 height 17
